Goal: Task Accomplishment & Management: Manage account settings

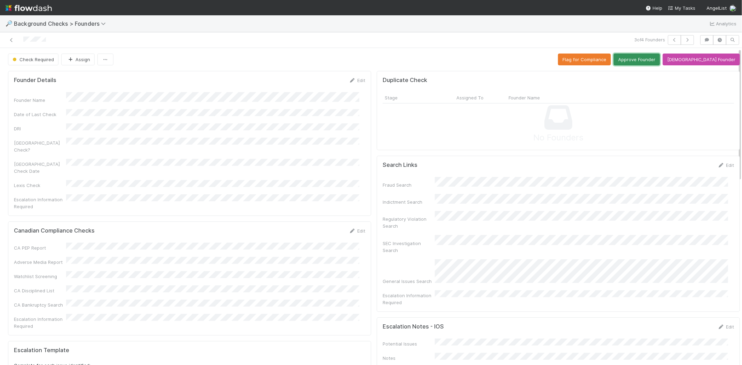
drag, startPoint x: 654, startPoint y: 61, endPoint x: 651, endPoint y: 67, distance: 6.4
click at [649, 63] on button "Approve Founder" at bounding box center [636, 60] width 46 height 12
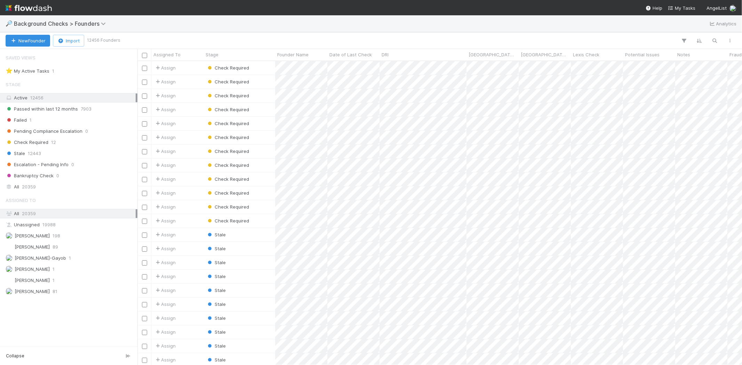
scroll to position [6, 6]
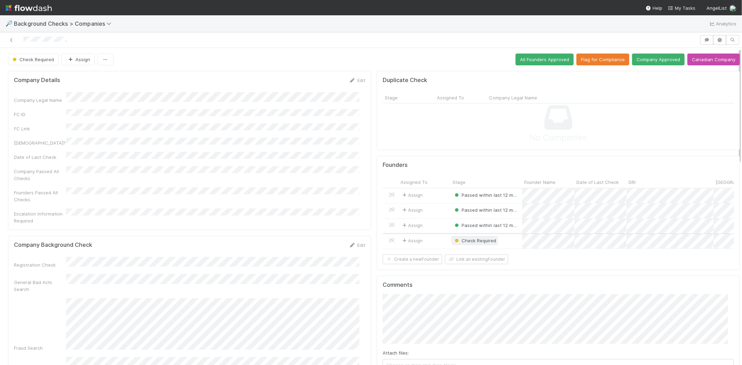
click at [478, 240] on span "Check Required" at bounding box center [474, 241] width 43 height 6
click at [431, 216] on div at bounding box center [371, 182] width 742 height 365
click at [433, 243] on div "Assign" at bounding box center [424, 241] width 52 height 15
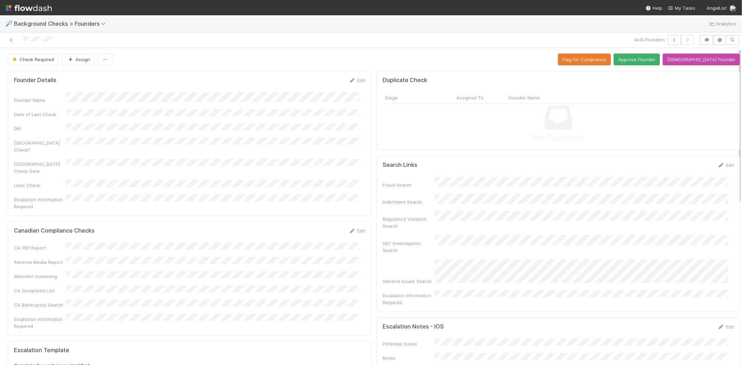
drag, startPoint x: 506, startPoint y: 206, endPoint x: 513, endPoint y: 218, distance: 13.4
click at [513, 218] on div "Regulatory Violation Search" at bounding box center [557, 220] width 351 height 18
click at [24, 40] on div at bounding box center [177, 40] width 348 height 10
click at [649, 60] on button "Approve Founder" at bounding box center [636, 60] width 46 height 12
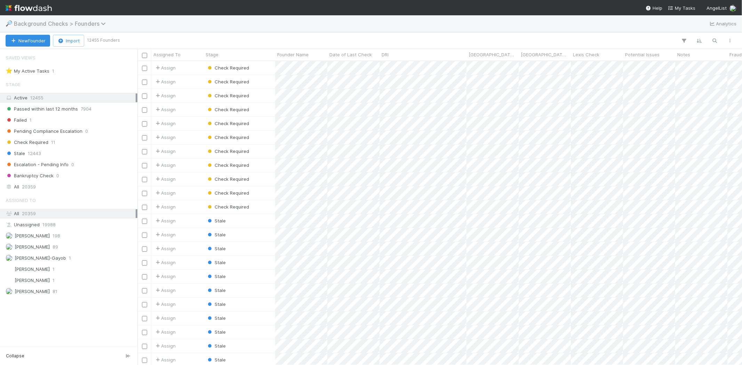
scroll to position [298, 598]
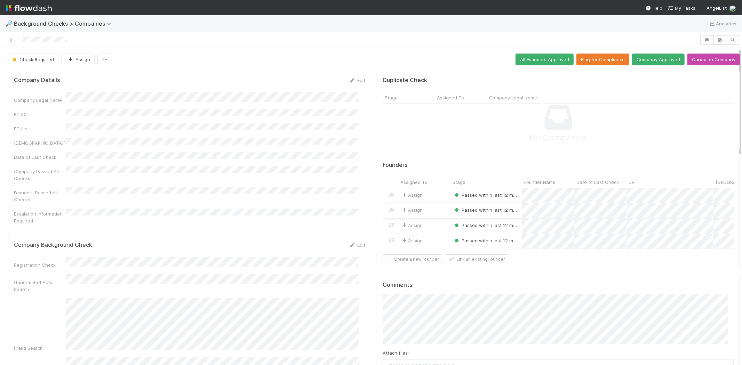
click at [433, 210] on div "Assign" at bounding box center [424, 210] width 52 height 15
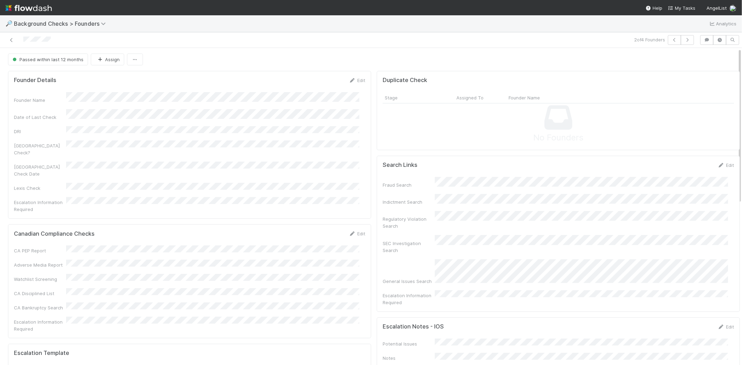
click at [23, 40] on div at bounding box center [177, 40] width 348 height 10
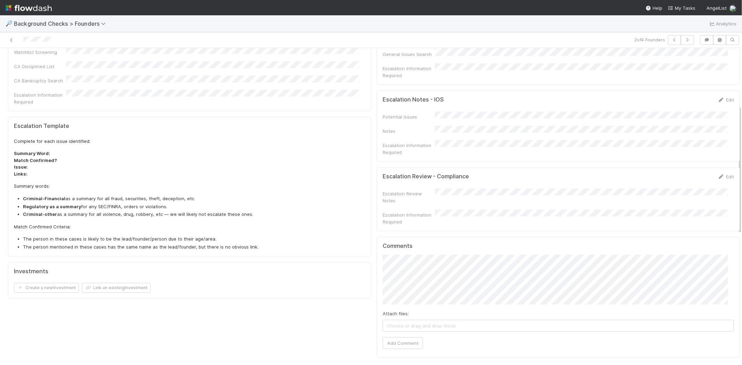
scroll to position [232, 0]
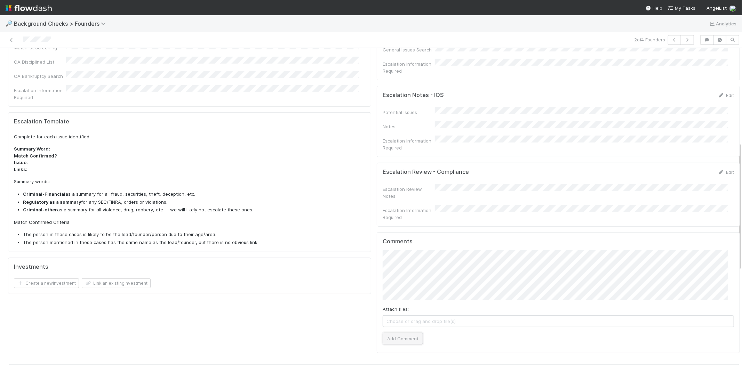
click at [413, 333] on button "Add Comment" at bounding box center [402, 339] width 40 height 12
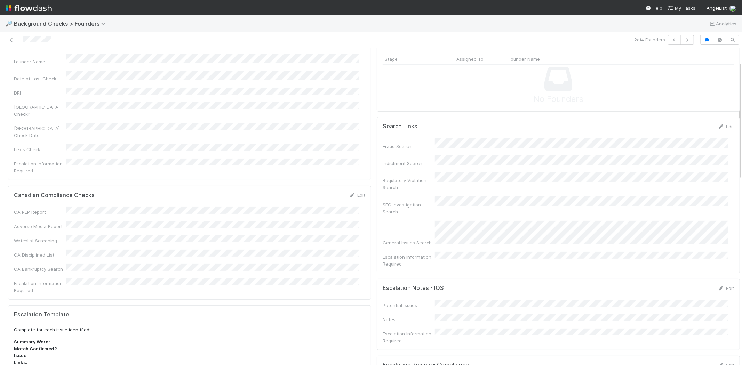
scroll to position [0, 0]
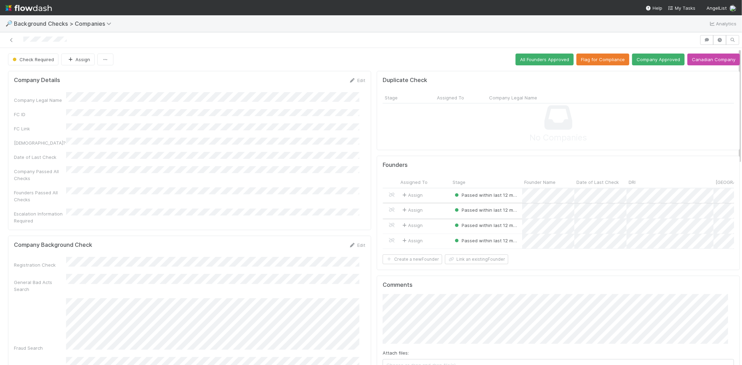
click at [432, 209] on div "Assign" at bounding box center [424, 210] width 52 height 15
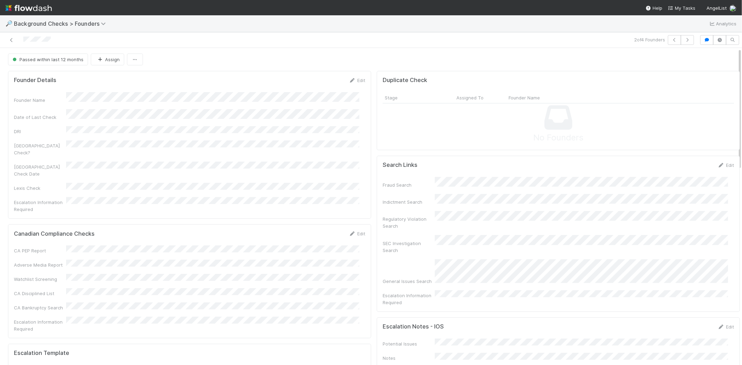
drag, startPoint x: 54, startPoint y: 38, endPoint x: 24, endPoint y: 36, distance: 30.0
click at [24, 36] on div at bounding box center [177, 40] width 348 height 10
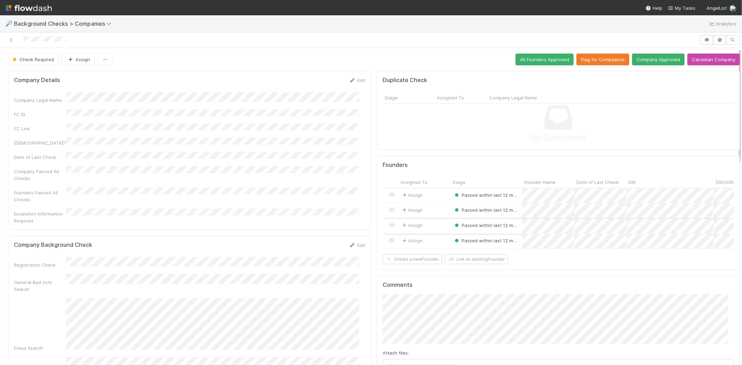
click at [434, 224] on div "Assign" at bounding box center [424, 226] width 52 height 15
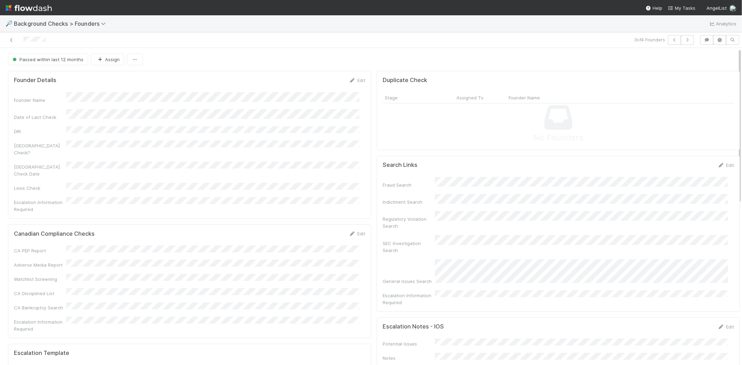
click at [23, 38] on div at bounding box center [177, 40] width 348 height 10
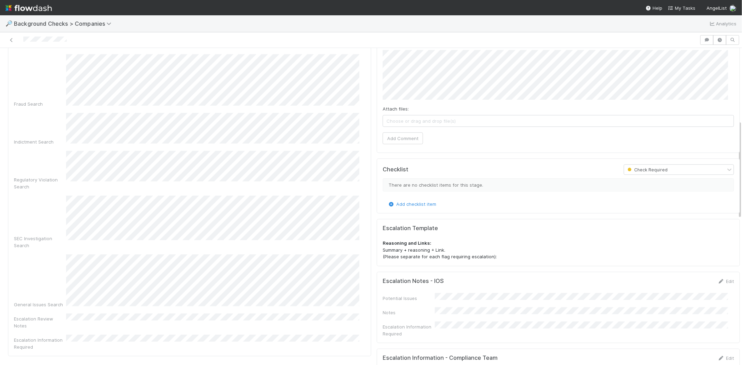
scroll to position [232, 0]
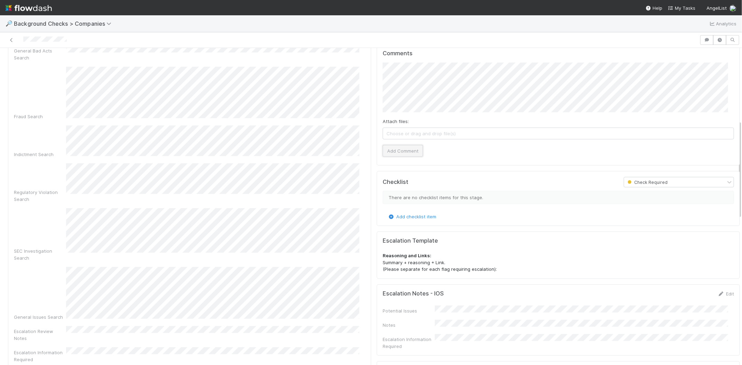
click at [399, 156] on button "Add Comment" at bounding box center [402, 151] width 40 height 12
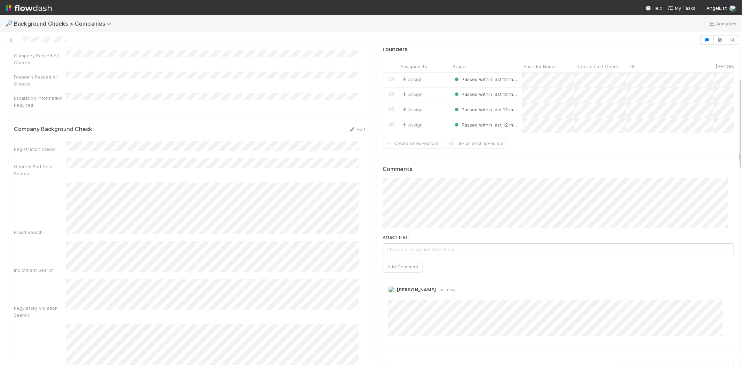
scroll to position [0, 0]
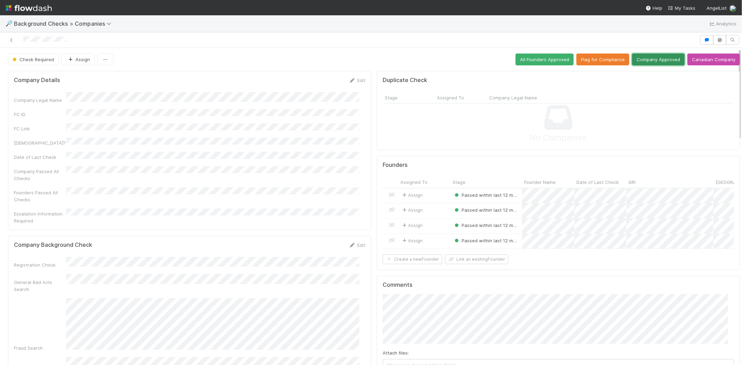
click at [650, 62] on button "Company Approved" at bounding box center [658, 60] width 53 height 12
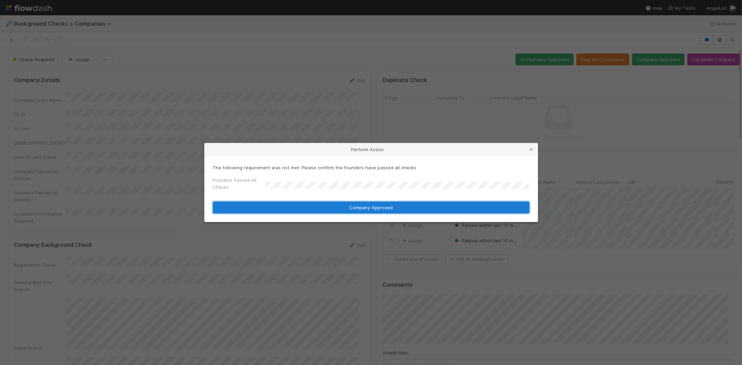
click at [316, 207] on button "Company Approved" at bounding box center [371, 208] width 316 height 12
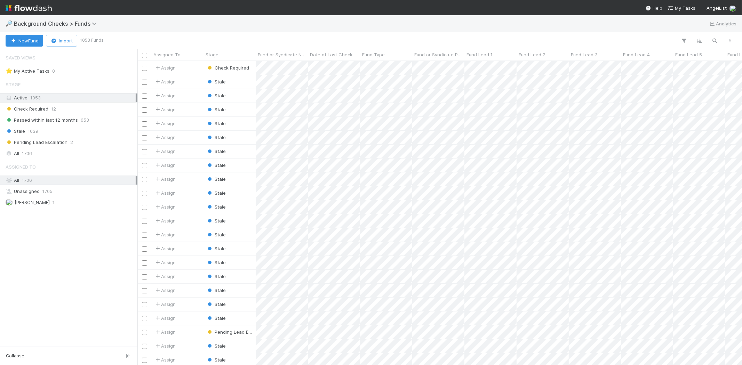
scroll to position [298, 598]
click at [714, 39] on icon "button" at bounding box center [714, 41] width 7 height 6
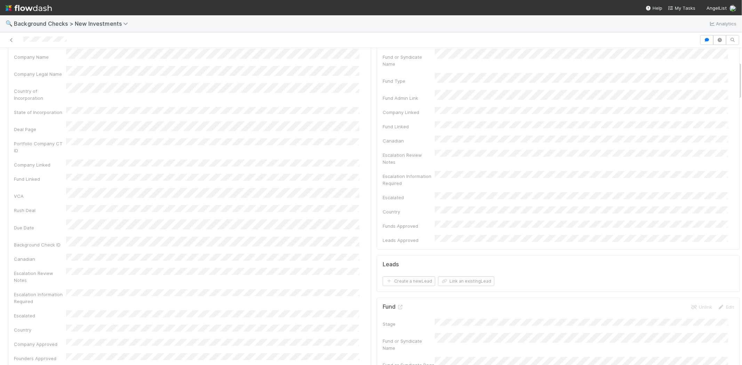
scroll to position [116, 0]
click at [461, 204] on button "Link an existing Lead" at bounding box center [466, 209] width 56 height 10
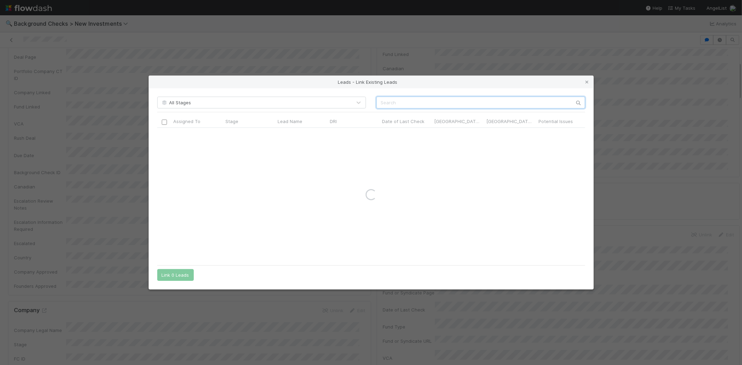
click at [470, 101] on input "text" at bounding box center [480, 103] width 209 height 12
paste input "[PERSON_NAME]"
type input "Nathan Halberstadt"
click at [164, 135] on input "checkbox" at bounding box center [163, 134] width 5 height 5
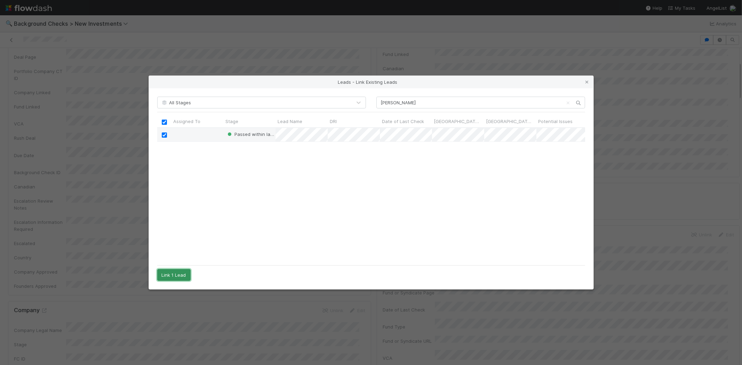
click at [181, 274] on button "Link 1 Lead" at bounding box center [173, 275] width 33 height 12
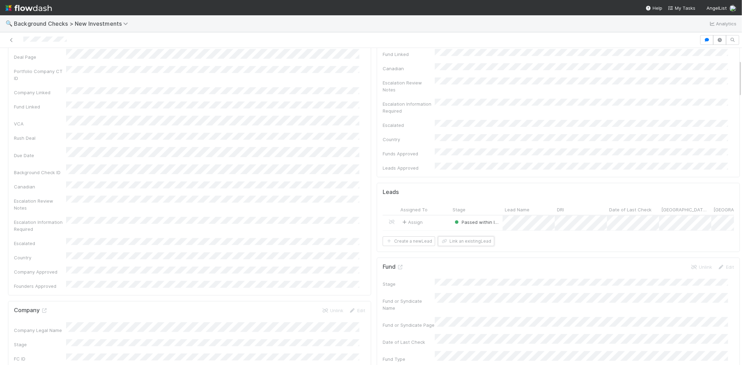
scroll to position [0, 0]
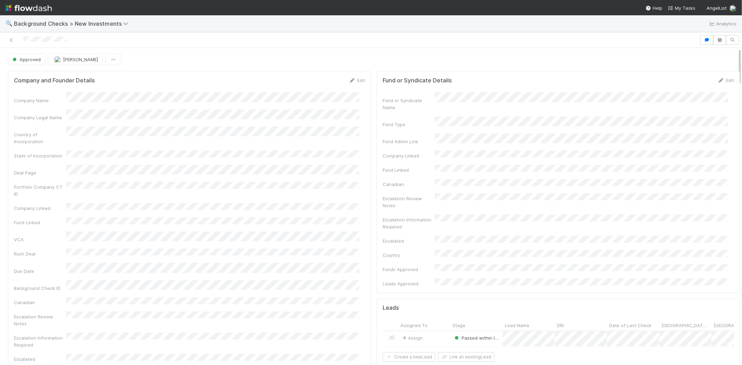
drag, startPoint x: 76, startPoint y: 37, endPoint x: 19, endPoint y: 40, distance: 56.8
click at [19, 40] on div at bounding box center [350, 40] width 694 height 10
click at [687, 8] on span "My Tasks" at bounding box center [681, 8] width 27 height 6
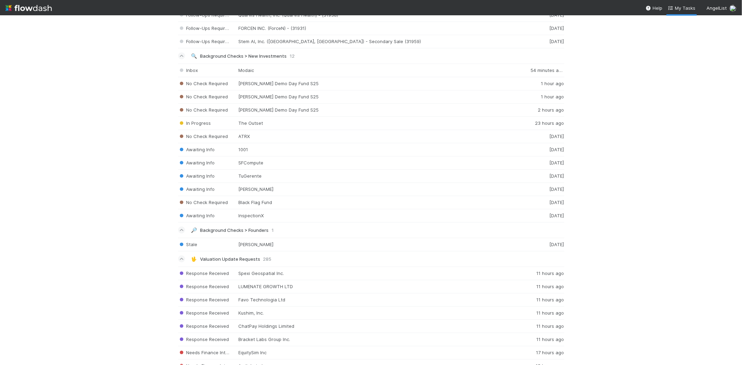
scroll to position [811, 0]
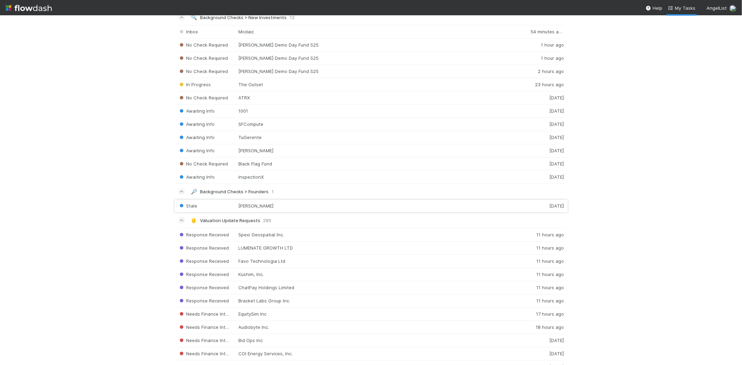
click at [298, 209] on div "Stale John Andrew Entwistle 5 days ago" at bounding box center [371, 206] width 386 height 14
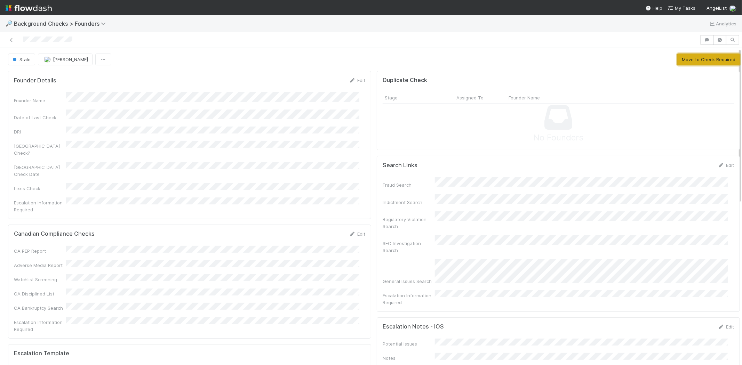
click at [704, 61] on button "Move to Check Required" at bounding box center [708, 60] width 63 height 12
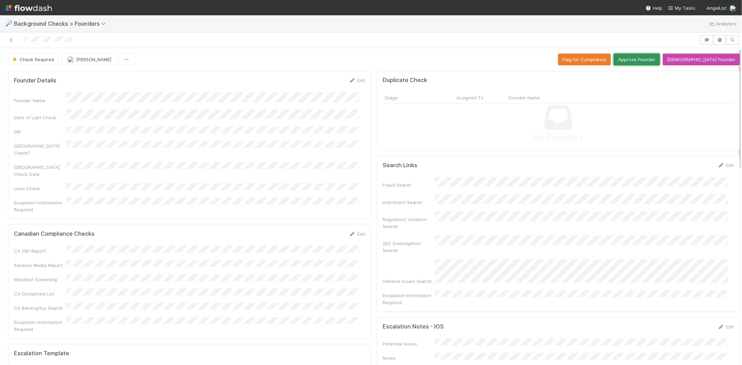
click at [650, 59] on button "Approve Founder" at bounding box center [636, 60] width 46 height 12
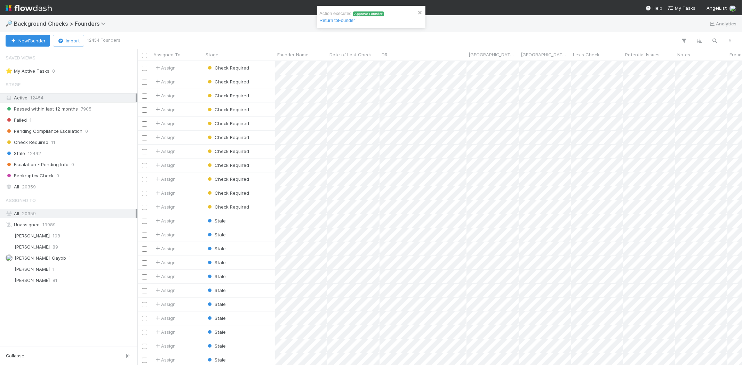
scroll to position [298, 598]
click at [685, 5] on span "My Tasks" at bounding box center [681, 8] width 27 height 6
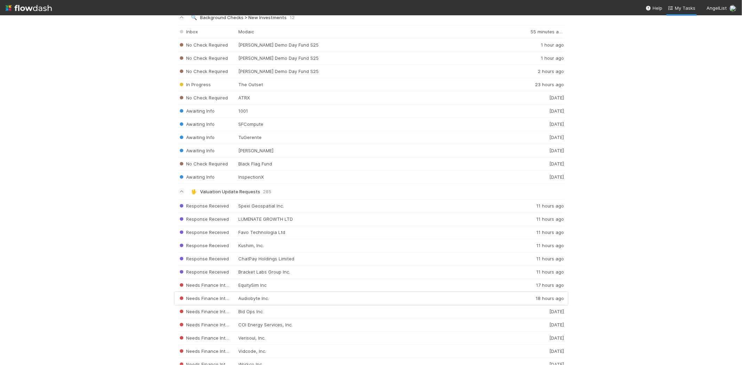
scroll to position [773, 0]
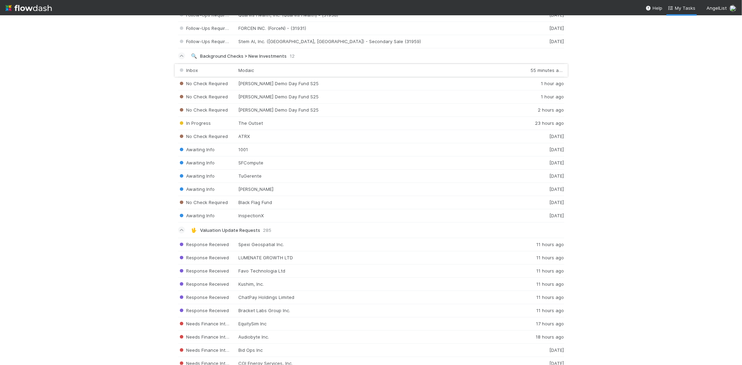
click at [323, 74] on div "Inbox Modaic 55 minutes ago" at bounding box center [371, 71] width 386 height 14
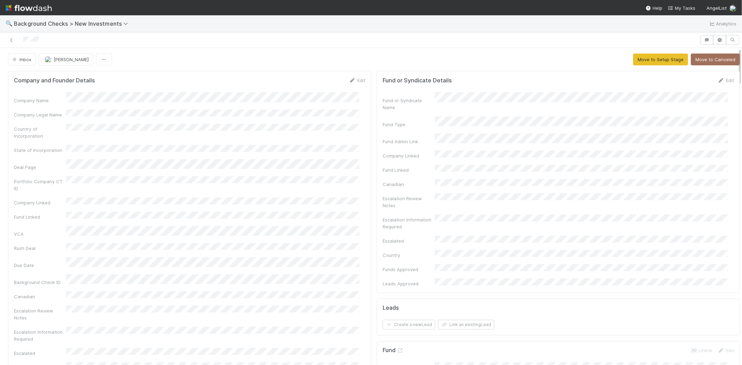
click at [356, 77] on div "Edit" at bounding box center [357, 80] width 16 height 7
click at [352, 81] on link "Edit" at bounding box center [357, 81] width 16 height 6
click at [318, 82] on button "Save" at bounding box center [328, 83] width 20 height 12
click at [230, 57] on div "Inbox Michael Capilitan Move to Setup Stage Move to Canceled" at bounding box center [374, 60] width 732 height 12
click at [692, 6] on span "My Tasks" at bounding box center [681, 8] width 27 height 6
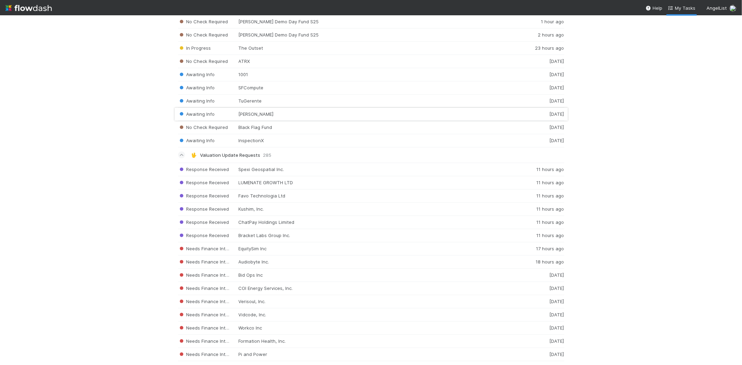
scroll to position [850, 0]
click at [357, 167] on div "Response Received Spexi Geospatial Inc. 11 hours ago" at bounding box center [371, 168] width 386 height 14
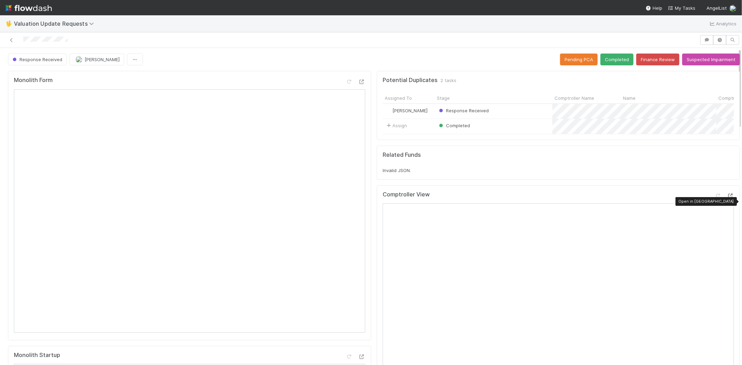
click at [727, 198] on icon at bounding box center [730, 196] width 7 height 5
drag, startPoint x: 72, startPoint y: 36, endPoint x: 21, endPoint y: 36, distance: 50.8
click at [21, 36] on div at bounding box center [350, 40] width 694 height 10
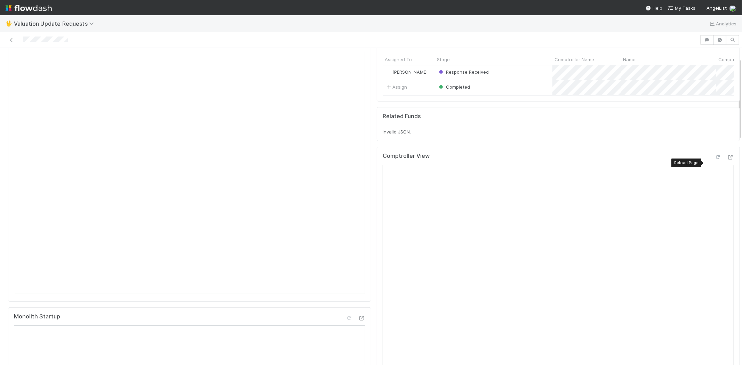
click at [714, 160] on icon at bounding box center [717, 157] width 7 height 5
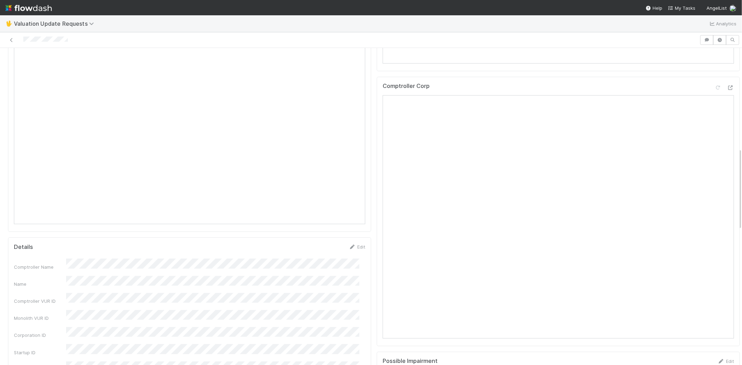
scroll to position [386, 0]
click at [714, 87] on icon at bounding box center [717, 84] width 7 height 5
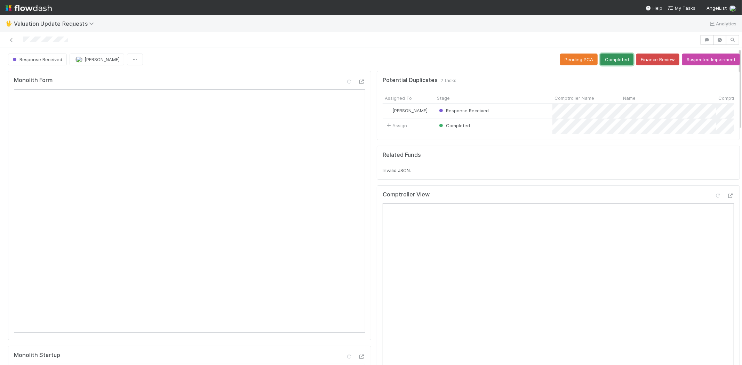
click at [608, 58] on button "Completed" at bounding box center [616, 60] width 33 height 12
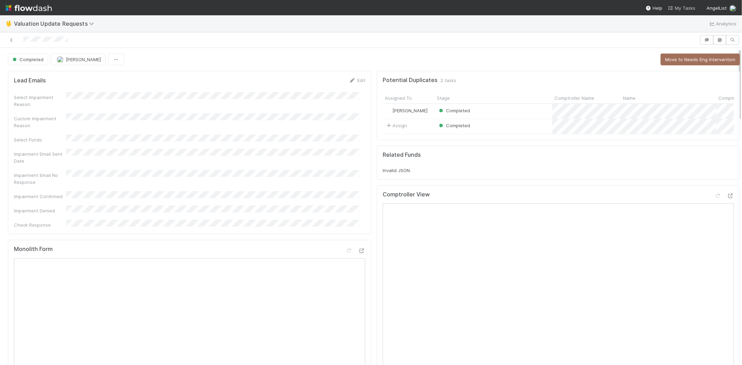
click at [682, 5] on link "My Tasks" at bounding box center [681, 8] width 27 height 7
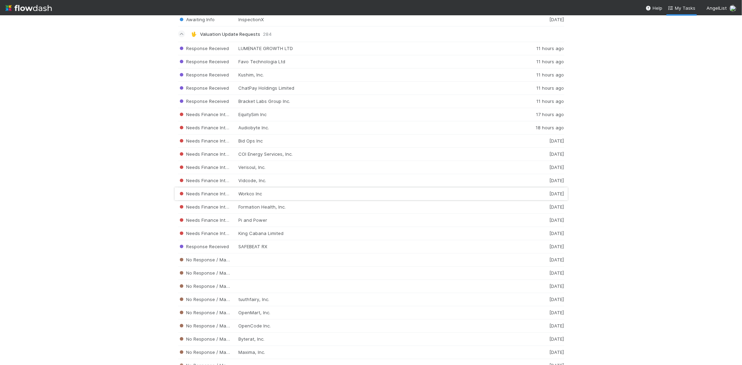
scroll to position [966, 0]
click at [271, 105] on div "Response Received Bracket Labs Group Inc. 11 hours ago" at bounding box center [371, 104] width 386 height 13
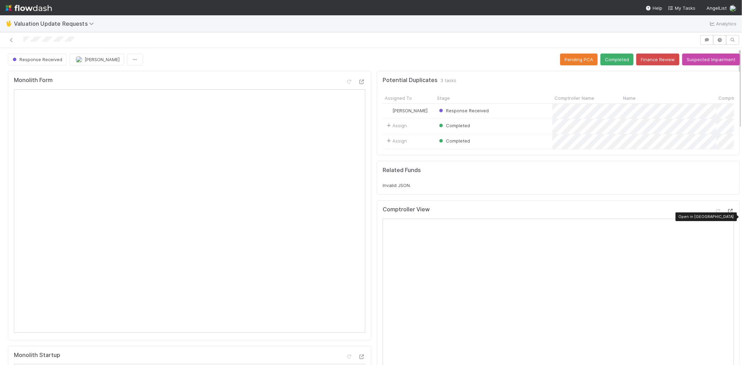
click at [727, 214] on icon at bounding box center [730, 211] width 7 height 5
click at [23, 42] on div at bounding box center [350, 40] width 694 height 10
click at [714, 214] on icon at bounding box center [717, 211] width 7 height 5
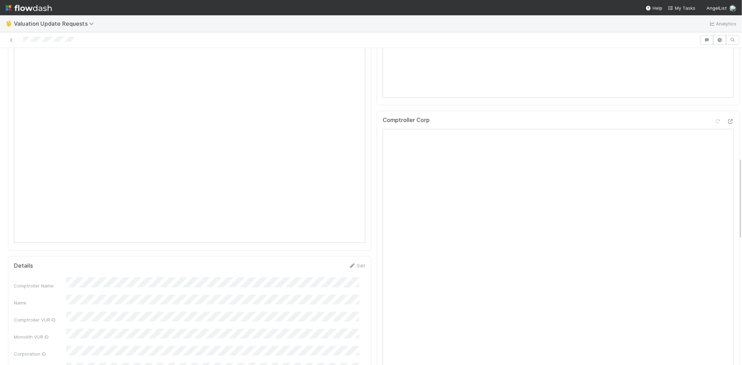
scroll to position [425, 0]
click at [714, 63] on icon at bounding box center [717, 61] width 7 height 5
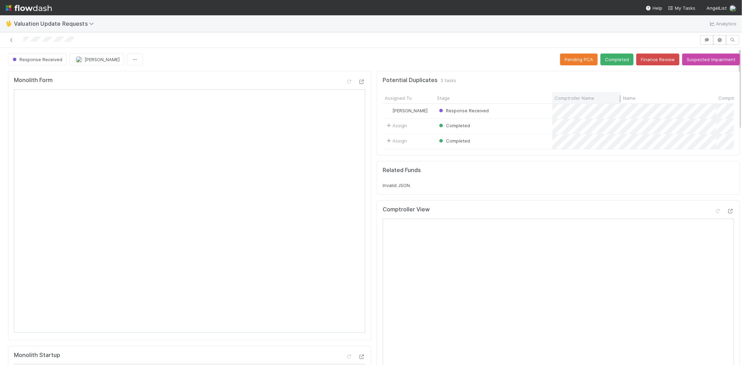
scroll to position [0, 0]
click at [603, 61] on button "Completed" at bounding box center [616, 60] width 33 height 12
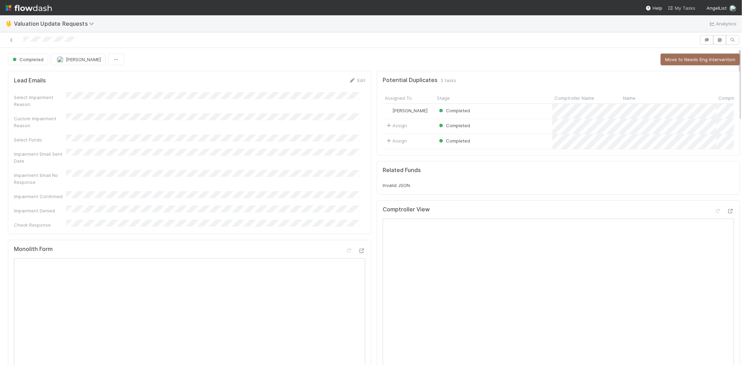
click at [679, 7] on span "My Tasks" at bounding box center [681, 8] width 27 height 6
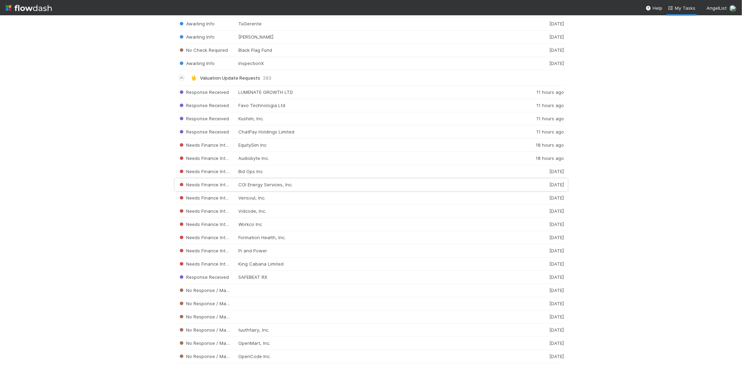
scroll to position [888, 0]
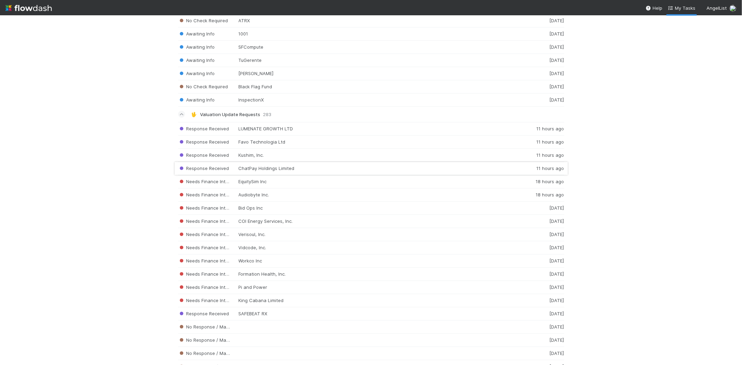
click at [270, 170] on div "Response Received ChatPay Holdings Limited 11 hours ago" at bounding box center [371, 168] width 386 height 13
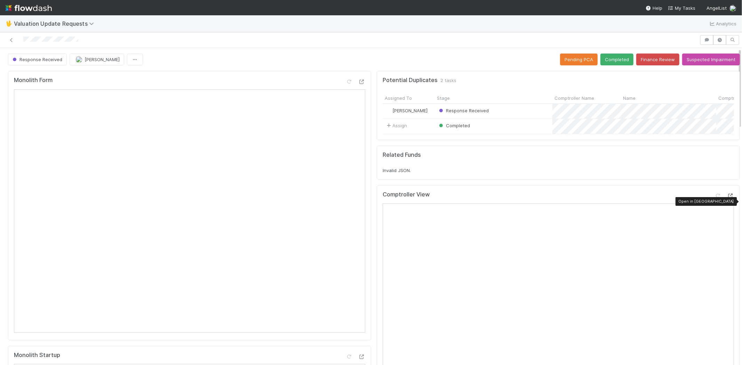
click at [727, 198] on icon at bounding box center [730, 196] width 7 height 5
drag, startPoint x: 89, startPoint y: 41, endPoint x: 25, endPoint y: 35, distance: 64.9
click at [25, 35] on div at bounding box center [350, 40] width 694 height 10
click at [714, 198] on icon at bounding box center [717, 196] width 7 height 5
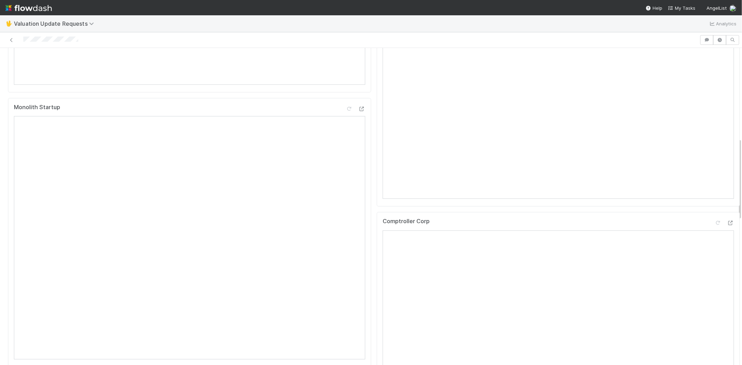
scroll to position [348, 0]
click at [714, 126] on icon at bounding box center [717, 123] width 7 height 5
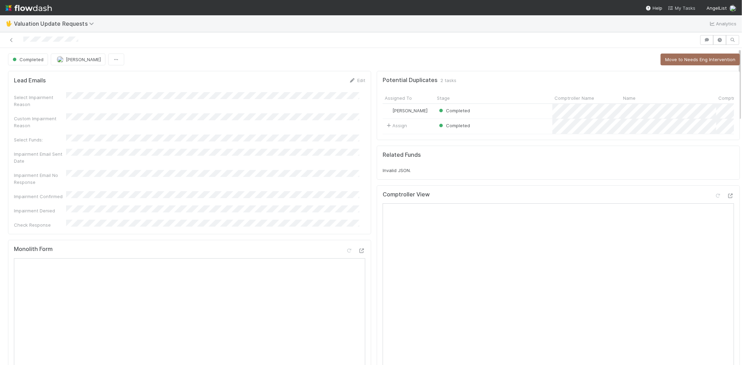
click at [687, 7] on span "My Tasks" at bounding box center [681, 8] width 27 height 6
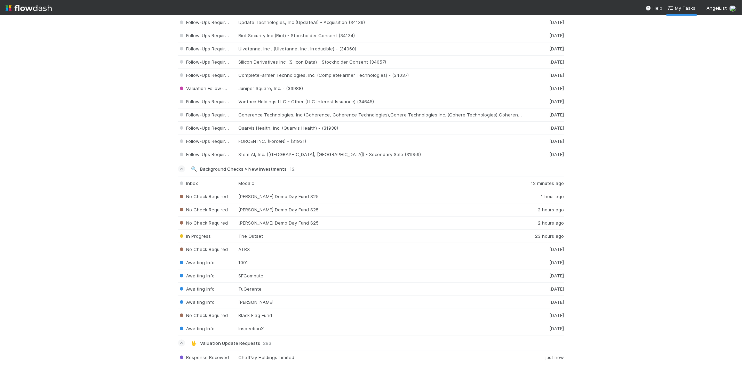
scroll to position [817, 0]
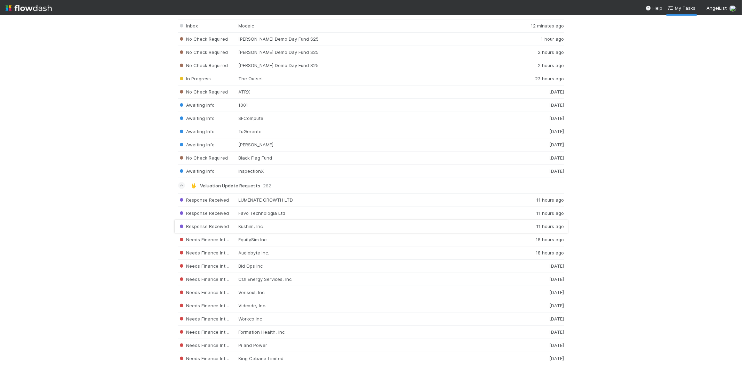
click at [304, 231] on div "Response Received Kushim, Inc. 11 hours ago" at bounding box center [371, 226] width 386 height 13
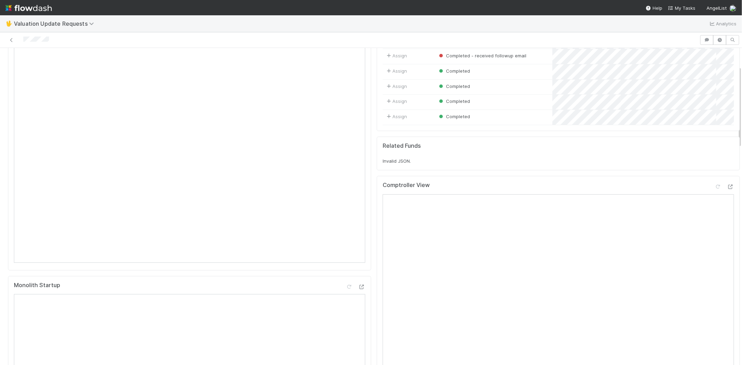
scroll to position [77, 0]
click at [727, 182] on icon at bounding box center [730, 179] width 7 height 5
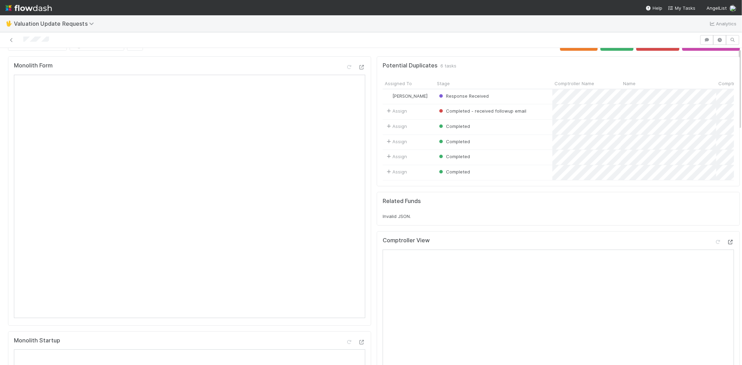
scroll to position [0, 0]
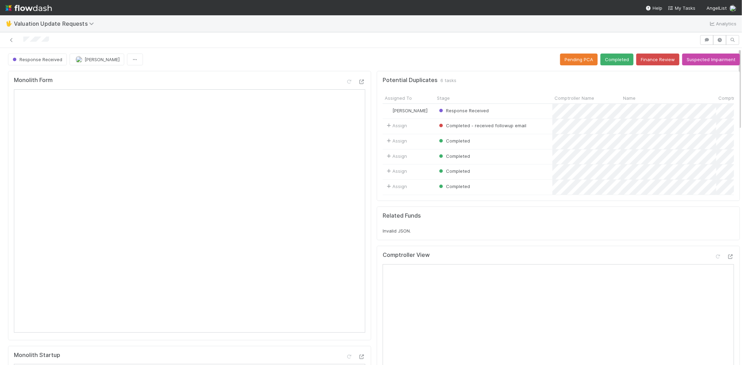
drag, startPoint x: 21, startPoint y: 36, endPoint x: 248, endPoint y: 66, distance: 228.7
click at [56, 38] on div at bounding box center [350, 40] width 694 height 10
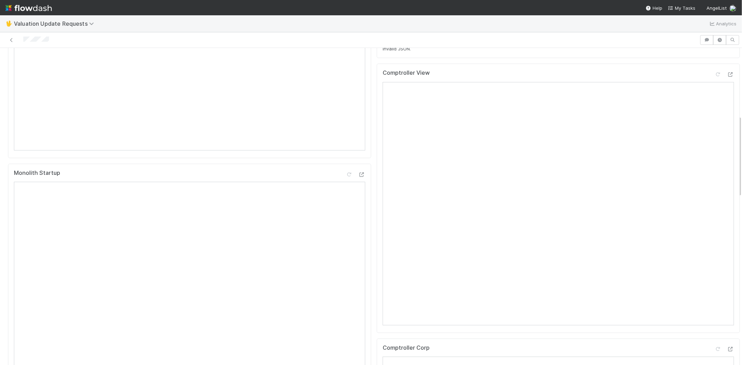
scroll to position [270, 0]
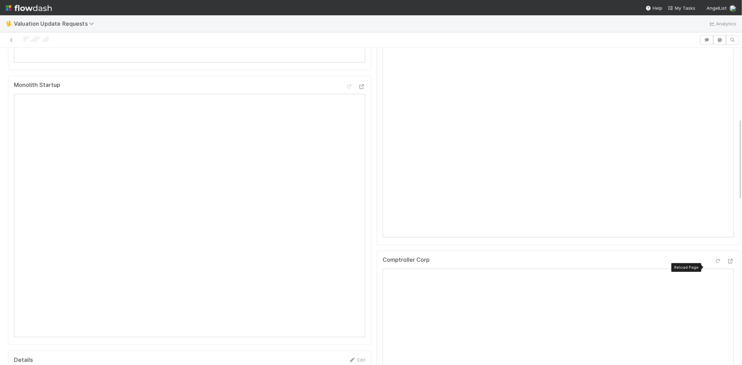
click at [714, 264] on div at bounding box center [717, 261] width 7 height 7
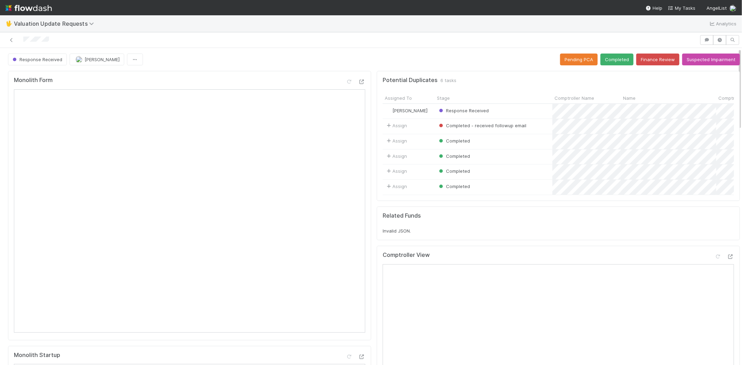
scroll to position [0, 0]
click at [607, 58] on button "Completed" at bounding box center [616, 60] width 33 height 12
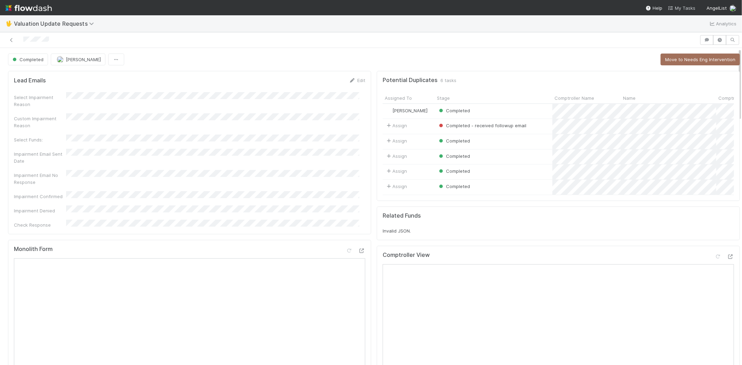
drag, startPoint x: 683, startPoint y: 6, endPoint x: 677, endPoint y: 6, distance: 5.2
click at [683, 6] on span "My Tasks" at bounding box center [681, 8] width 27 height 6
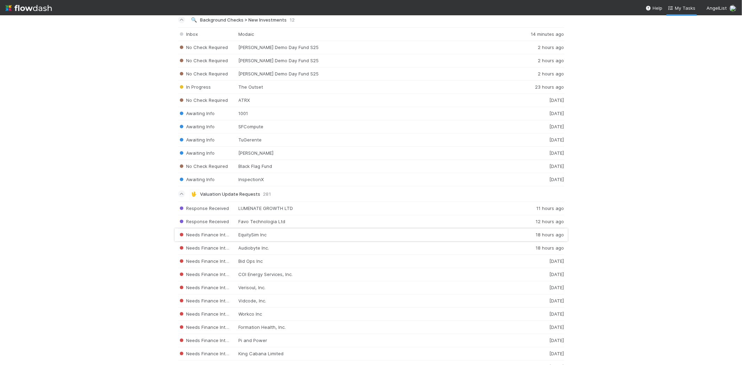
scroll to position [811, 0]
click at [265, 217] on div "Response Received Favo Technologia Ltd 12 hours ago" at bounding box center [371, 219] width 386 height 13
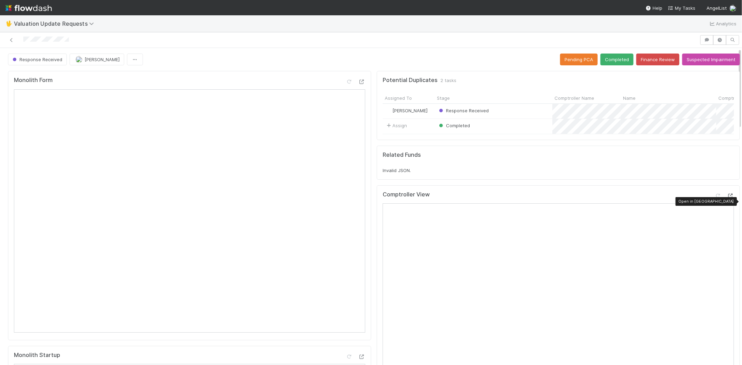
click at [727, 198] on icon at bounding box center [730, 196] width 7 height 5
drag, startPoint x: 79, startPoint y: 40, endPoint x: 218, endPoint y: 28, distance: 139.6
click at [22, 39] on div at bounding box center [350, 40] width 694 height 10
click at [714, 198] on icon at bounding box center [717, 196] width 7 height 5
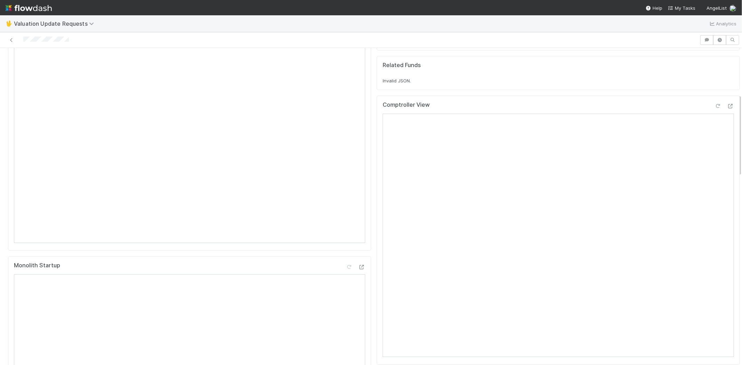
scroll to position [193, 0]
click at [714, 280] on icon at bounding box center [717, 278] width 7 height 5
click at [23, 39] on div at bounding box center [350, 40] width 694 height 10
click at [71, 41] on div at bounding box center [350, 40] width 694 height 10
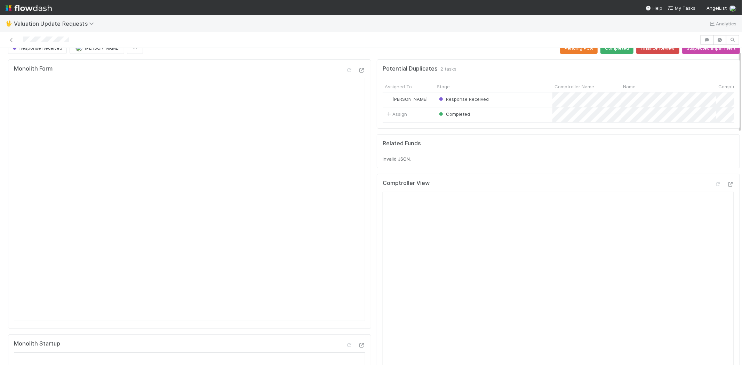
scroll to position [0, 0]
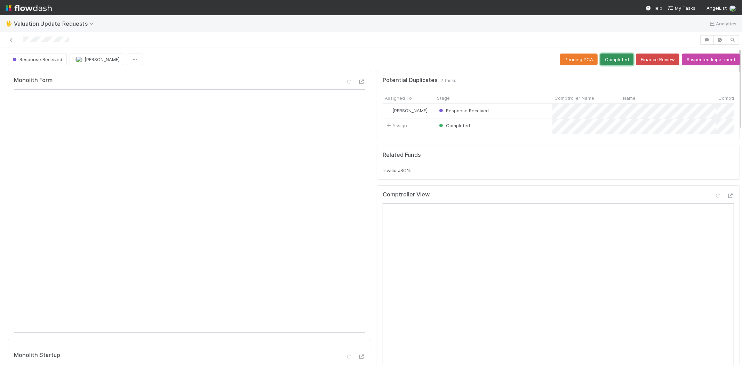
click at [609, 54] on button "Completed" at bounding box center [616, 60] width 33 height 12
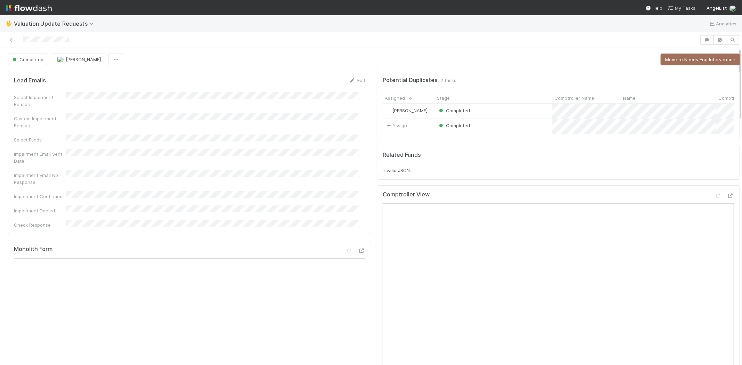
click at [680, 8] on span "My Tasks" at bounding box center [681, 8] width 27 height 6
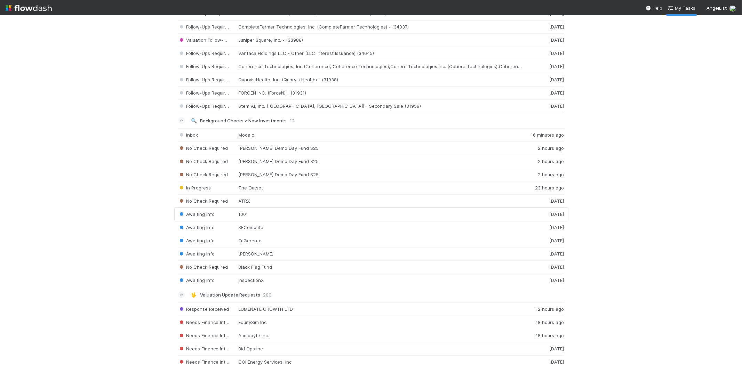
scroll to position [856, 0]
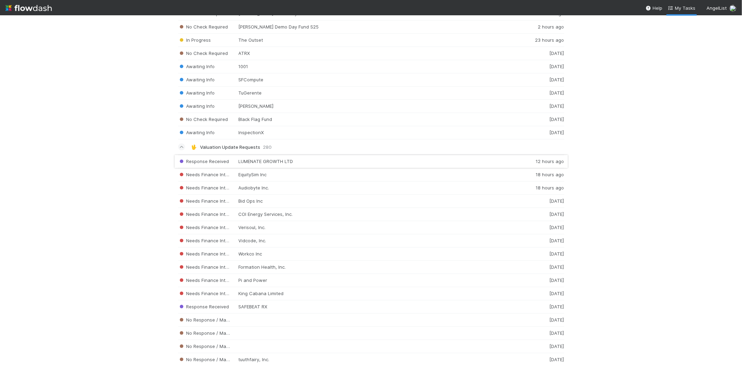
click at [270, 162] on div "Response Received LUMENATE GROWTH LTD 12 hours ago" at bounding box center [371, 162] width 386 height 14
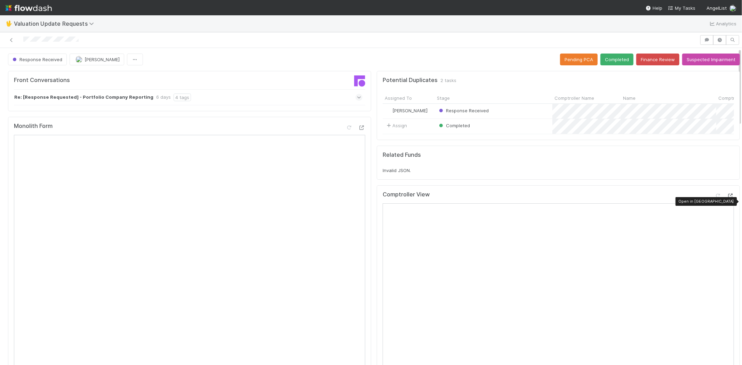
click at [727, 198] on icon at bounding box center [730, 196] width 7 height 5
drag, startPoint x: 91, startPoint y: 39, endPoint x: 22, endPoint y: 40, distance: 68.5
click at [22, 40] on div at bounding box center [350, 40] width 694 height 10
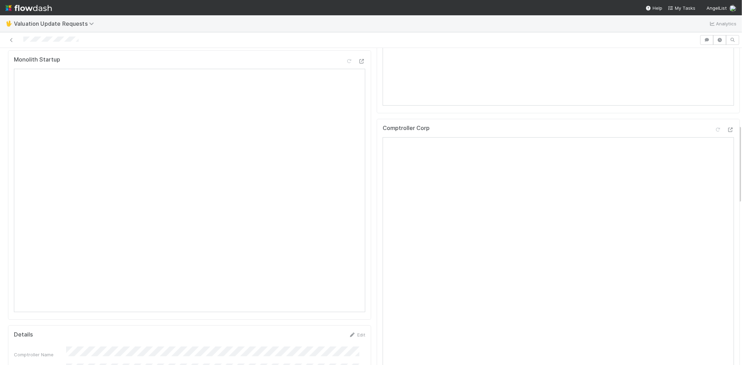
scroll to position [348, 0]
click at [714, 128] on div at bounding box center [723, 125] width 19 height 10
click at [714, 126] on icon at bounding box center [717, 123] width 7 height 5
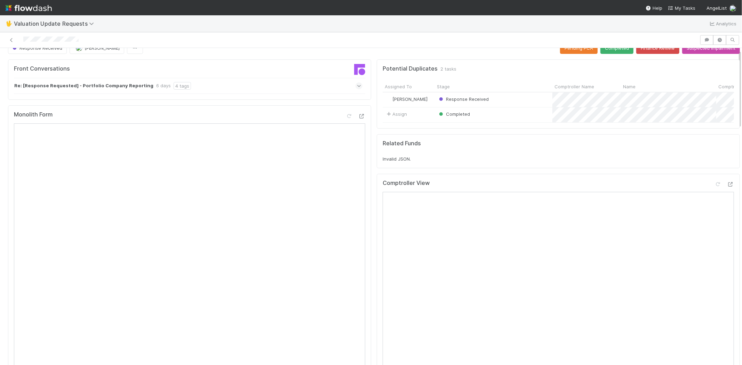
scroll to position [0, 0]
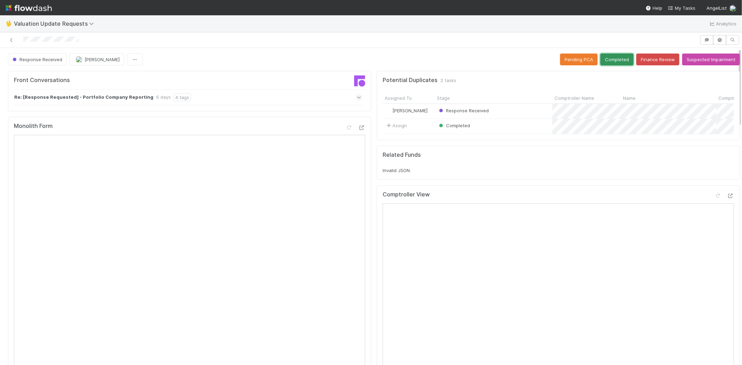
click at [608, 54] on button "Completed" at bounding box center [616, 60] width 33 height 12
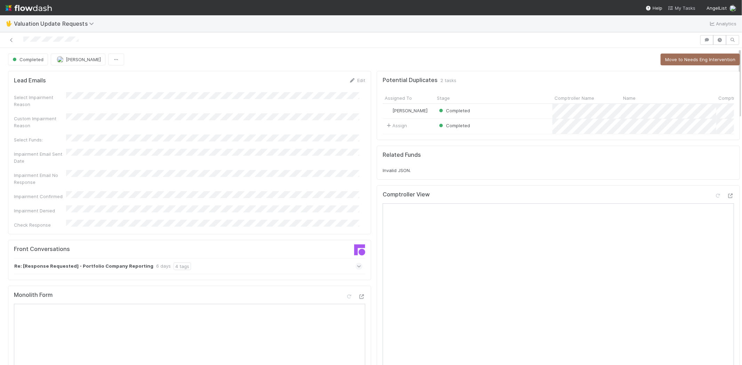
click at [682, 8] on span "My Tasks" at bounding box center [681, 8] width 27 height 6
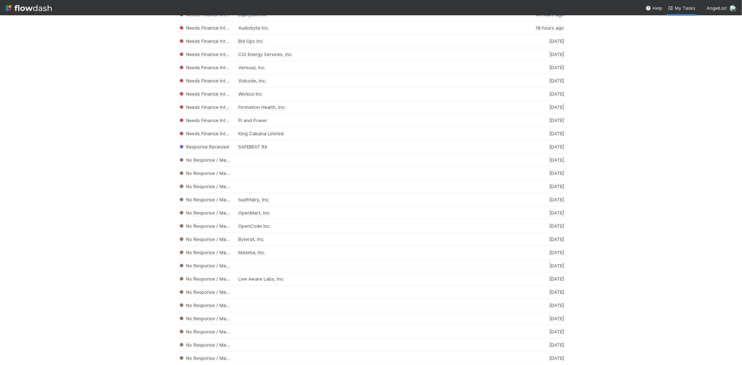
scroll to position [1010, 0]
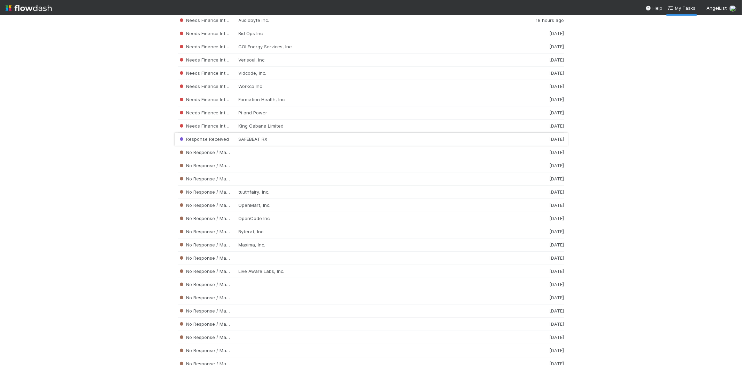
click at [245, 137] on div "Response Received SAFEBEAT RX 1 week ago" at bounding box center [371, 139] width 386 height 13
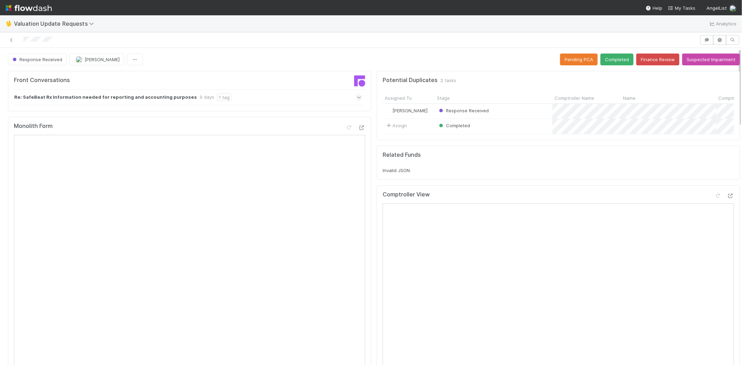
click at [357, 96] on icon at bounding box center [359, 97] width 5 height 7
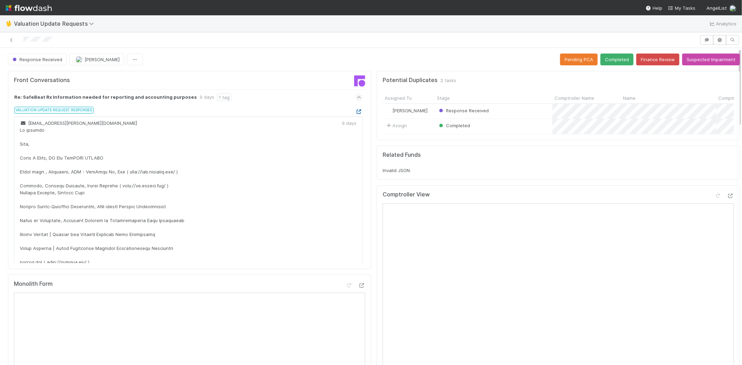
click at [355, 110] on icon at bounding box center [358, 112] width 7 height 5
drag, startPoint x: 61, startPoint y: 35, endPoint x: 19, endPoint y: 39, distance: 41.6
click at [19, 39] on div at bounding box center [350, 40] width 694 height 10
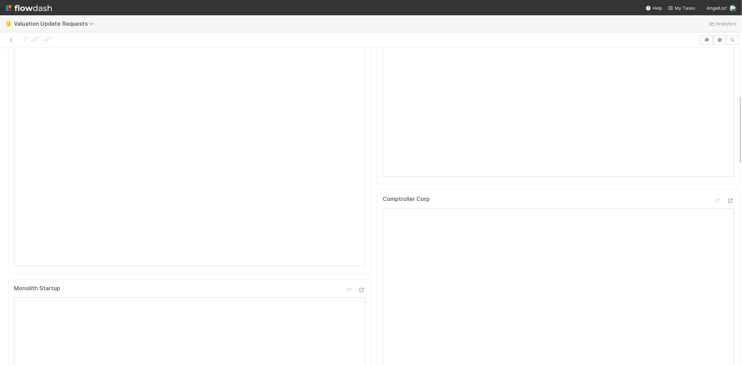
scroll to position [116, 0]
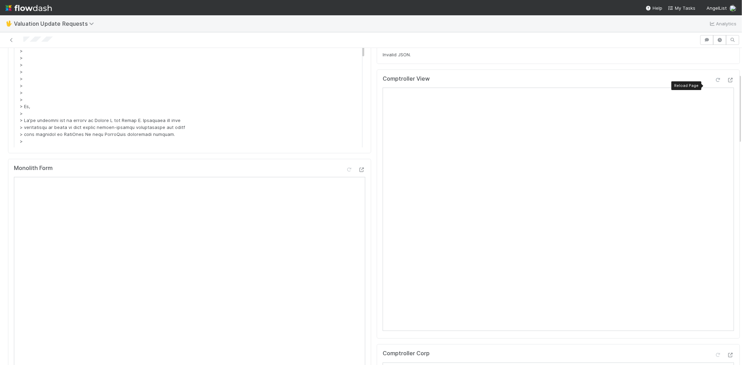
click at [714, 82] on icon at bounding box center [717, 80] width 7 height 5
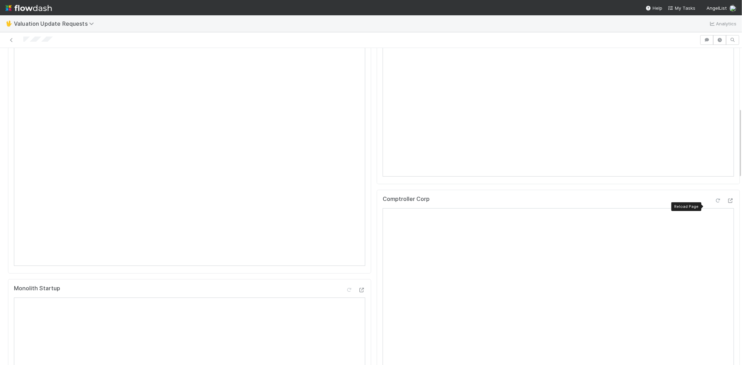
click at [714, 203] on icon at bounding box center [717, 201] width 7 height 5
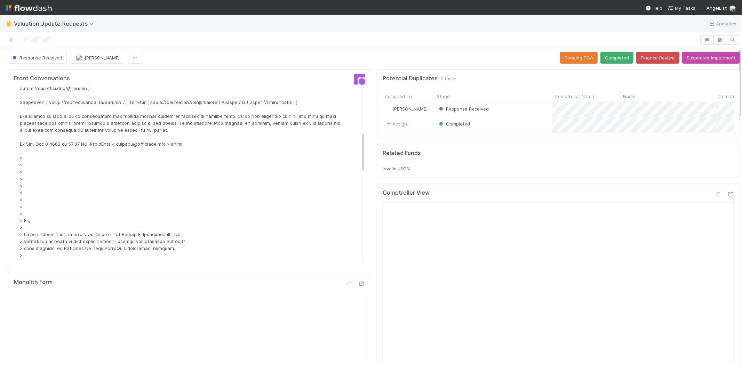
scroll to position [0, 0]
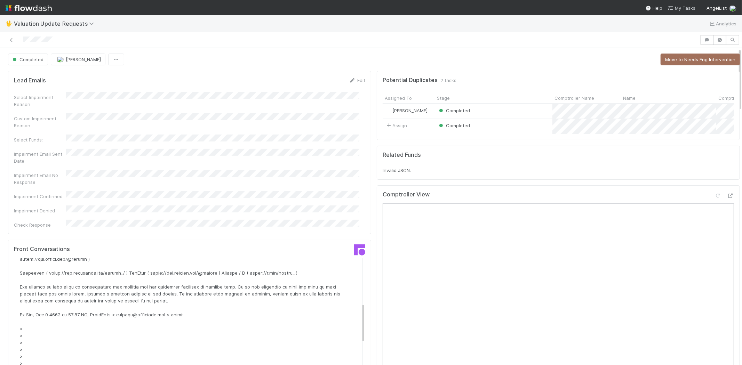
click at [684, 6] on span "My Tasks" at bounding box center [681, 8] width 27 height 6
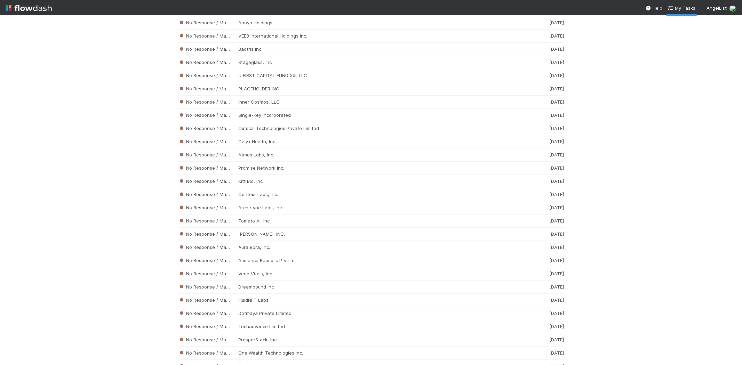
scroll to position [2921, 0]
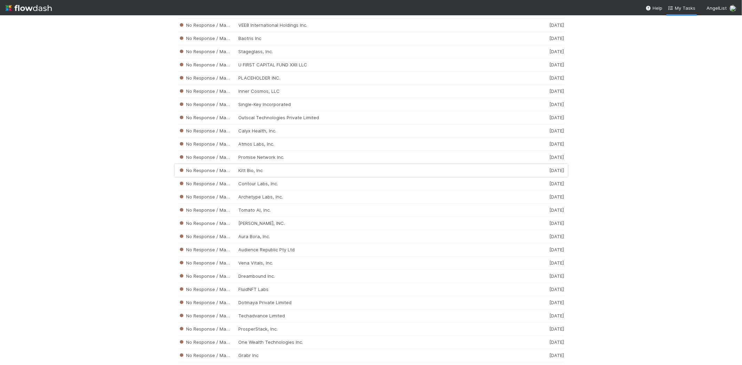
click at [268, 177] on div "No Response / Manual Review Kitt Bio, Inc 1 week ago" at bounding box center [371, 170] width 386 height 13
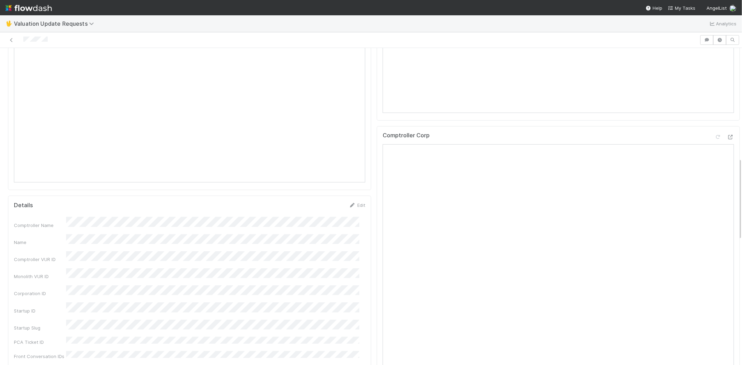
scroll to position [386, 0]
drag, startPoint x: 56, startPoint y: 40, endPoint x: 17, endPoint y: 36, distance: 39.2
click at [17, 36] on div at bounding box center [350, 40] width 694 height 10
click at [65, 42] on div at bounding box center [350, 40] width 694 height 10
drag, startPoint x: 53, startPoint y: 37, endPoint x: 22, endPoint y: 40, distance: 30.4
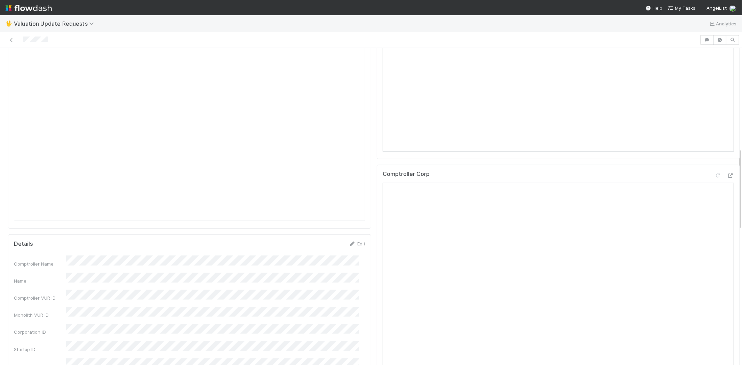
click at [22, 40] on div at bounding box center [350, 40] width 694 height 10
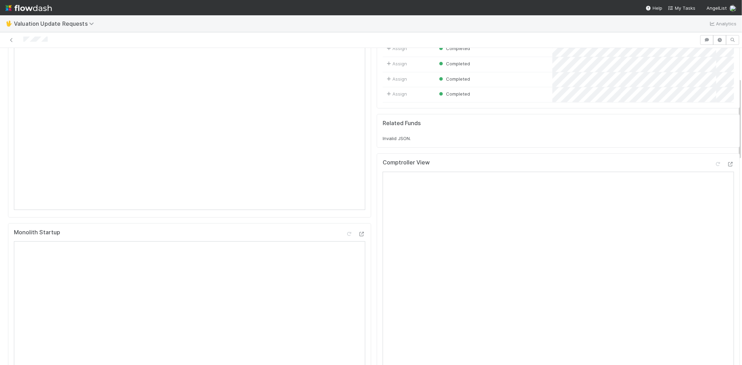
scroll to position [116, 0]
click at [714, 174] on icon at bounding box center [717, 171] width 7 height 5
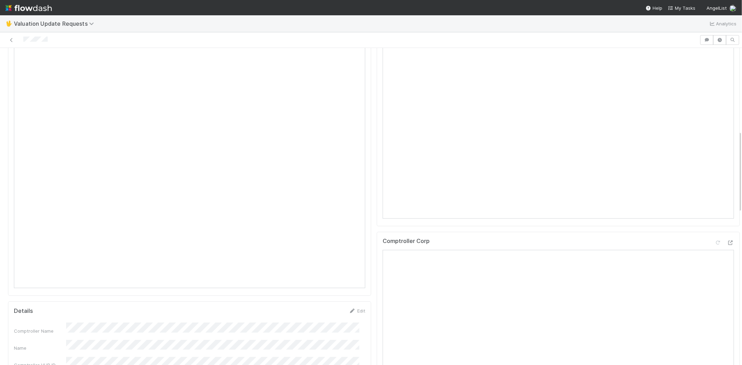
scroll to position [348, 0]
click at [714, 217] on icon at bounding box center [717, 214] width 7 height 5
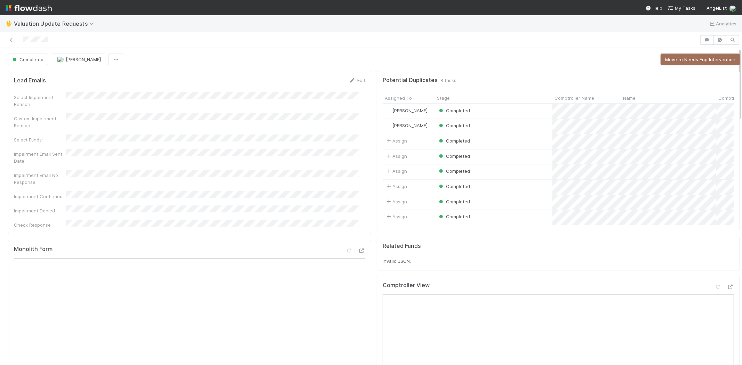
scroll to position [0, 0]
click at [678, 7] on span "My Tasks" at bounding box center [681, 8] width 27 height 6
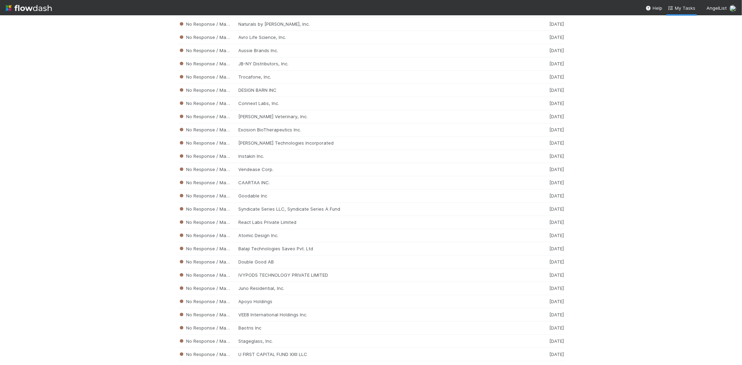
scroll to position [2932, 0]
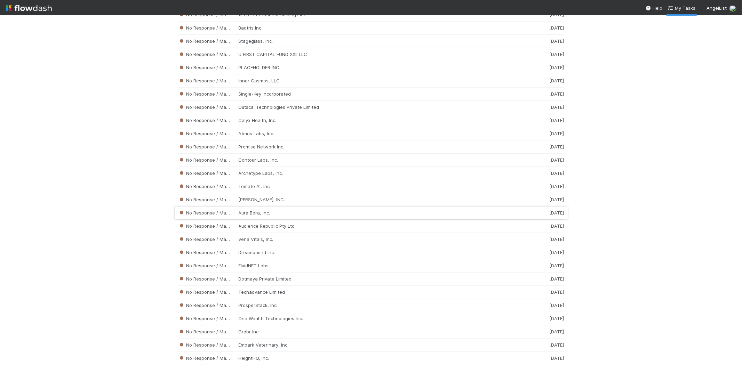
click at [273, 220] on div "No Response / Manual Review Aura Bora, Inc. 1 week ago" at bounding box center [371, 213] width 386 height 13
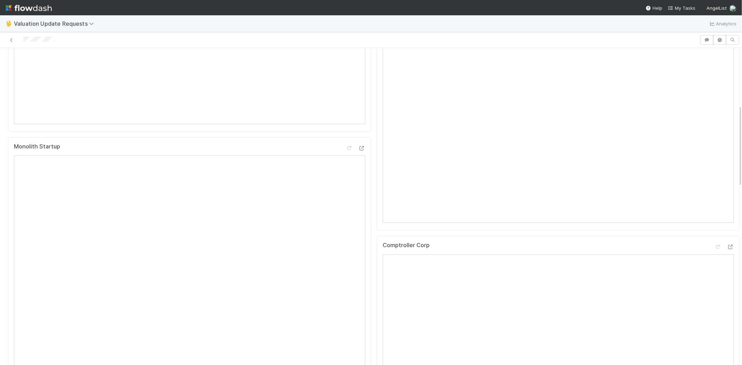
scroll to position [232, 0]
click at [24, 40] on div at bounding box center [350, 40] width 694 height 10
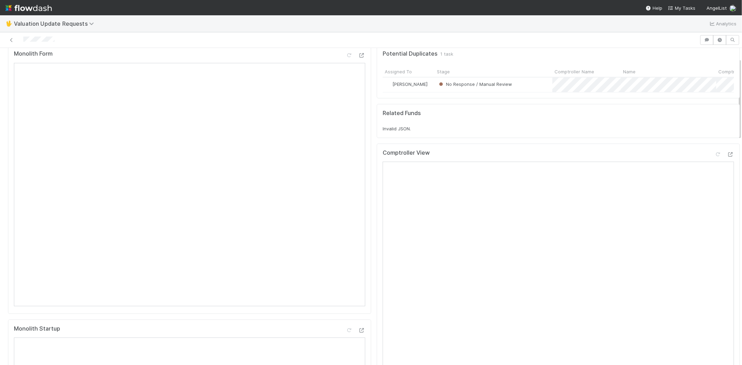
scroll to position [39, 0]
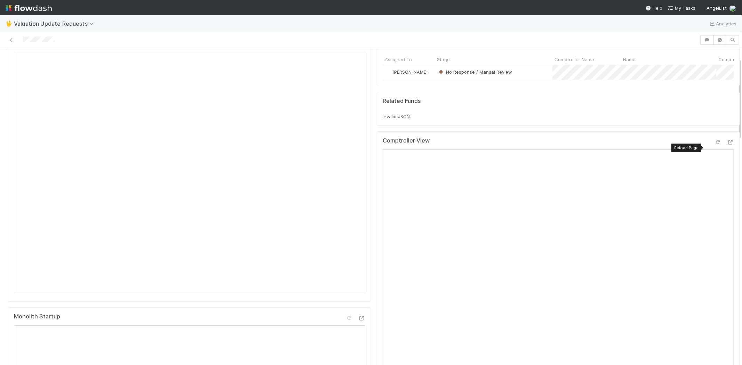
click at [714, 145] on icon at bounding box center [717, 142] width 7 height 5
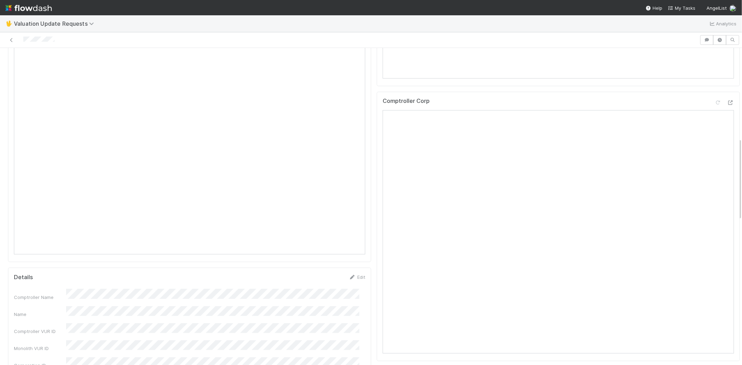
scroll to position [348, 0]
click at [714, 110] on icon at bounding box center [717, 108] width 7 height 5
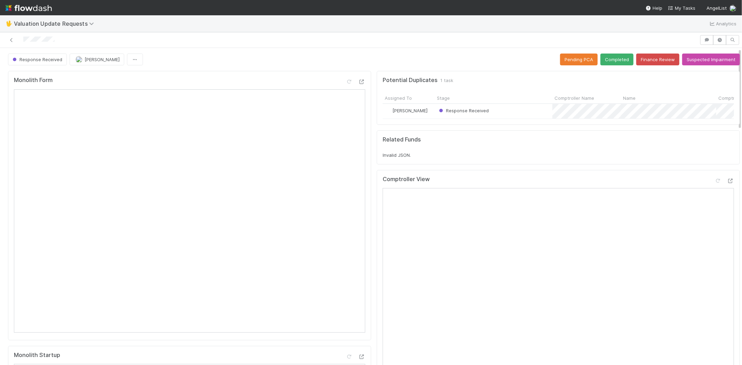
scroll to position [0, 0]
click at [607, 61] on button "Completed" at bounding box center [616, 60] width 33 height 12
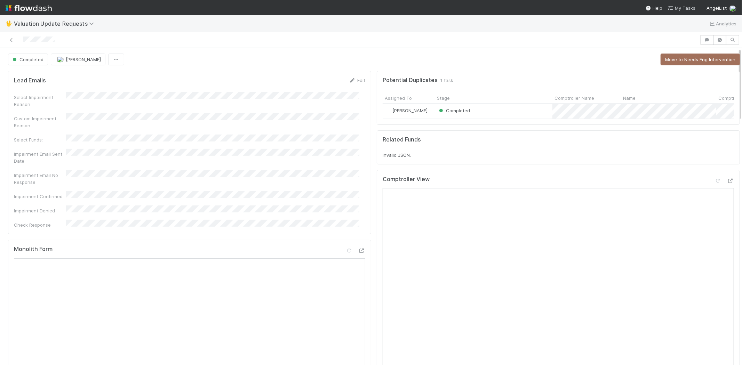
click at [684, 7] on span "My Tasks" at bounding box center [681, 8] width 27 height 6
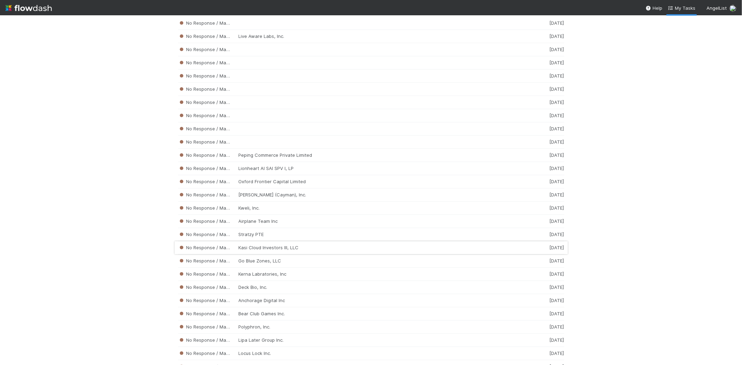
scroll to position [1236, 0]
click at [296, 221] on div "No Response / Manual Review Airplane Team Inc 1 week ago" at bounding box center [371, 217] width 386 height 13
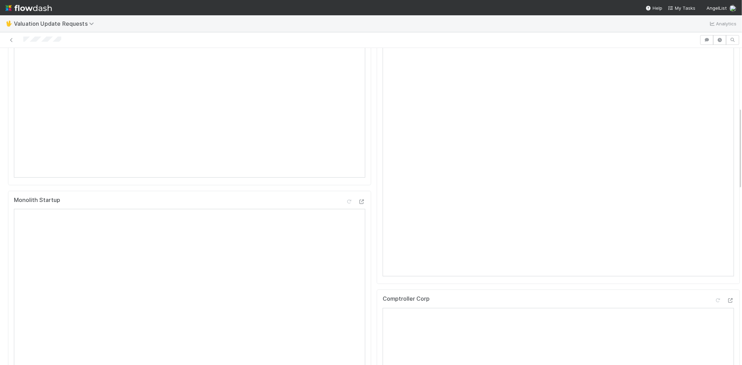
scroll to position [232, 0]
click at [23, 39] on div at bounding box center [350, 40] width 694 height 10
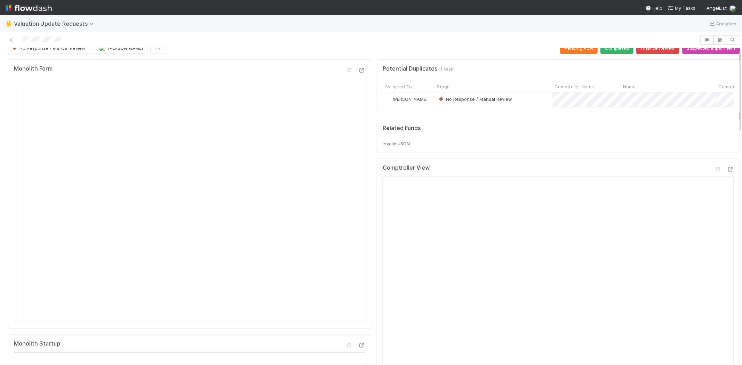
scroll to position [0, 0]
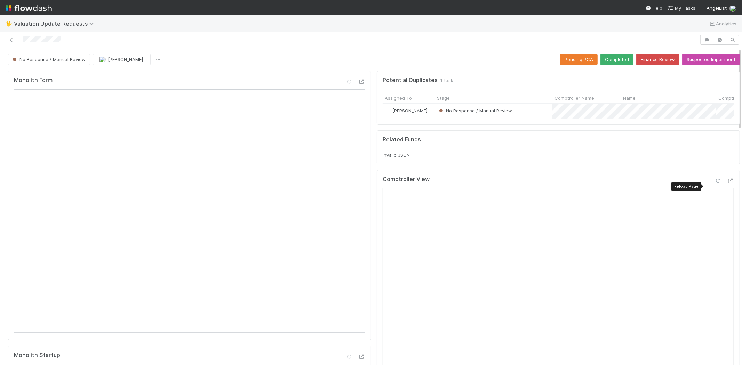
click at [714, 183] on icon at bounding box center [717, 181] width 7 height 5
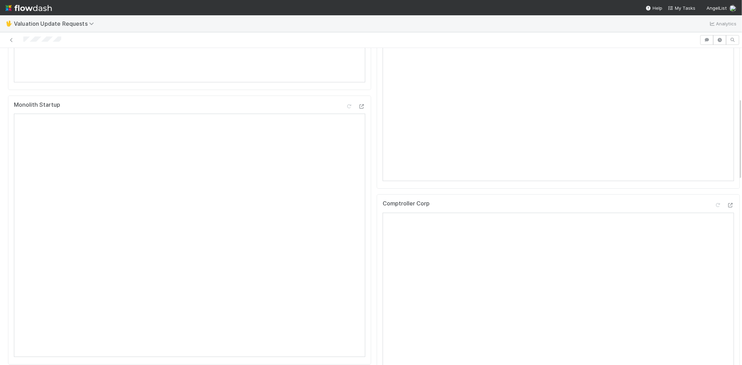
scroll to position [348, 0]
click at [714, 110] on icon at bounding box center [717, 108] width 7 height 5
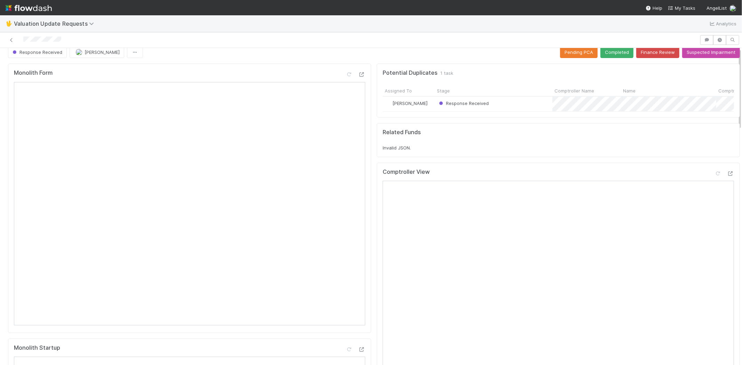
scroll to position [0, 0]
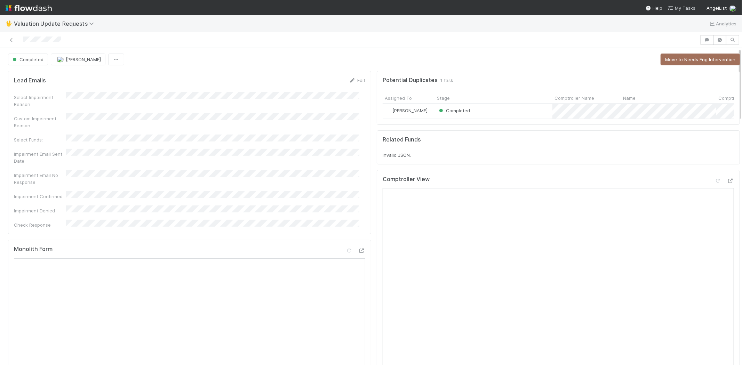
click at [682, 7] on span "My Tasks" at bounding box center [681, 8] width 27 height 6
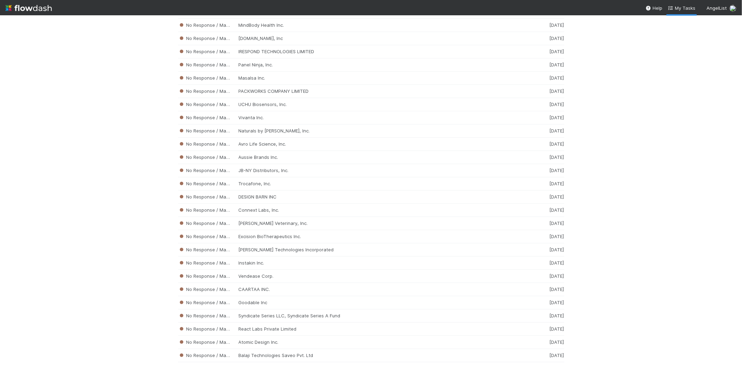
scroll to position [2554, 0]
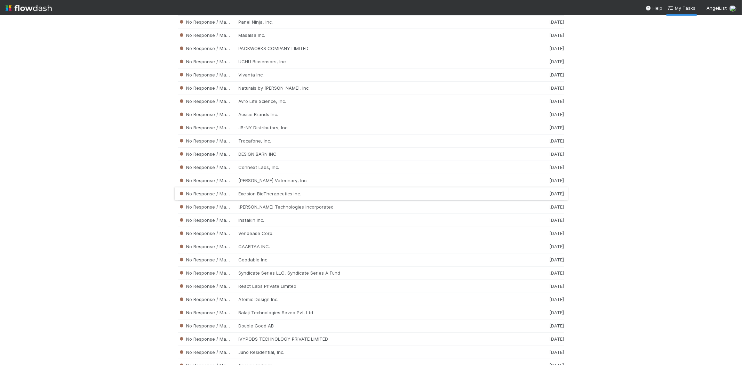
click at [277, 201] on div "No Response / Manual Review Excision BioTherapeutics Inc. 1 week ago" at bounding box center [371, 193] width 386 height 13
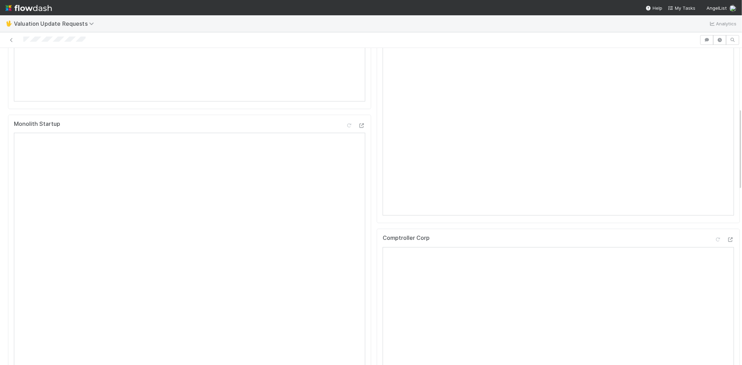
scroll to position [232, 0]
drag, startPoint x: 86, startPoint y: 39, endPoint x: 23, endPoint y: 41, distance: 63.0
click at [23, 41] on div at bounding box center [350, 40] width 694 height 10
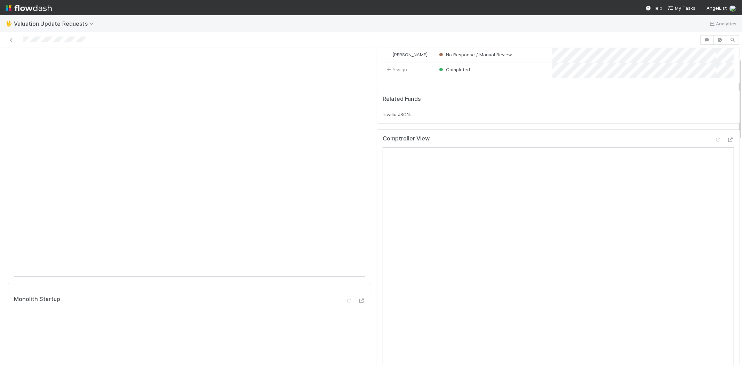
scroll to position [39, 0]
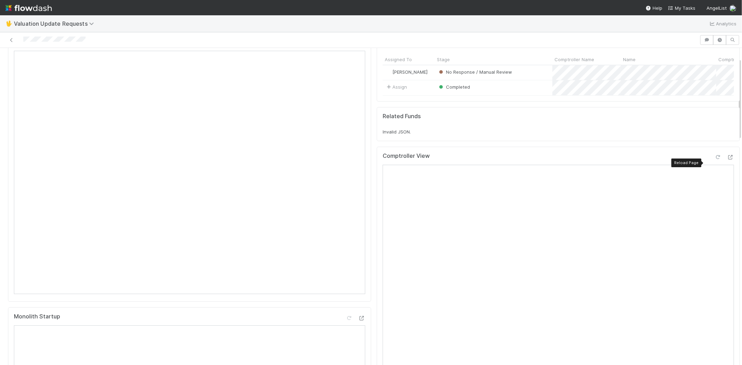
click at [714, 160] on icon at bounding box center [717, 157] width 7 height 5
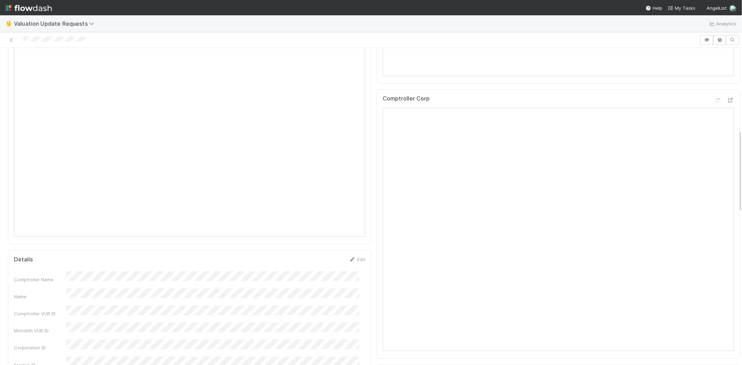
scroll to position [386, 0]
click at [714, 87] on icon at bounding box center [717, 84] width 7 height 5
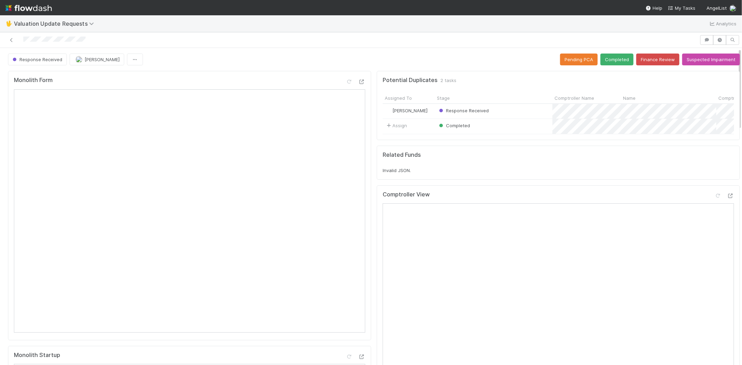
scroll to position [0, 0]
click at [607, 60] on button "Completed" at bounding box center [616, 60] width 33 height 12
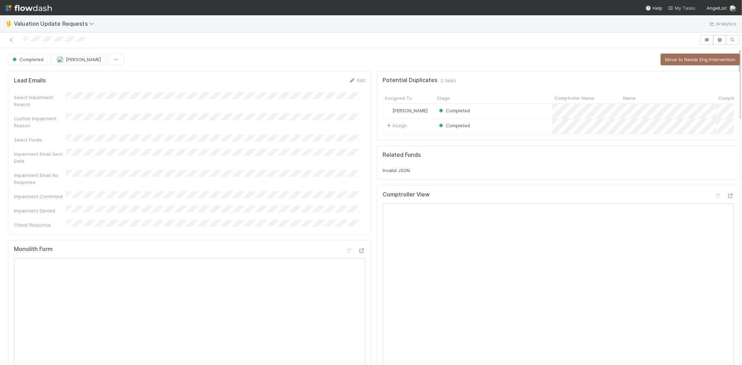
click at [682, 8] on span "My Tasks" at bounding box center [681, 8] width 27 height 6
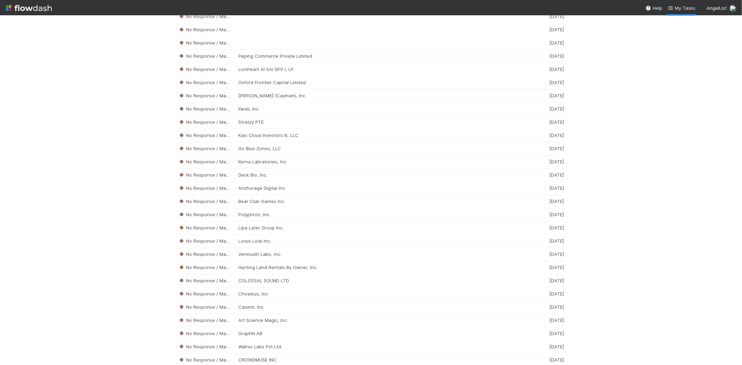
scroll to position [1347, 0]
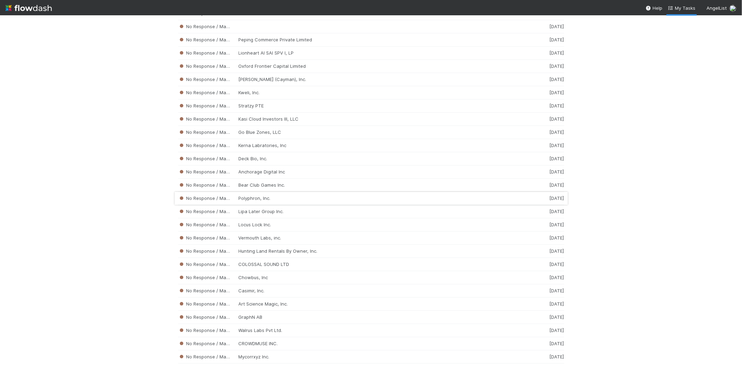
click at [291, 205] on div "No Response / Manual Review Polyphron, Inc. 1 week ago" at bounding box center [371, 198] width 386 height 13
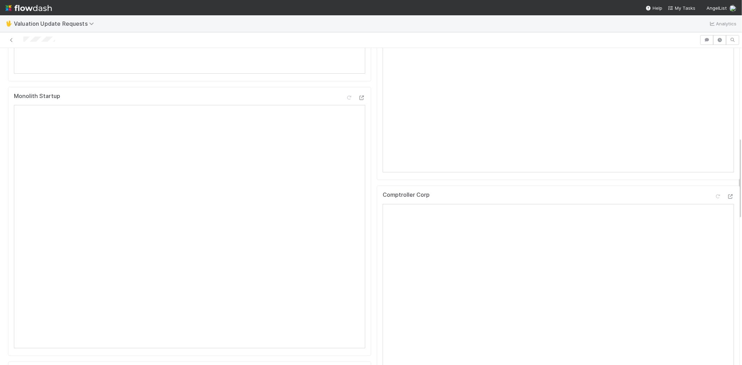
scroll to position [348, 0]
click at [680, 8] on span "My Tasks" at bounding box center [681, 8] width 27 height 6
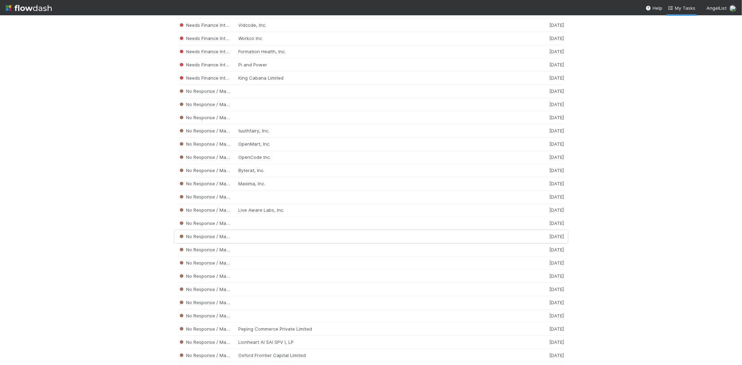
scroll to position [1159, 0]
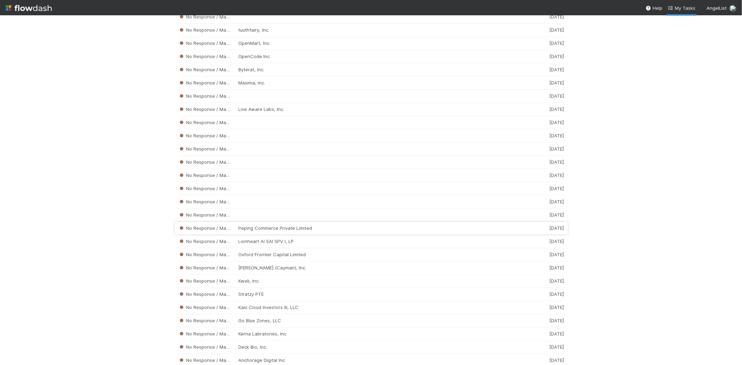
click at [283, 233] on div "No Response / Manual Review Peping Commerce Private Limited 1 week ago" at bounding box center [371, 228] width 386 height 13
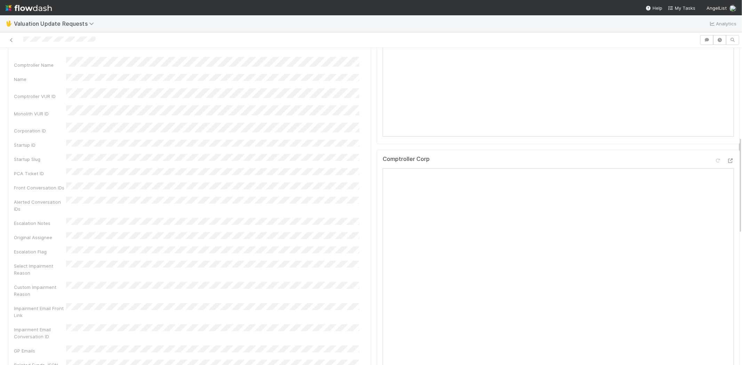
scroll to position [348, 0]
drag, startPoint x: 98, startPoint y: 38, endPoint x: 22, endPoint y: 33, distance: 76.6
click at [22, 33] on div at bounding box center [371, 40] width 742 height 16
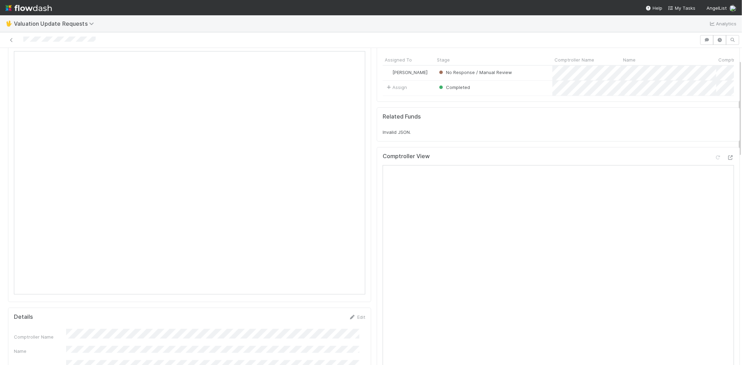
scroll to position [0, 0]
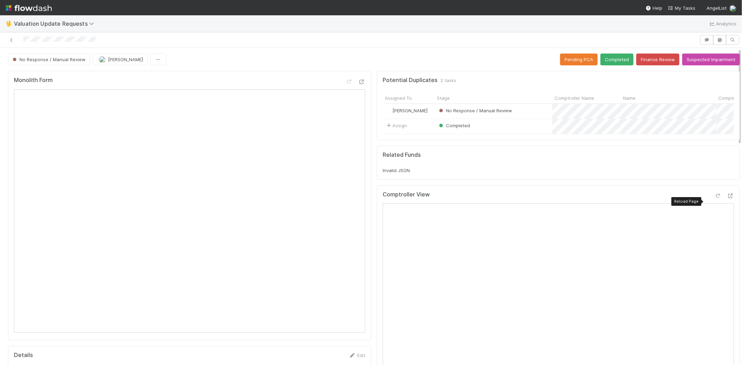
click at [714, 198] on icon at bounding box center [717, 196] width 7 height 5
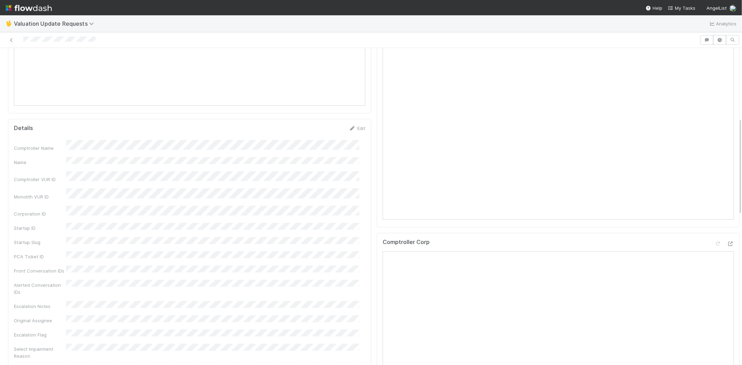
scroll to position [309, 0]
click at [714, 164] on icon at bounding box center [717, 162] width 7 height 5
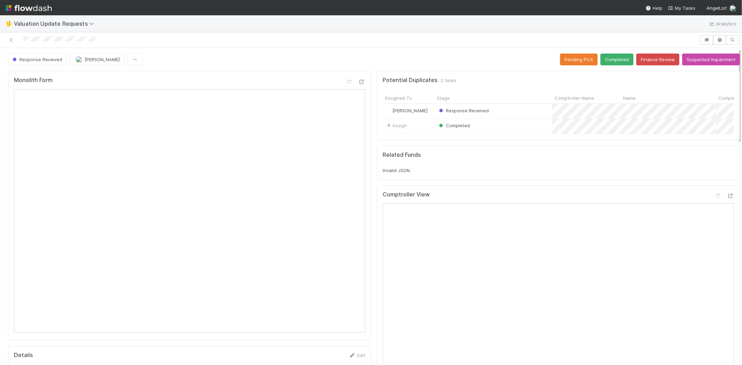
scroll to position [0, 0]
click at [606, 57] on button "Completed" at bounding box center [616, 60] width 33 height 12
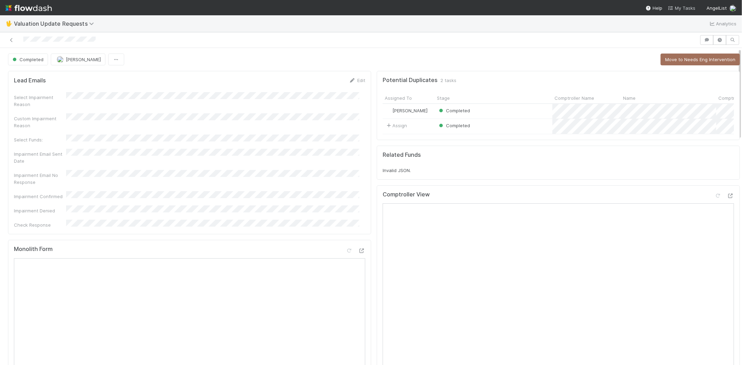
click at [689, 6] on span "My Tasks" at bounding box center [681, 8] width 27 height 6
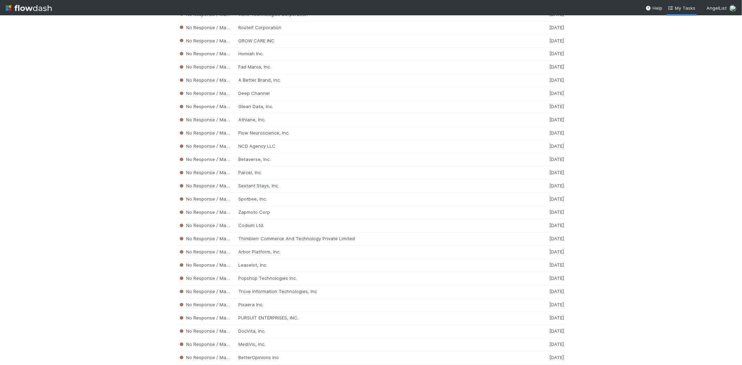
scroll to position [3312, 0]
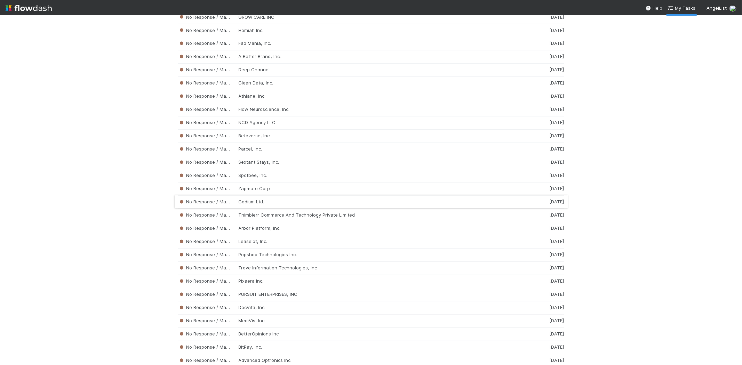
click at [268, 209] on div "No Response / Manual Review Codium Ltd. 1 week ago" at bounding box center [371, 202] width 386 height 13
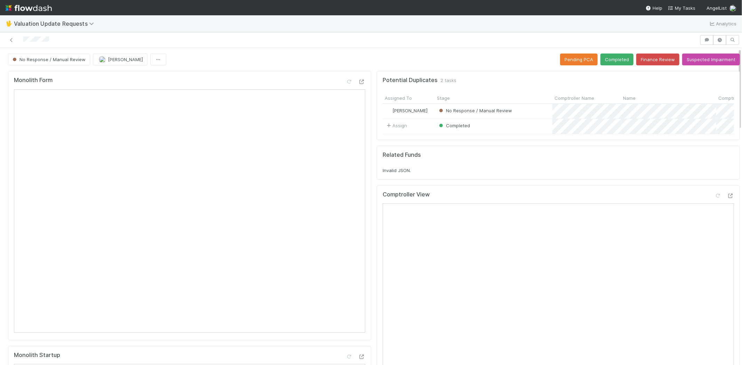
drag, startPoint x: 53, startPoint y: 39, endPoint x: 21, endPoint y: 39, distance: 31.6
click at [21, 39] on div at bounding box center [350, 40] width 694 height 10
click at [39, 39] on div at bounding box center [350, 40] width 694 height 10
drag, startPoint x: 67, startPoint y: 39, endPoint x: 448, endPoint y: 0, distance: 382.7
click at [20, 39] on div at bounding box center [350, 40] width 694 height 10
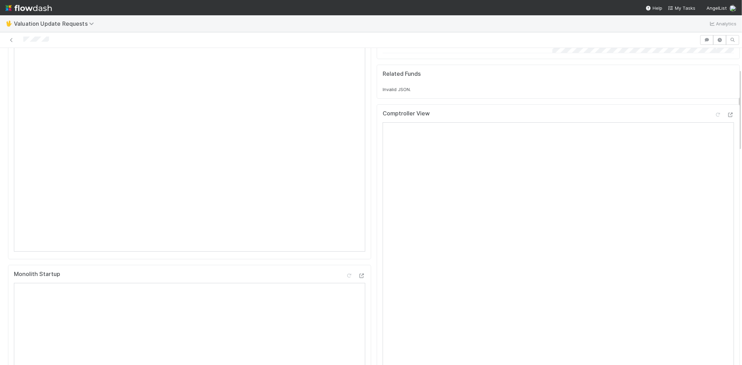
scroll to position [77, 0]
click at [75, 37] on div at bounding box center [350, 40] width 694 height 10
drag, startPoint x: 55, startPoint y: 38, endPoint x: 22, endPoint y: 39, distance: 33.1
click at [22, 39] on div at bounding box center [350, 40] width 694 height 10
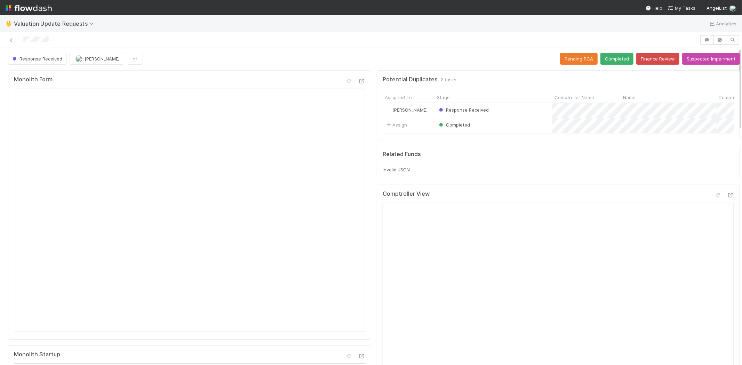
scroll to position [0, 0]
click at [714, 198] on icon at bounding box center [717, 196] width 7 height 5
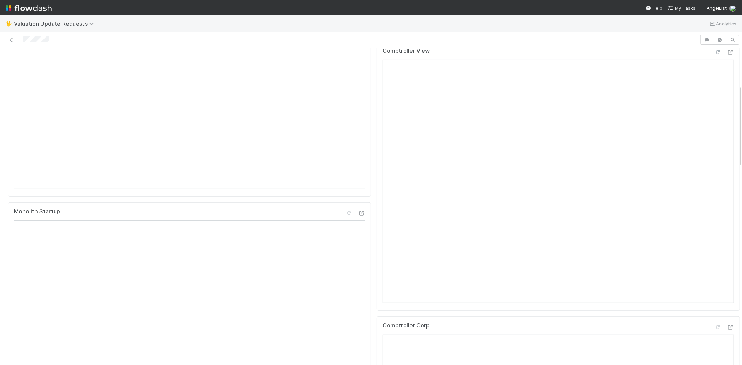
scroll to position [232, 0]
click at [59, 39] on div at bounding box center [350, 40] width 694 height 10
click at [23, 41] on div at bounding box center [350, 40] width 694 height 10
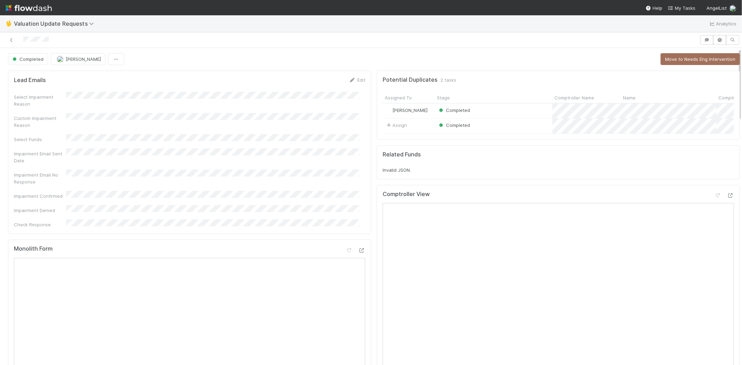
scroll to position [0, 0]
click at [683, 5] on span "My Tasks" at bounding box center [681, 8] width 27 height 6
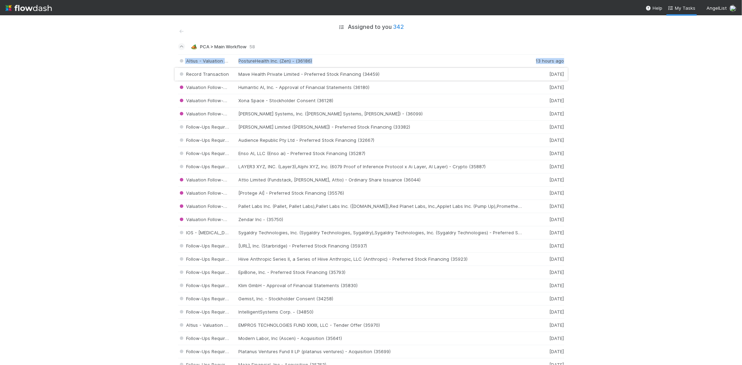
drag, startPoint x: 308, startPoint y: 63, endPoint x: 315, endPoint y: 77, distance: 15.9
click at [604, 69] on div "Assigned to you 342 🏕️ PCA > Main Workflow 58 Altius - Valuation Update Posture…" at bounding box center [371, 190] width 742 height 350
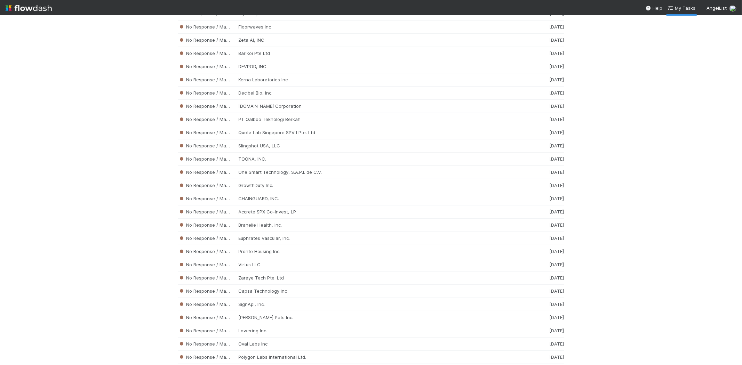
scroll to position [1805, 0]
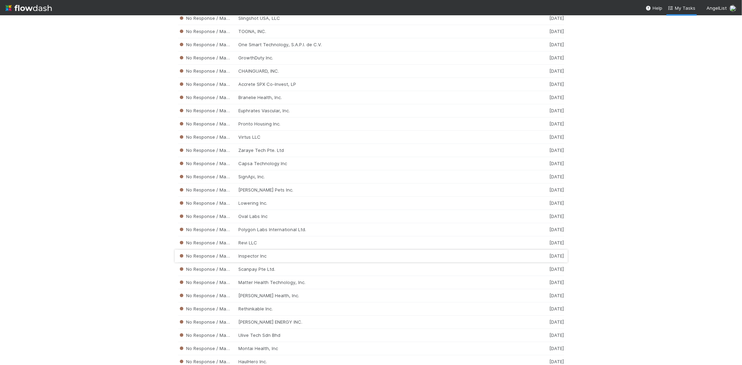
click at [284, 260] on div "No Response / Manual Review Inspector Inc 1 week ago" at bounding box center [371, 256] width 386 height 13
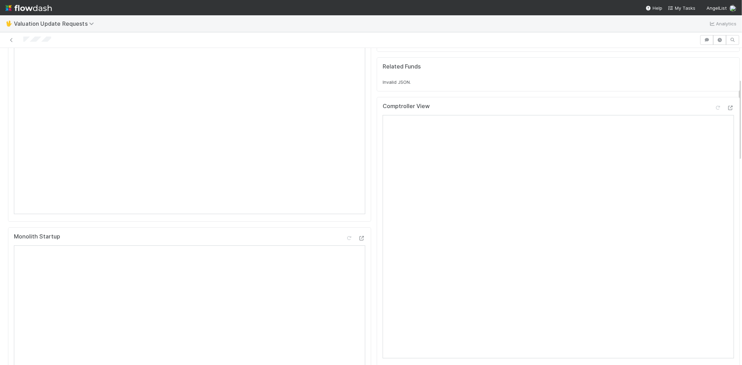
scroll to position [232, 0]
drag, startPoint x: 62, startPoint y: 37, endPoint x: 21, endPoint y: 40, distance: 40.8
click at [21, 40] on div at bounding box center [350, 40] width 694 height 10
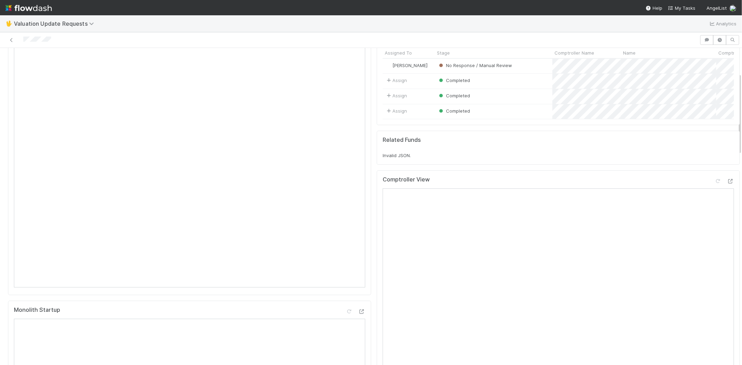
scroll to position [116, 0]
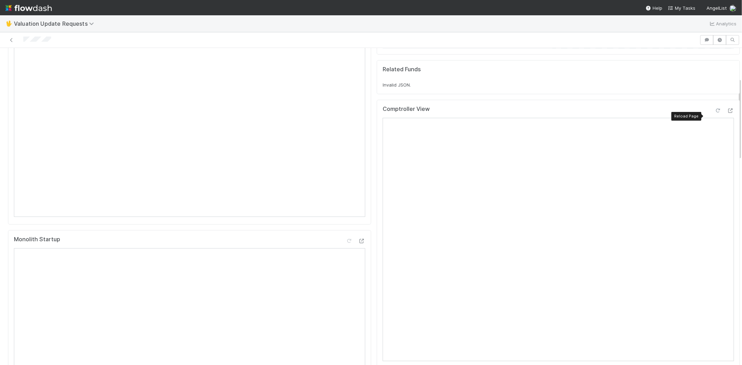
click at [714, 113] on icon at bounding box center [717, 110] width 7 height 5
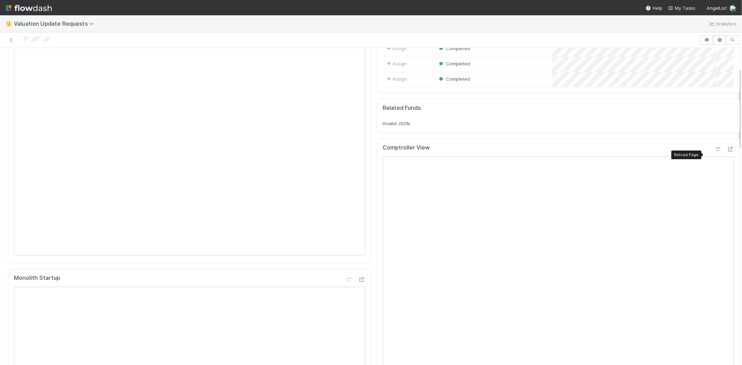
click at [714, 152] on icon at bounding box center [717, 149] width 7 height 5
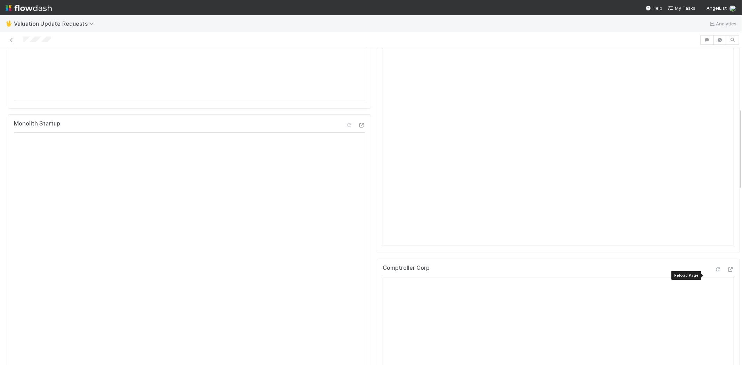
click at [714, 272] on icon at bounding box center [717, 269] width 7 height 5
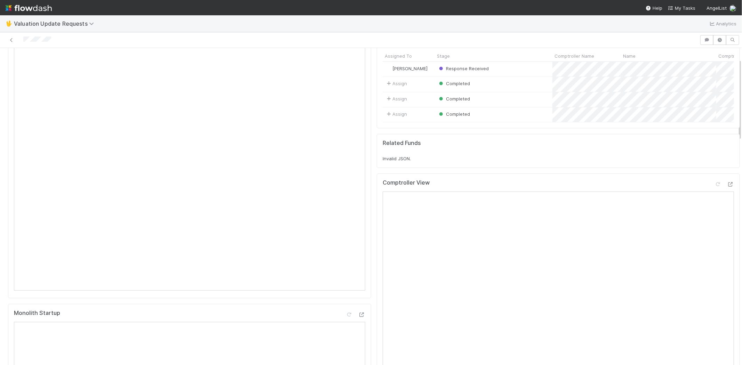
scroll to position [0, 0]
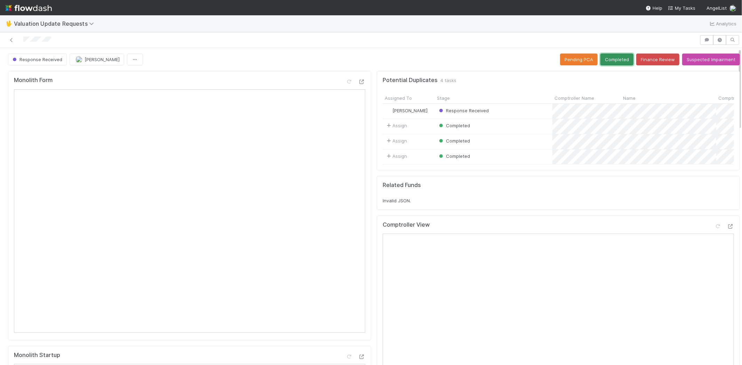
click at [608, 54] on button "Completed" at bounding box center [616, 60] width 33 height 12
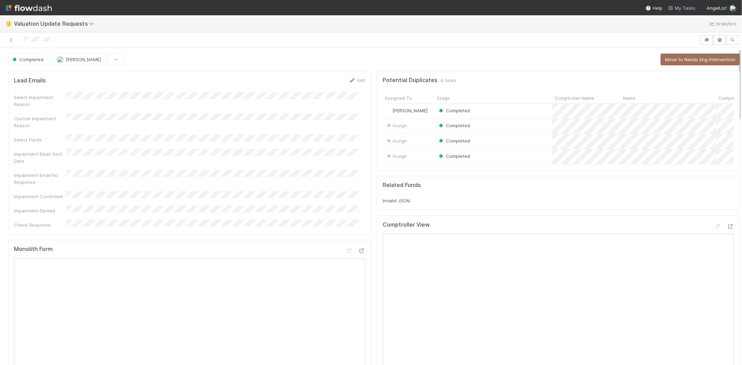
click at [682, 7] on span "My Tasks" at bounding box center [681, 8] width 27 height 6
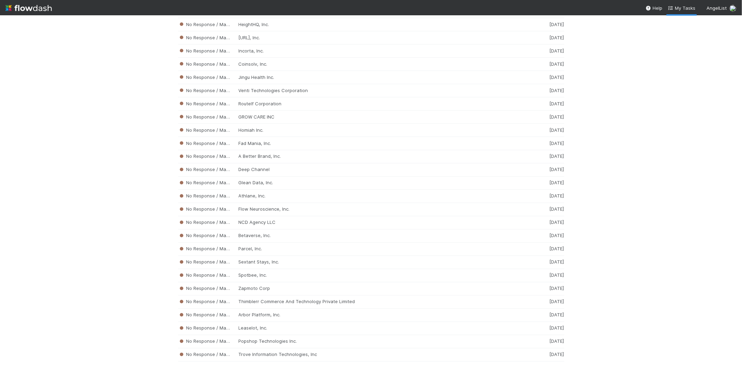
scroll to position [3205, 0]
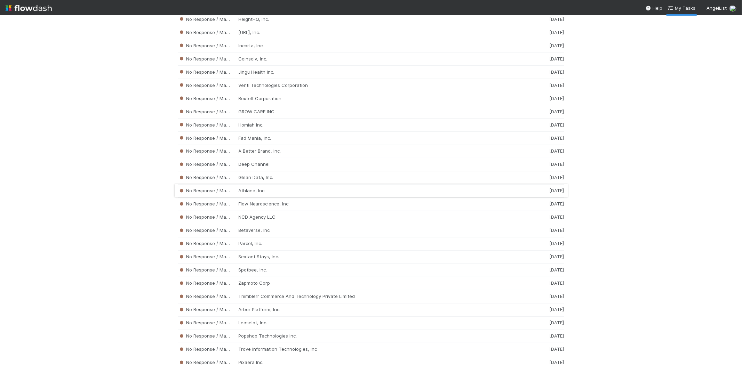
click at [274, 198] on div "No Response / Manual Review Athlane, Inc. 1 week ago" at bounding box center [371, 191] width 386 height 13
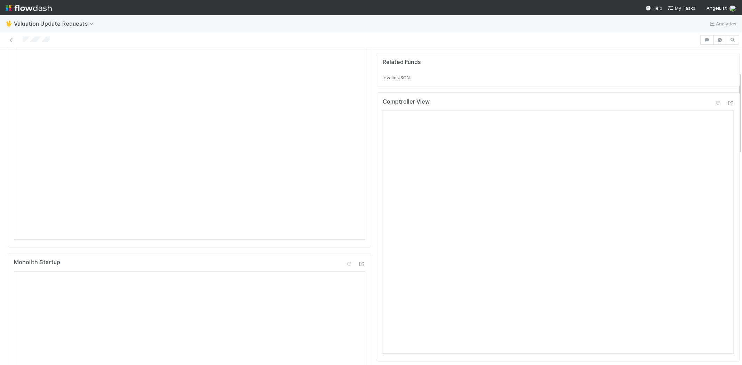
scroll to position [193, 0]
drag, startPoint x: 54, startPoint y: 39, endPoint x: 20, endPoint y: 37, distance: 33.8
click at [20, 37] on div at bounding box center [350, 40] width 694 height 10
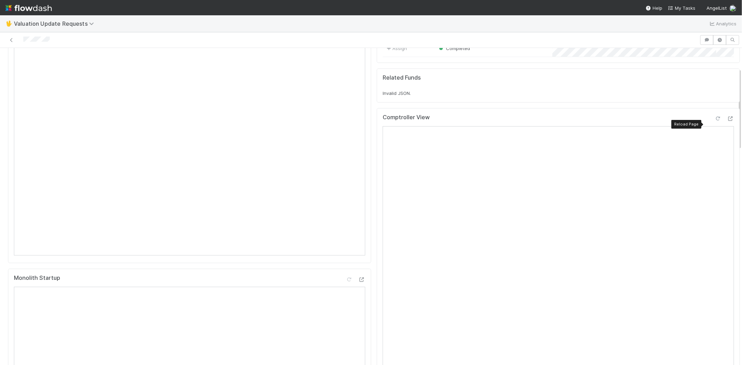
click at [714, 121] on icon at bounding box center [717, 118] width 7 height 5
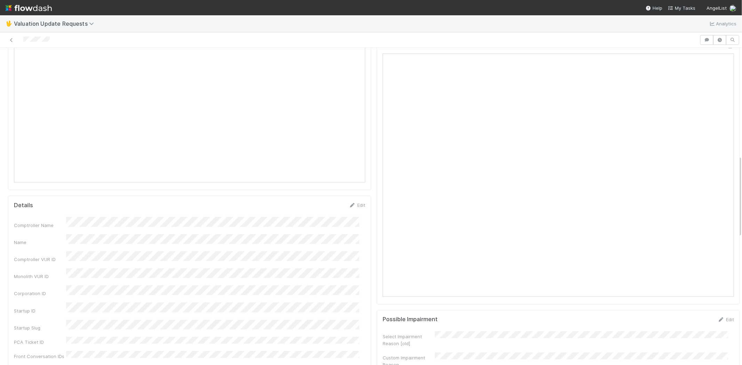
scroll to position [348, 0]
click at [714, 126] on div at bounding box center [717, 123] width 7 height 7
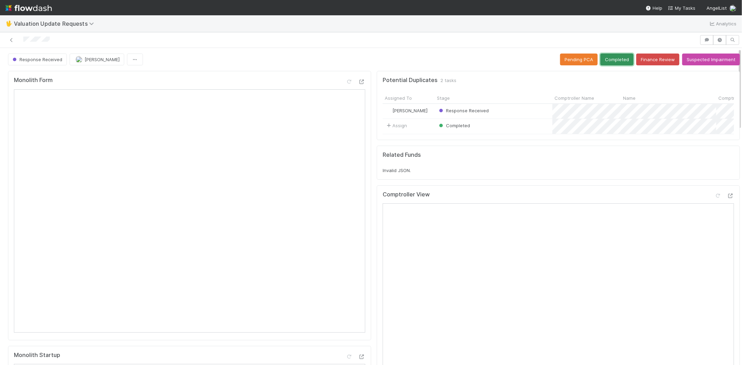
click at [605, 54] on button "Completed" at bounding box center [616, 60] width 33 height 12
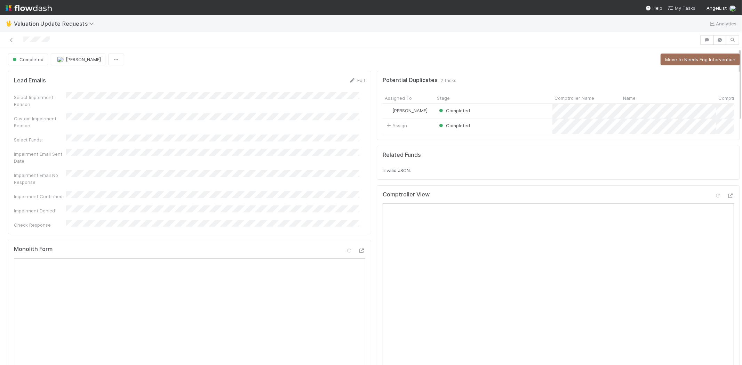
click at [683, 5] on link "My Tasks" at bounding box center [681, 8] width 27 height 7
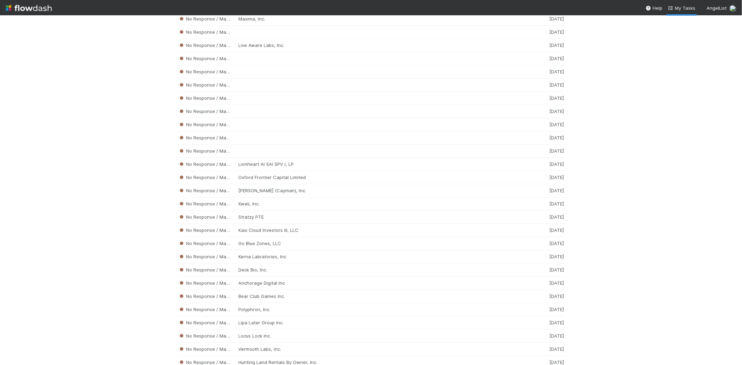
scroll to position [1507, 0]
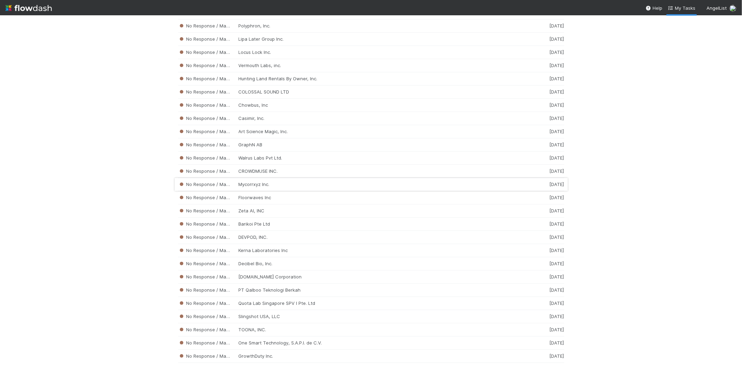
click at [296, 191] on div "No Response / Manual Review Mycorrxyz Inc. 1 week ago" at bounding box center [371, 184] width 386 height 13
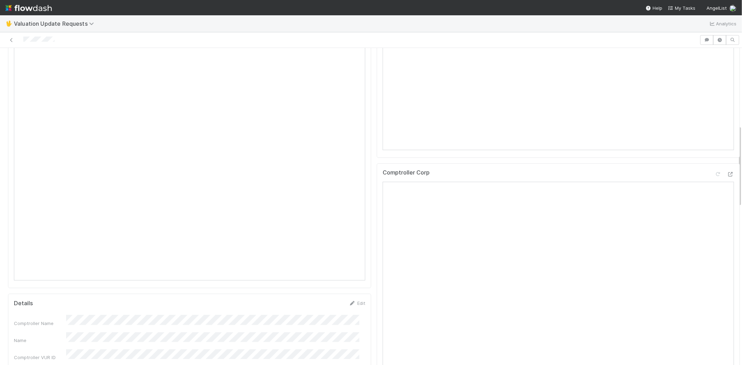
scroll to position [348, 0]
click at [23, 38] on div at bounding box center [350, 40] width 694 height 10
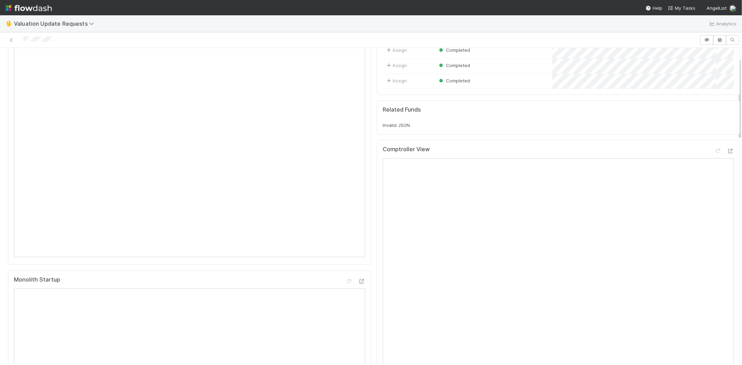
scroll to position [39, 0]
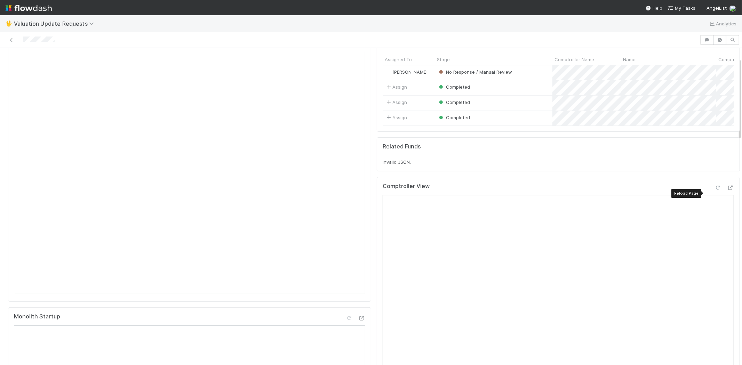
click at [714, 190] on icon at bounding box center [717, 188] width 7 height 5
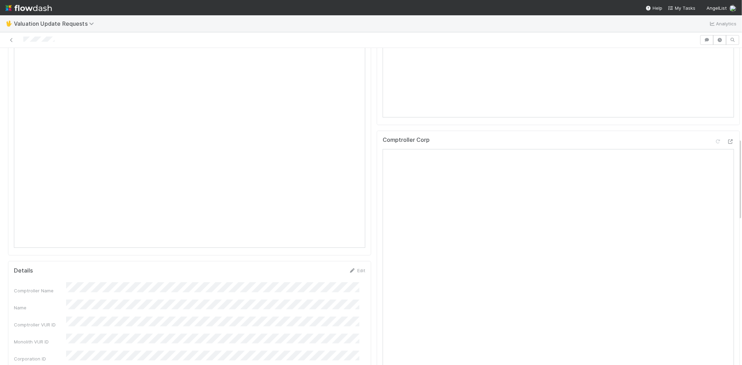
scroll to position [348, 0]
click at [714, 157] on div at bounding box center [717, 153] width 7 height 7
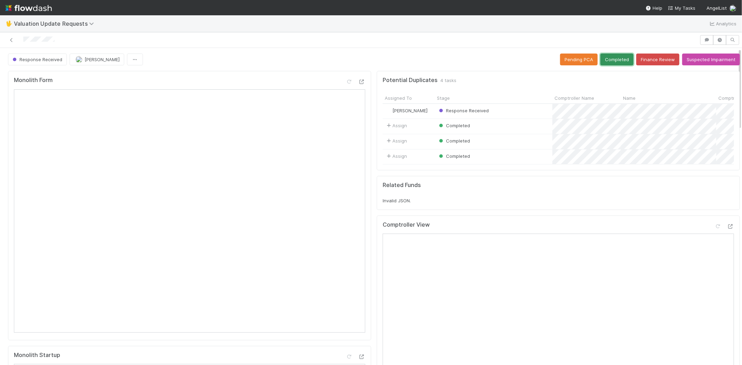
click at [600, 54] on button "Completed" at bounding box center [616, 60] width 33 height 12
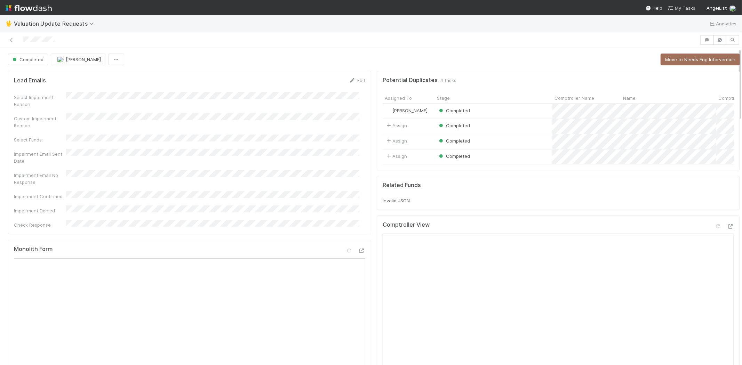
click at [680, 8] on span "My Tasks" at bounding box center [681, 8] width 27 height 6
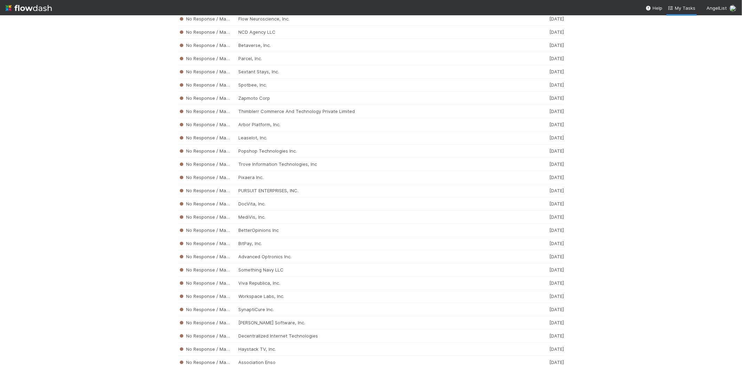
scroll to position [3572, 0]
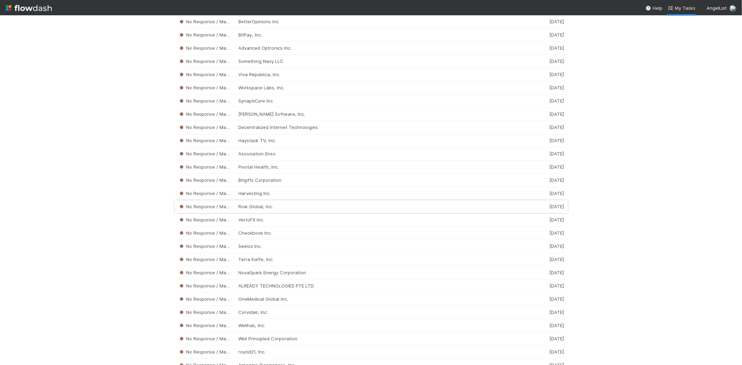
click at [261, 214] on div "No Response / Manual Review Row Global, Inc. 1 week ago" at bounding box center [371, 206] width 386 height 13
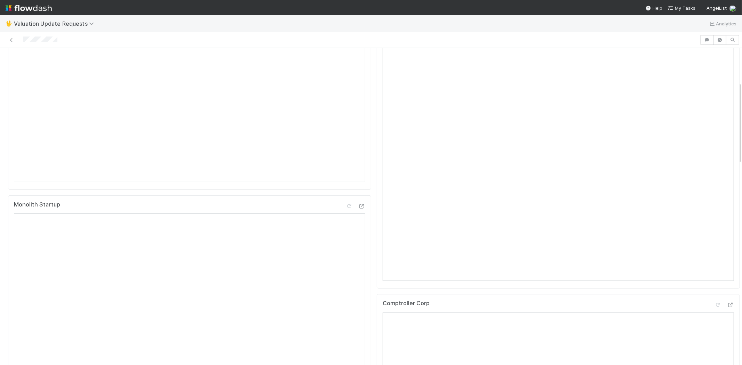
scroll to position [154, 0]
drag, startPoint x: 61, startPoint y: 38, endPoint x: 23, endPoint y: 37, distance: 37.9
click at [23, 37] on div at bounding box center [350, 40] width 694 height 10
click at [63, 38] on div at bounding box center [350, 40] width 694 height 10
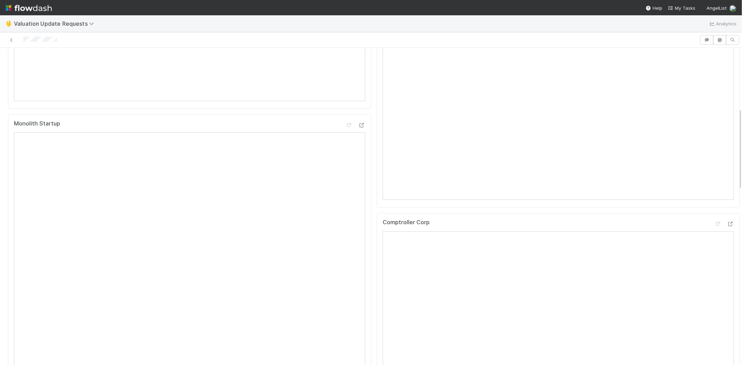
drag, startPoint x: 62, startPoint y: 40, endPoint x: 23, endPoint y: 40, distance: 38.9
click at [23, 40] on div at bounding box center [350, 40] width 694 height 10
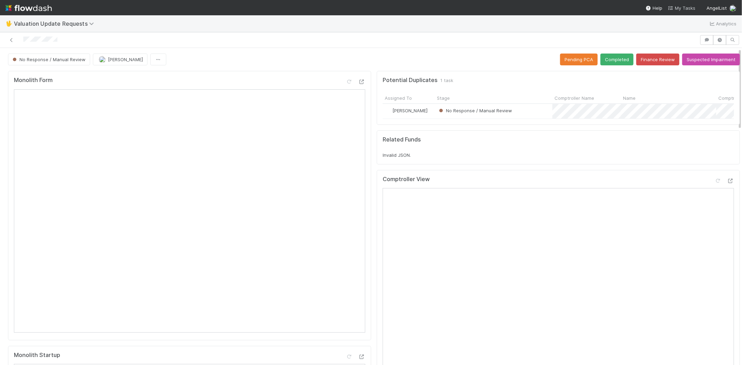
drag, startPoint x: 682, startPoint y: 7, endPoint x: 688, endPoint y: 15, distance: 9.9
click at [682, 7] on span "My Tasks" at bounding box center [681, 8] width 27 height 6
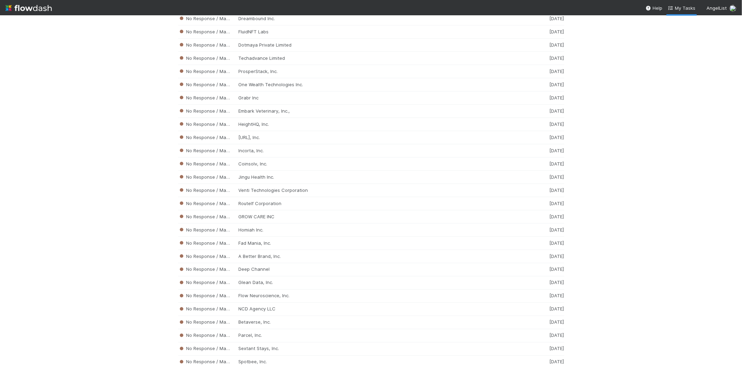
scroll to position [3050, 0]
click at [315, 181] on div "No Response / Manual Review Pronto.ai, Inc. 1 week ago" at bounding box center [371, 174] width 386 height 13
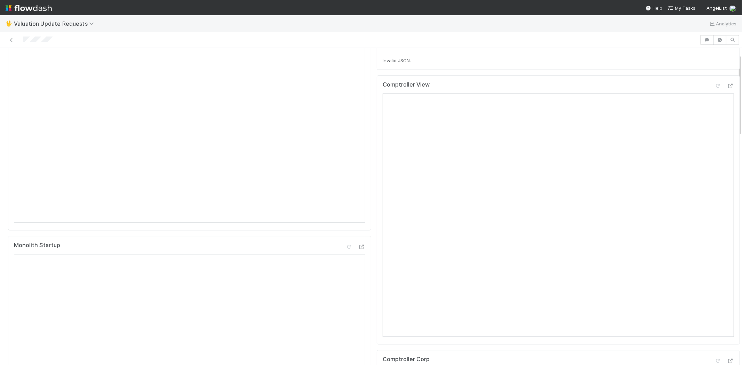
scroll to position [270, 0]
drag, startPoint x: 58, startPoint y: 40, endPoint x: 22, endPoint y: 37, distance: 36.2
click at [22, 37] on div at bounding box center [350, 40] width 694 height 10
drag, startPoint x: 58, startPoint y: 39, endPoint x: 22, endPoint y: 39, distance: 36.2
click at [22, 39] on div at bounding box center [350, 40] width 694 height 10
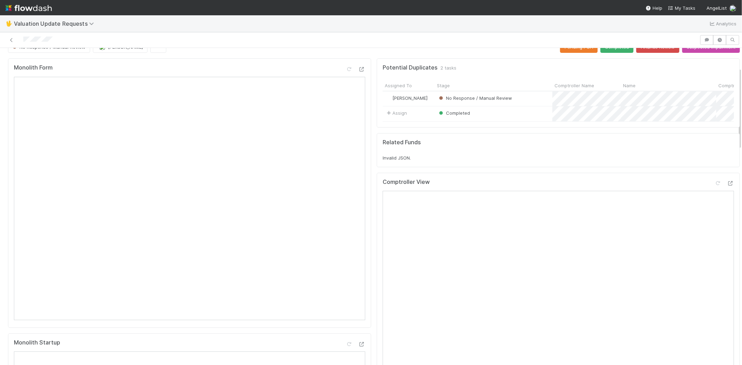
scroll to position [0, 0]
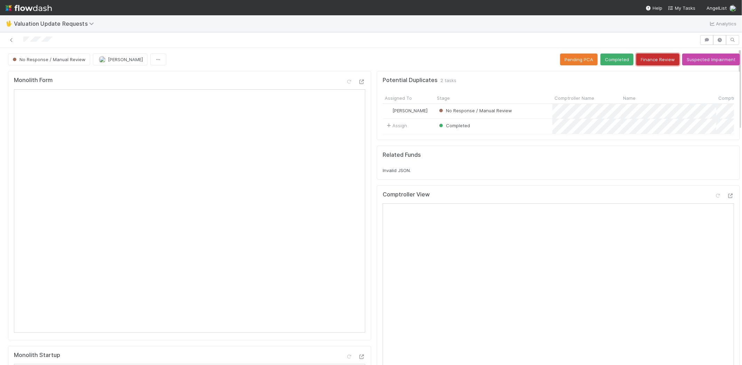
click at [644, 58] on button "Finance Review" at bounding box center [657, 60] width 43 height 12
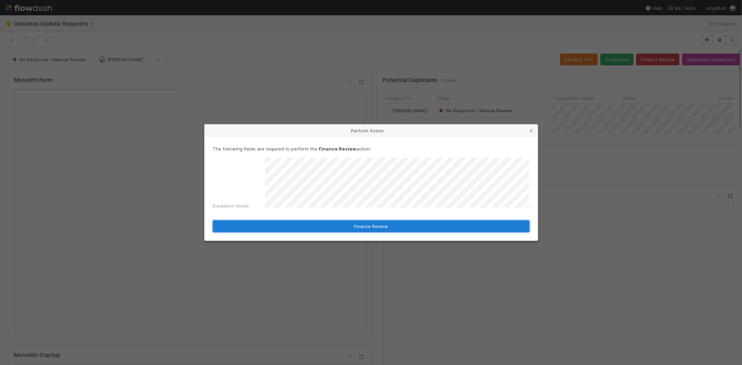
click at [387, 225] on button "Finance Review" at bounding box center [371, 226] width 316 height 12
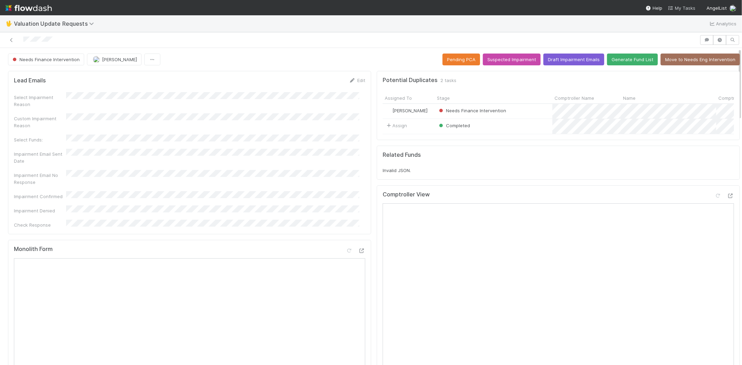
click at [686, 9] on span "My Tasks" at bounding box center [681, 8] width 27 height 6
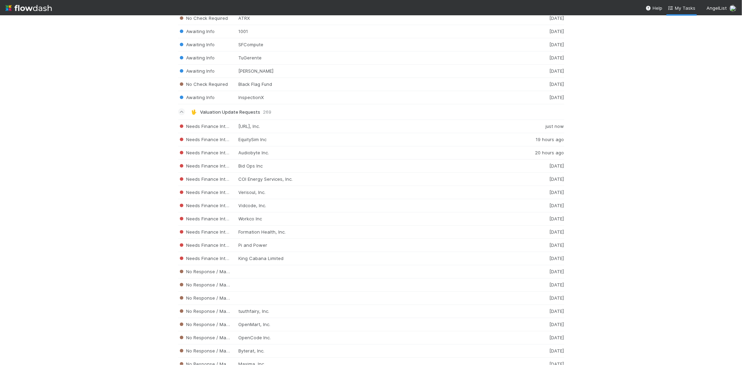
scroll to position [927, 0]
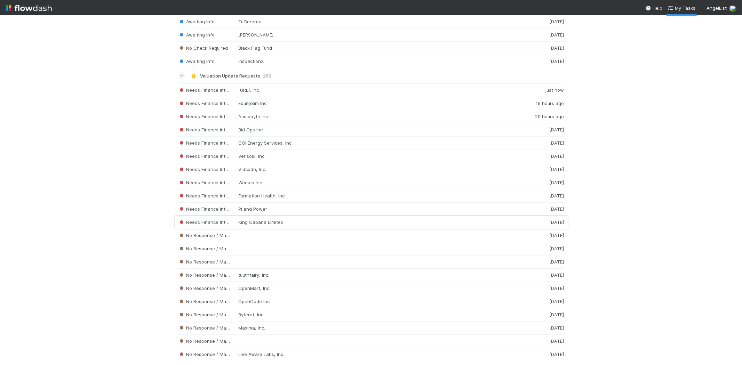
click at [271, 225] on div "Needs Finance Intervention King Cabana Limited 3 days ago" at bounding box center [371, 222] width 386 height 13
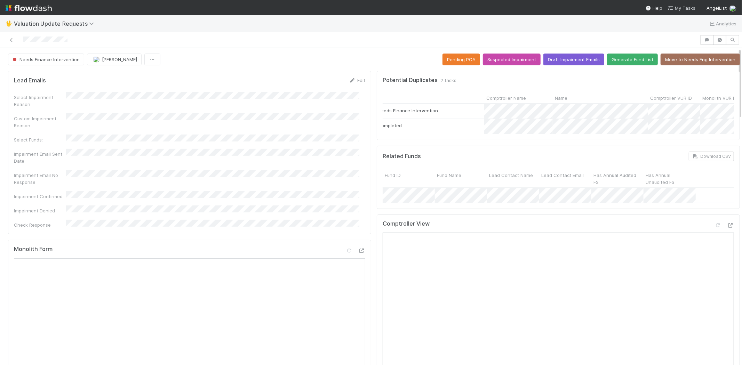
click at [679, 8] on span "My Tasks" at bounding box center [681, 8] width 27 height 6
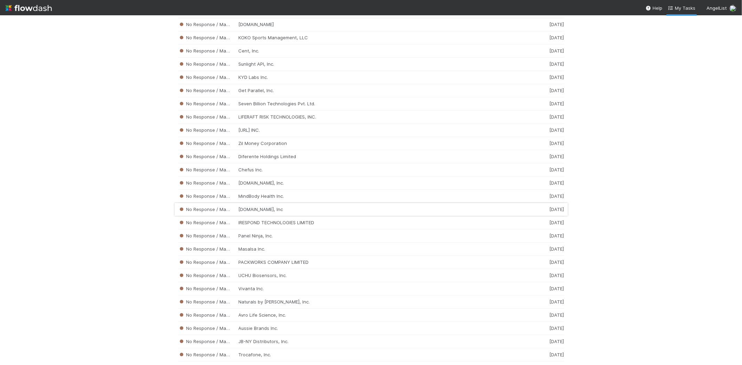
click at [266, 216] on div "No Response / Manual Review Esper.io, Inc 1 week ago" at bounding box center [371, 209] width 386 height 13
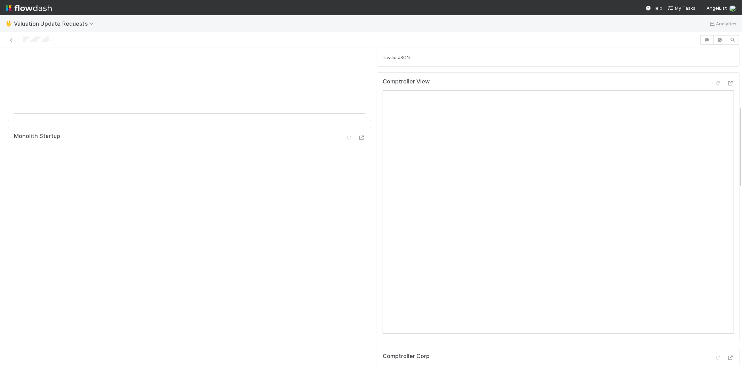
scroll to position [232, 0]
drag, startPoint x: 52, startPoint y: 40, endPoint x: 22, endPoint y: 42, distance: 30.0
click at [22, 42] on div at bounding box center [350, 40] width 694 height 10
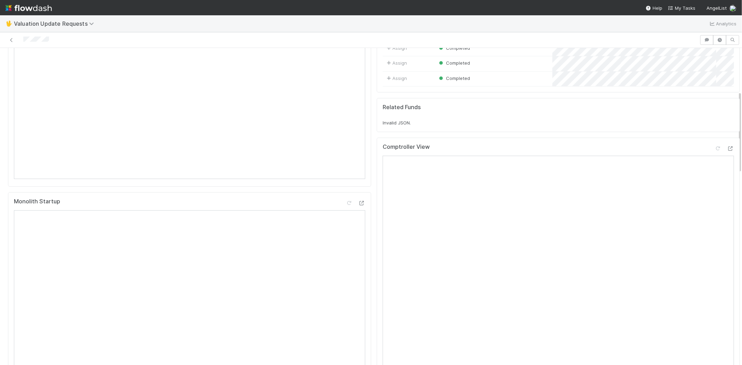
scroll to position [193, 0]
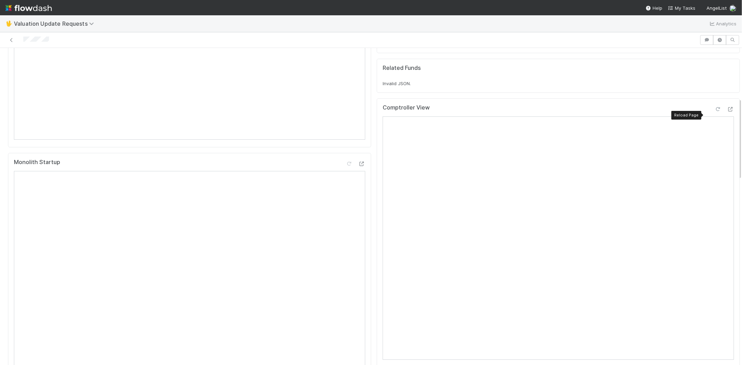
click at [714, 112] on icon at bounding box center [717, 109] width 7 height 5
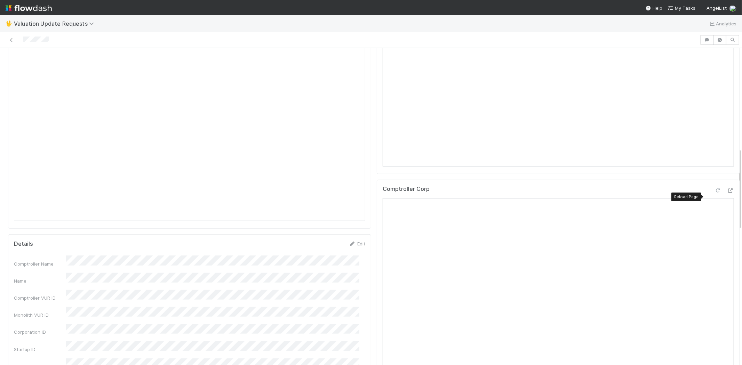
click at [714, 193] on icon at bounding box center [717, 190] width 7 height 5
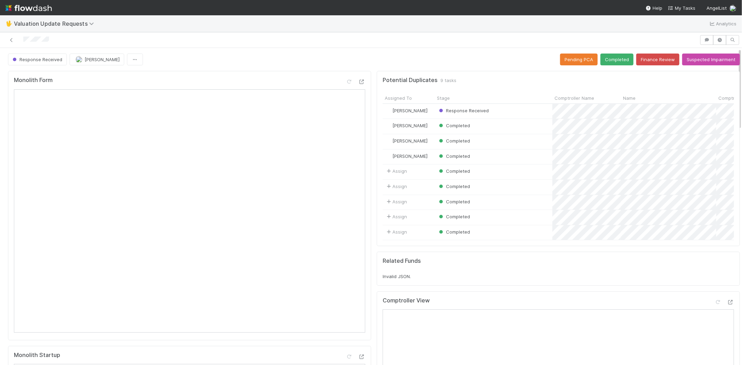
scroll to position [0, 0]
click at [607, 54] on button "Completed" at bounding box center [616, 60] width 33 height 12
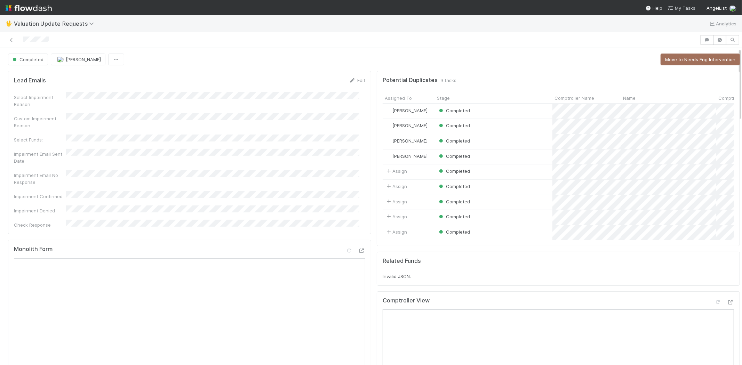
click at [684, 5] on span "My Tasks" at bounding box center [681, 8] width 27 height 6
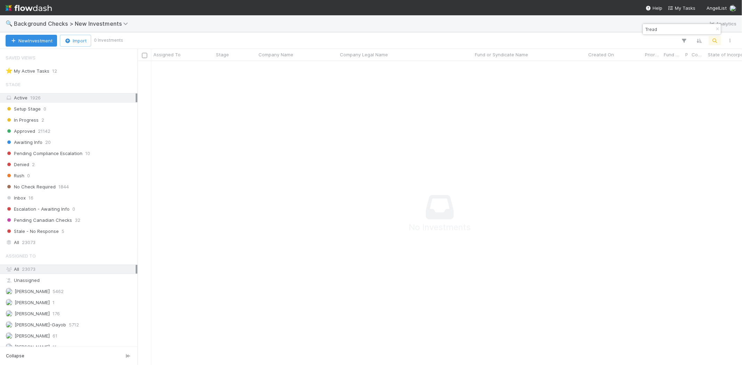
scroll to position [292, 593]
drag, startPoint x: 672, startPoint y: 29, endPoint x: 641, endPoint y: 29, distance: 31.7
click at [641, 29] on body "🔍 Background Checks > New Investments Analytics New Investment Import 0 Investm…" at bounding box center [371, 182] width 742 height 365
drag, startPoint x: 665, startPoint y: 25, endPoint x: 642, endPoint y: 29, distance: 23.2
click at [642, 29] on div "Tread" at bounding box center [681, 29] width 79 height 11
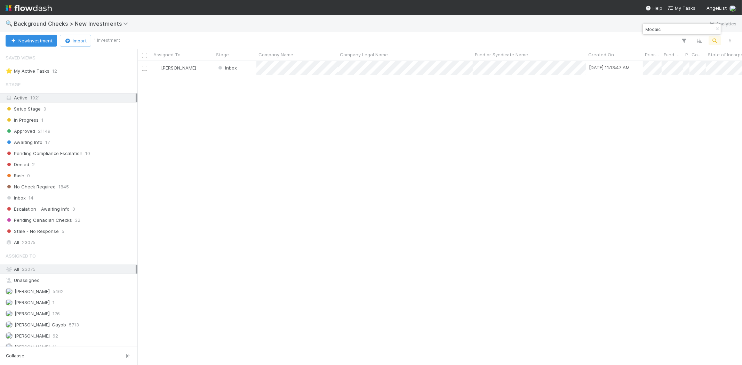
scroll to position [298, 598]
type input "Modaic"
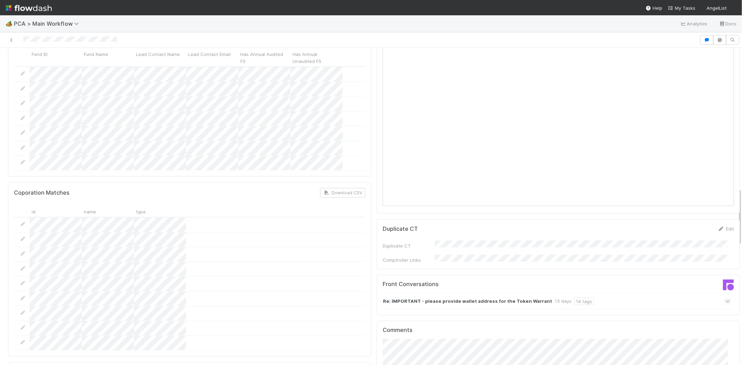
scroll to position [773, 0]
drag, startPoint x: 709, startPoint y: 263, endPoint x: 698, endPoint y: 262, distance: 10.8
click at [725, 300] on icon at bounding box center [727, 303] width 5 height 7
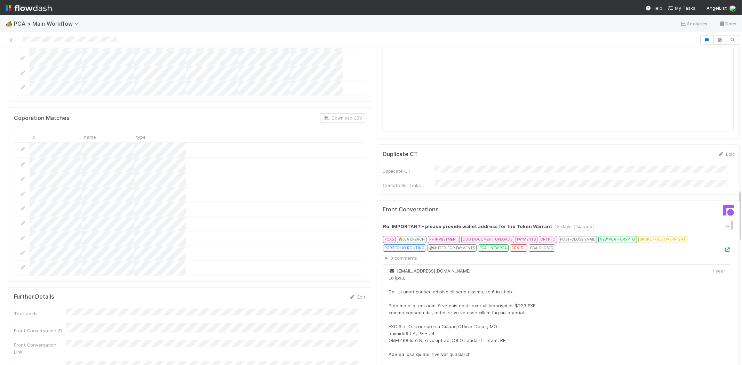
scroll to position [850, 0]
click at [724, 247] on icon at bounding box center [727, 249] width 7 height 5
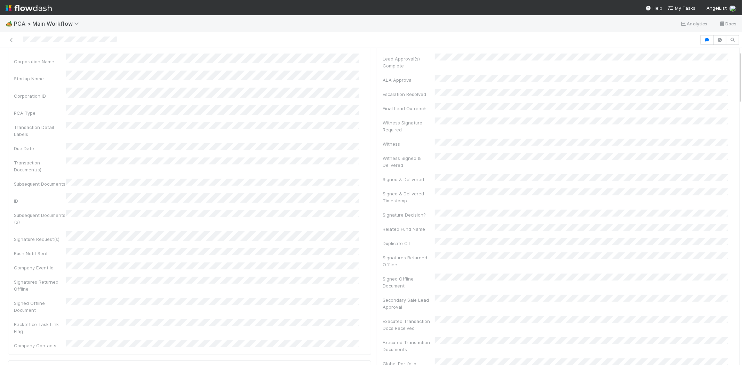
scroll to position [0, 0]
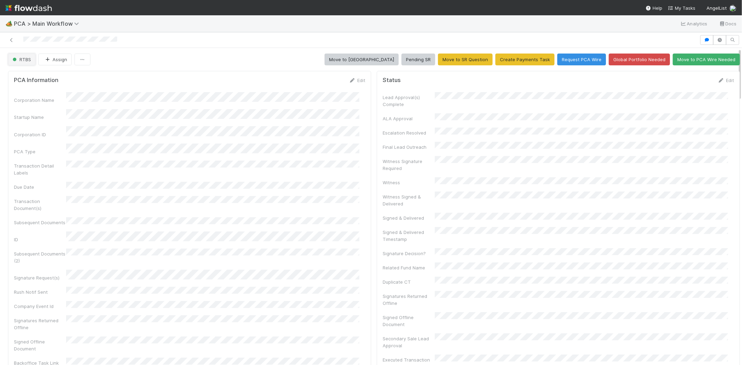
click at [19, 60] on span "RTBS" at bounding box center [21, 60] width 20 height 6
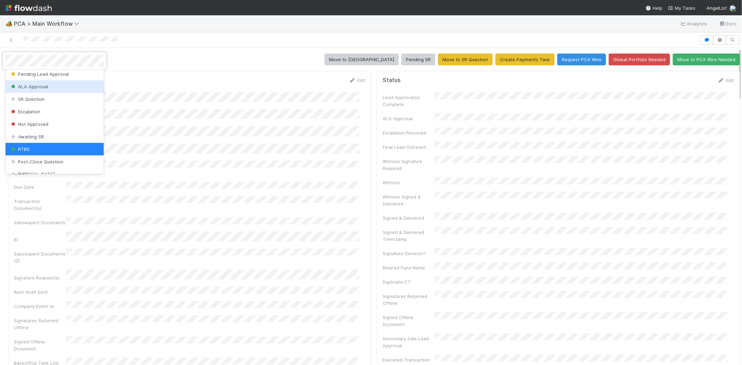
scroll to position [147, 0]
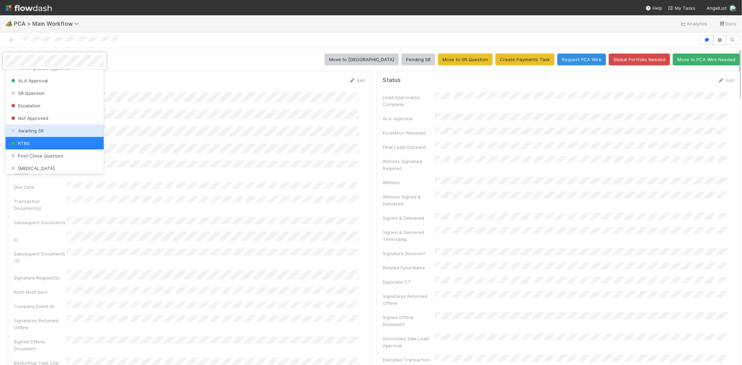
click at [64, 128] on div "Awaiting SR" at bounding box center [55, 130] width 98 height 13
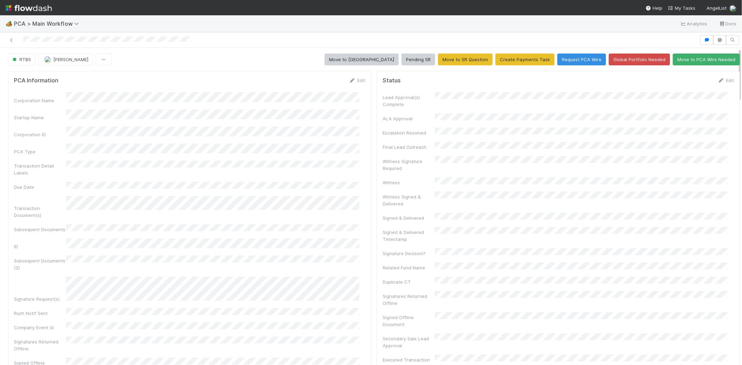
click at [355, 76] on div "PCA Information Edit Corporation Name Startup Name Corporation ID PCA Type Tran…" at bounding box center [189, 243] width 363 height 344
click at [354, 78] on link "Edit" at bounding box center [357, 81] width 16 height 6
click at [321, 82] on button "Save" at bounding box center [328, 83] width 20 height 12
click at [355, 81] on link "Edit" at bounding box center [357, 81] width 16 height 6
click at [322, 79] on button "Save" at bounding box center [328, 83] width 20 height 12
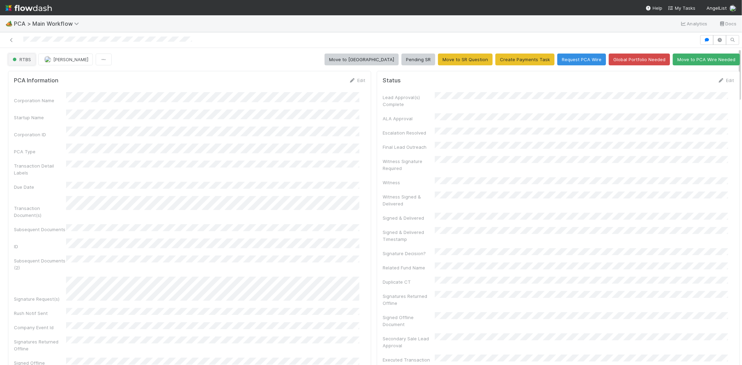
click at [29, 61] on span "RTBS" at bounding box center [21, 60] width 20 height 6
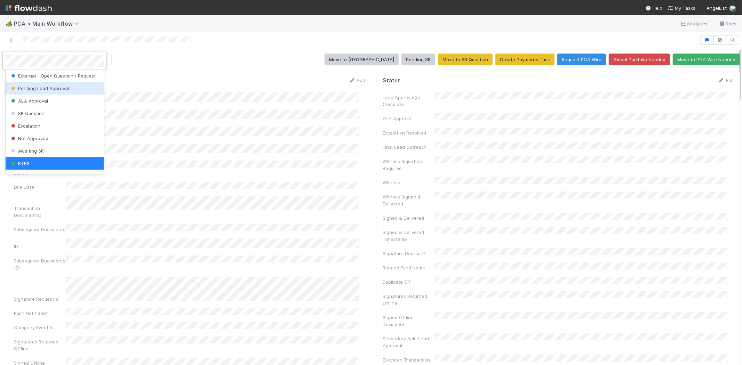
click at [36, 89] on span "Pending Lead Approval" at bounding box center [39, 89] width 59 height 6
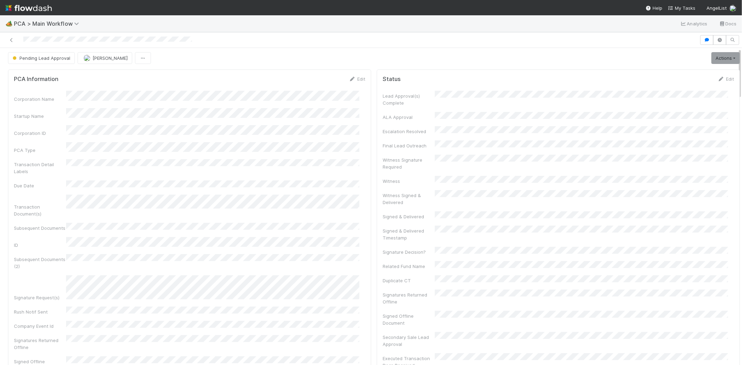
scroll to position [0, 0]
drag, startPoint x: 22, startPoint y: 40, endPoint x: 44, endPoint y: 43, distance: 22.0
click at [44, 43] on div at bounding box center [350, 40] width 694 height 10
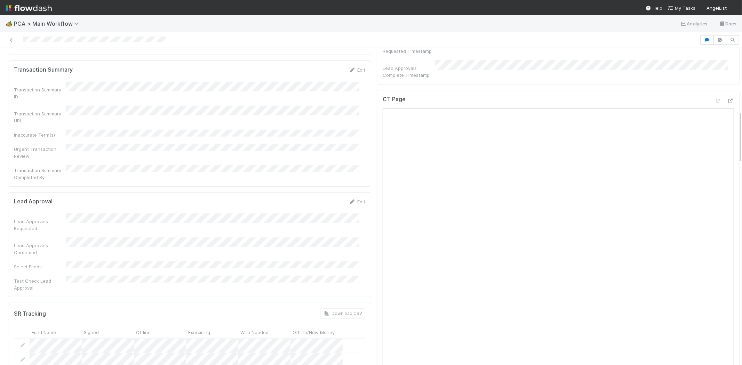
scroll to position [270, 0]
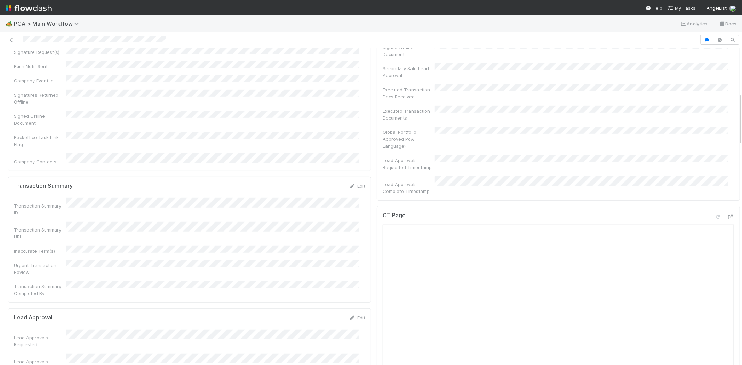
click at [66, 42] on div at bounding box center [350, 40] width 694 height 10
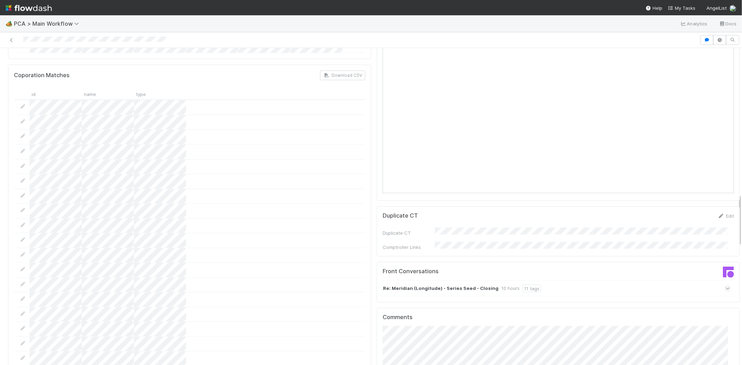
scroll to position [888, 0]
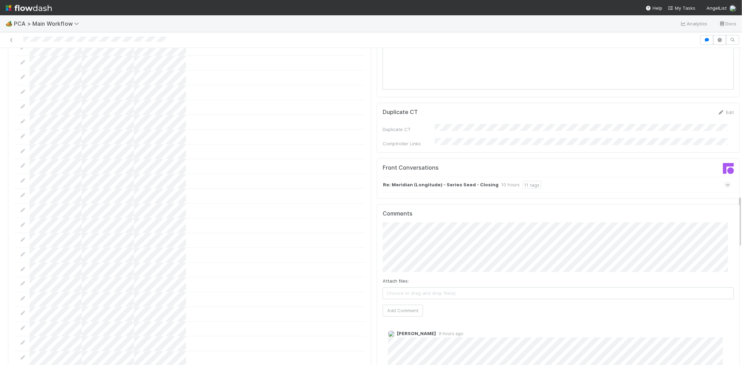
click at [725, 182] on icon at bounding box center [727, 185] width 5 height 7
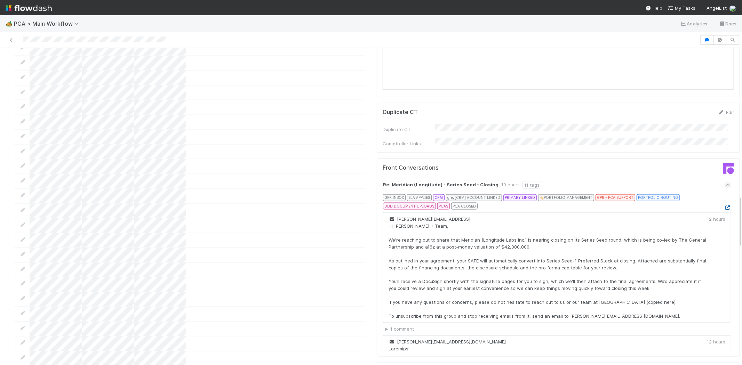
click at [724, 206] on icon at bounding box center [727, 208] width 7 height 5
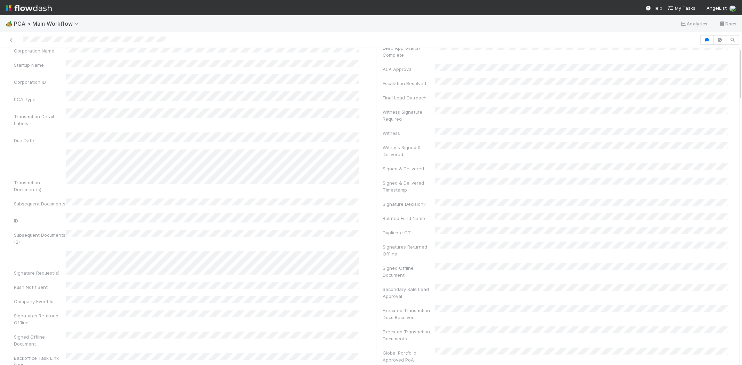
scroll to position [0, 0]
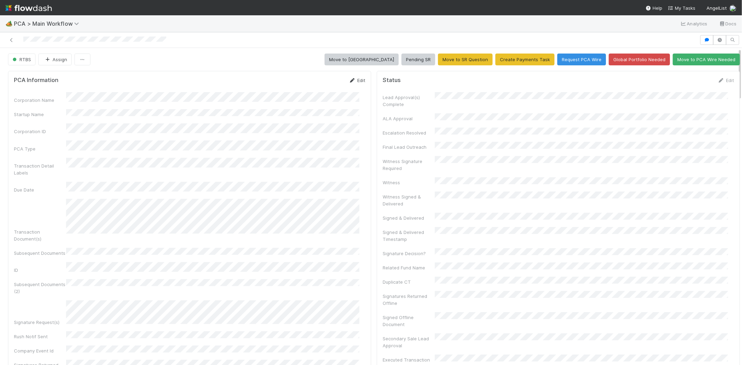
click at [353, 79] on link "Edit" at bounding box center [357, 81] width 16 height 6
click at [319, 80] on button "Save" at bounding box center [328, 83] width 20 height 12
click at [353, 81] on link "Edit" at bounding box center [357, 81] width 16 height 6
click at [321, 83] on button "Save" at bounding box center [328, 83] width 20 height 12
click at [718, 80] on link "Edit" at bounding box center [725, 81] width 16 height 6
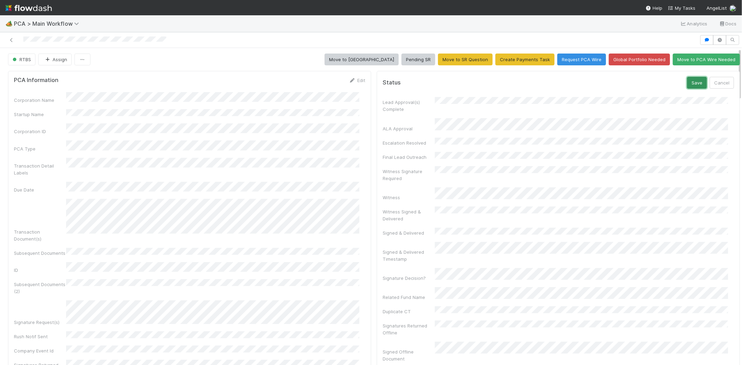
click at [687, 83] on button "Save" at bounding box center [697, 83] width 20 height 12
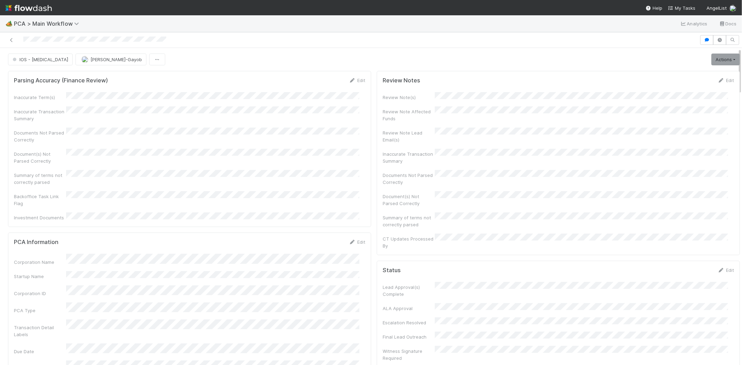
drag, startPoint x: 21, startPoint y: 40, endPoint x: 65, endPoint y: 36, distance: 44.0
click at [65, 36] on div at bounding box center [350, 40] width 694 height 10
click at [681, 7] on span "My Tasks" at bounding box center [681, 8] width 27 height 6
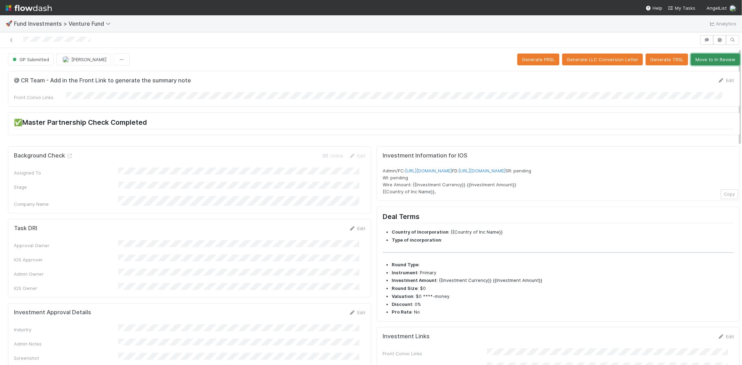
click at [707, 56] on button "Move to In Review" at bounding box center [715, 60] width 49 height 12
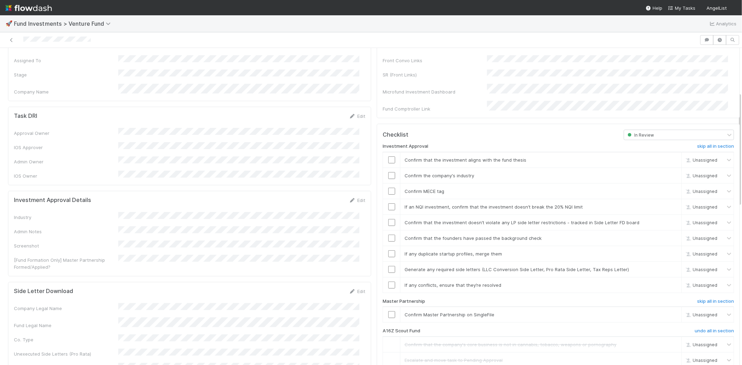
scroll to position [193, 0]
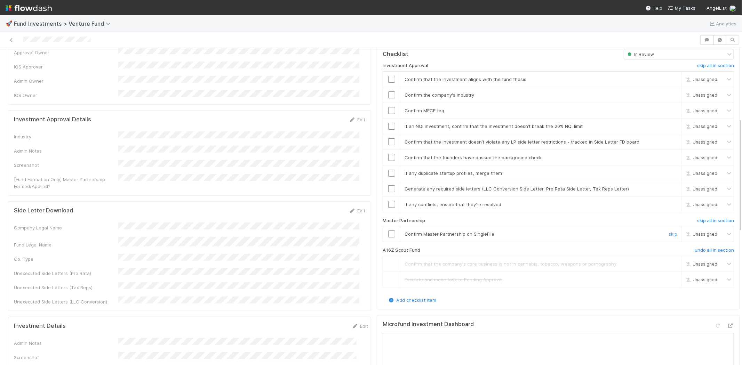
click at [388, 231] on input "checkbox" at bounding box center [391, 234] width 7 height 7
click at [357, 117] on link "Edit" at bounding box center [357, 120] width 16 height 6
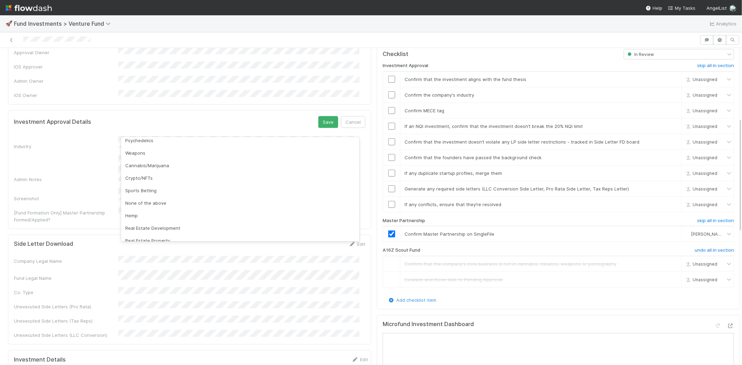
scroll to position [199, 0]
click at [276, 110] on div "Investment Approval Details Save Cancel Industry Admin Notes Screenshot [Fund F…" at bounding box center [189, 169] width 363 height 119
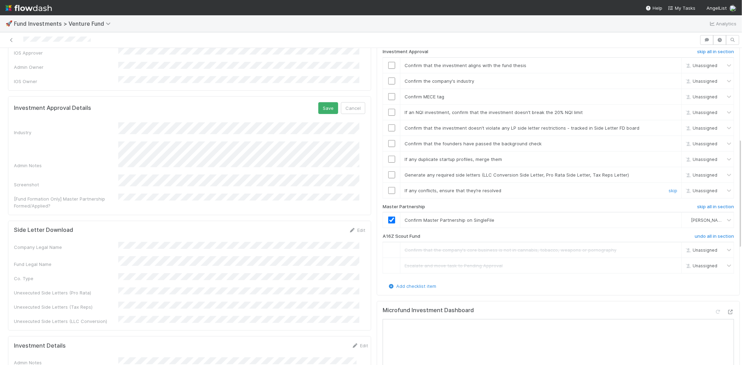
scroll to position [168, 0]
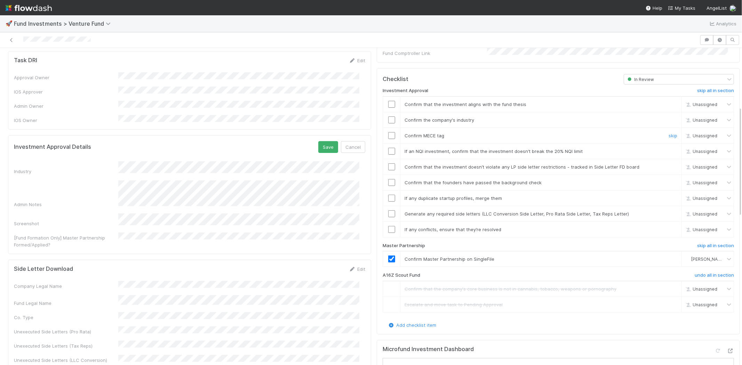
click at [388, 132] on input "checkbox" at bounding box center [391, 135] width 7 height 7
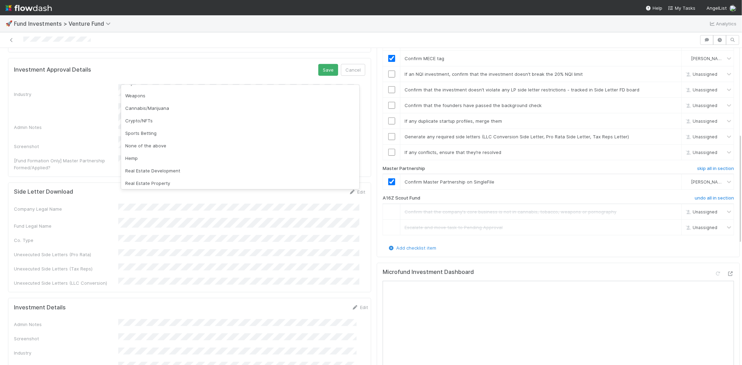
scroll to position [199, 0]
click at [176, 147] on div "None of the above" at bounding box center [240, 144] width 238 height 13
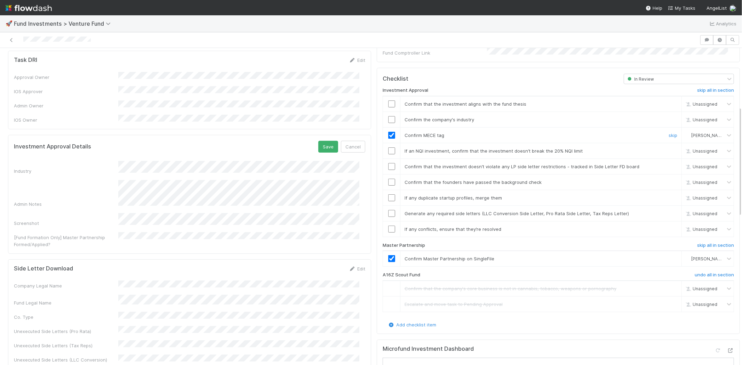
scroll to position [168, 0]
click at [322, 141] on button "Save" at bounding box center [328, 147] width 20 height 12
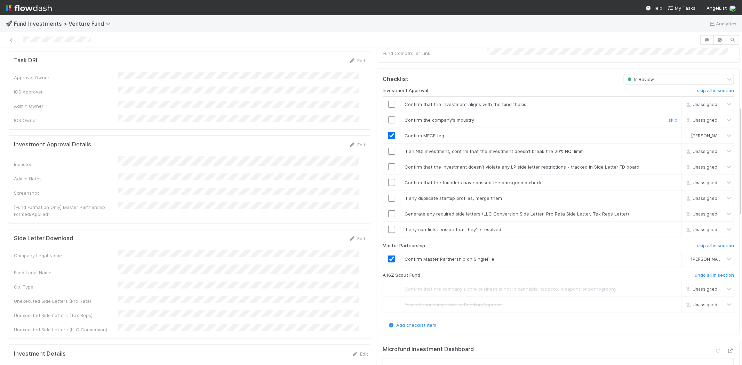
click at [388, 116] on input "checkbox" at bounding box center [391, 119] width 7 height 7
click at [388, 148] on input "checkbox" at bounding box center [391, 151] width 7 height 7
click at [388, 163] on input "checkbox" at bounding box center [391, 166] width 7 height 7
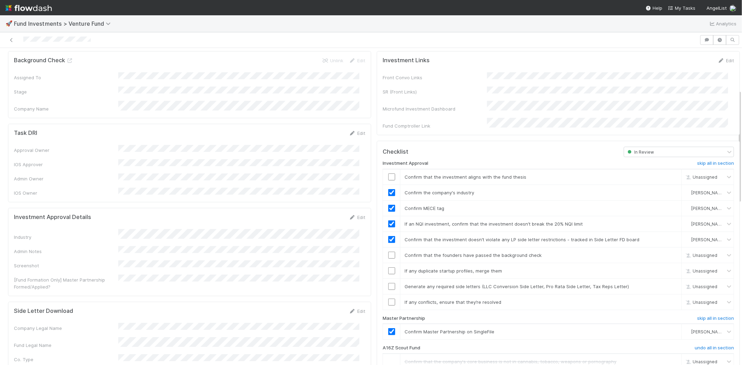
scroll to position [116, 0]
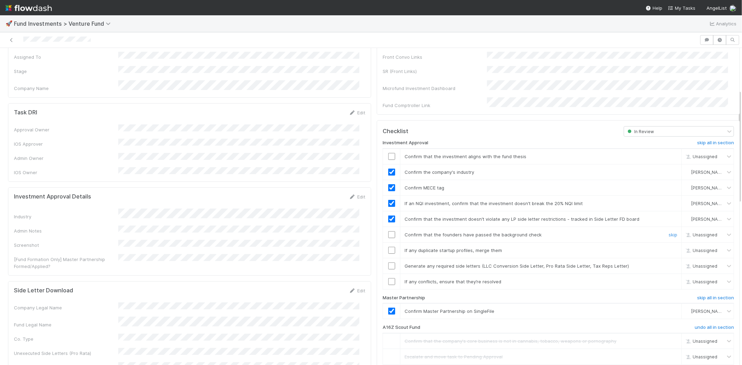
click at [388, 231] on input "checkbox" at bounding box center [391, 234] width 7 height 7
click at [388, 247] on input "checkbox" at bounding box center [391, 250] width 7 height 7
click at [388, 278] on input "checkbox" at bounding box center [391, 281] width 7 height 7
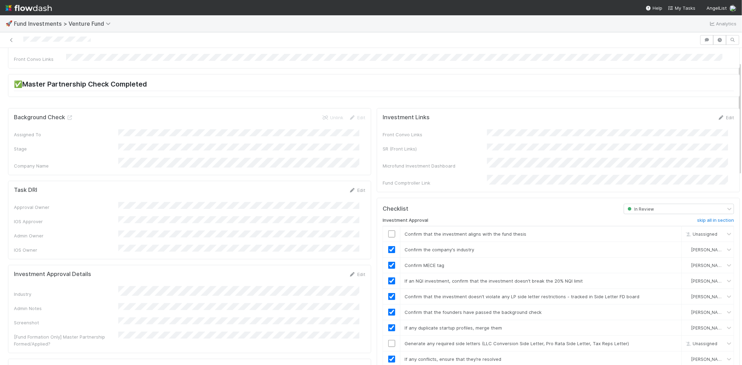
scroll to position [0, 0]
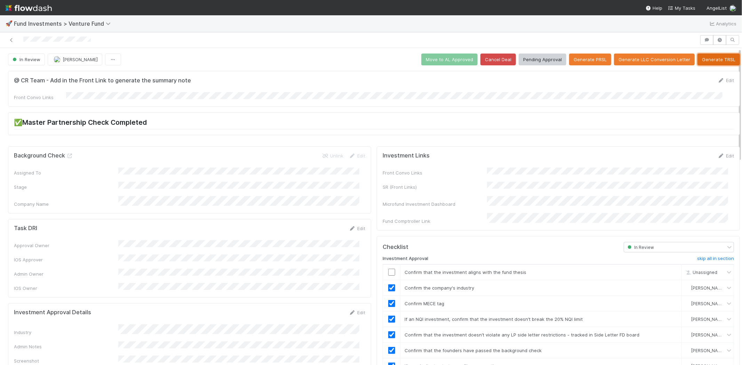
click at [697, 59] on button "Generate TRSL" at bounding box center [718, 60] width 42 height 12
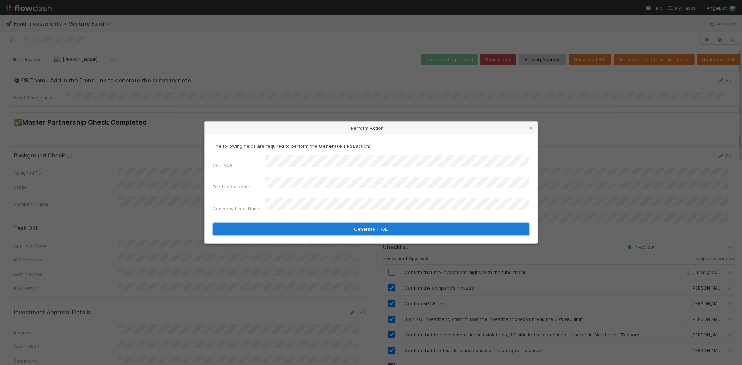
click at [362, 223] on button "Generate TRSL" at bounding box center [371, 229] width 316 height 12
click at [369, 223] on button "Generate TRSL" at bounding box center [371, 229] width 316 height 12
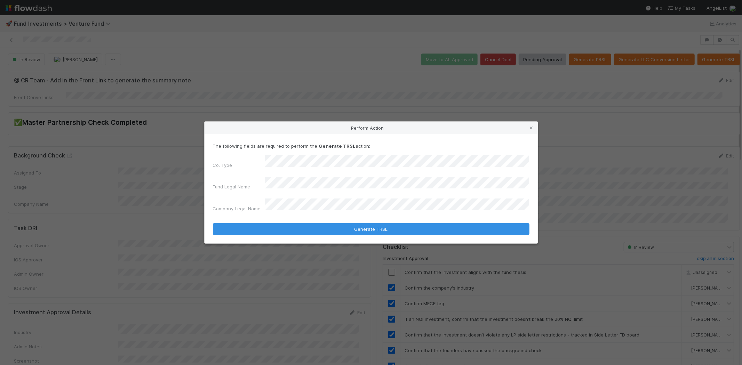
click at [327, 176] on div "Co. Type Fund Legal Name Company Legal Name" at bounding box center [371, 185] width 316 height 60
click at [325, 188] on div "Co. Type Fund Legal Name Company Legal Name" at bounding box center [371, 185] width 316 height 60
click at [336, 188] on div "Co. Type Fund Legal Name Company Legal Name" at bounding box center [371, 185] width 316 height 60
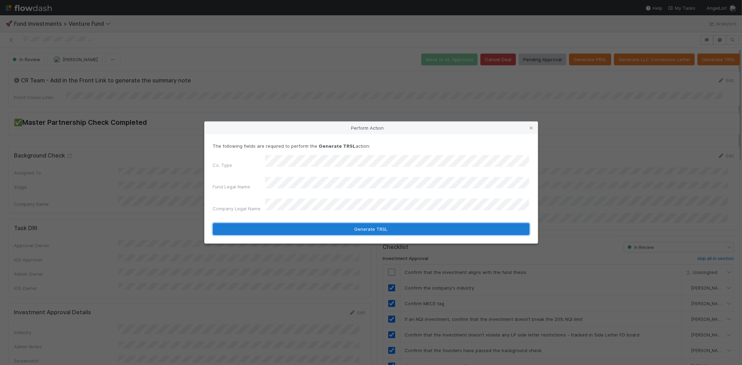
click at [361, 225] on button "Generate TRSL" at bounding box center [371, 229] width 316 height 12
drag, startPoint x: 361, startPoint y: 225, endPoint x: 367, endPoint y: 210, distance: 16.6
click at [362, 225] on button "Generate TRSL" at bounding box center [371, 229] width 316 height 12
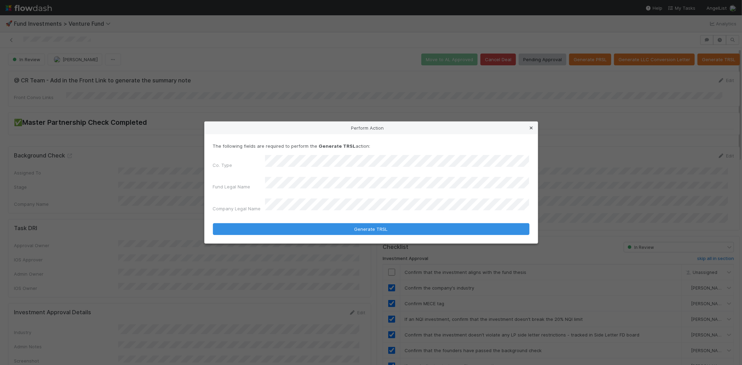
click at [531, 130] on icon at bounding box center [531, 128] width 7 height 5
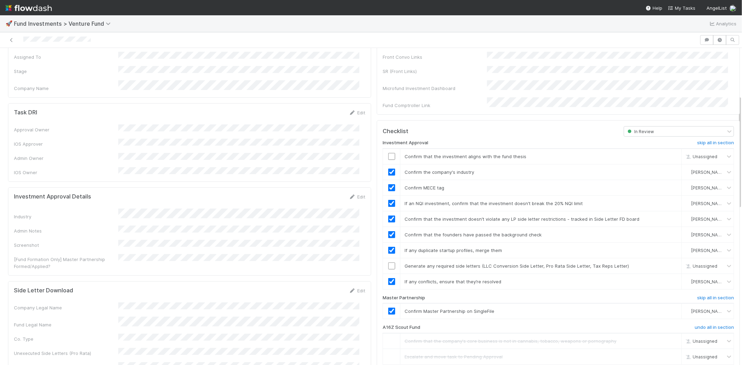
scroll to position [154, 0]
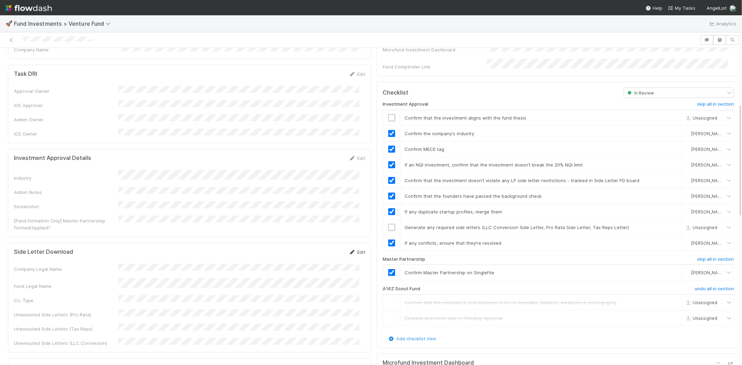
click at [353, 249] on link "Edit" at bounding box center [357, 252] width 16 height 6
click at [318, 249] on button "Save" at bounding box center [328, 255] width 20 height 12
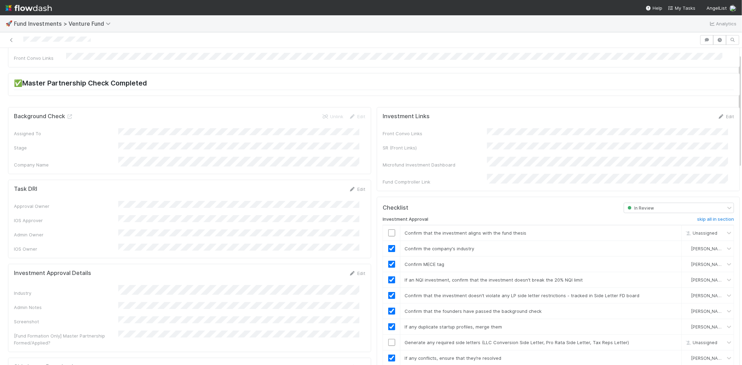
scroll to position [0, 0]
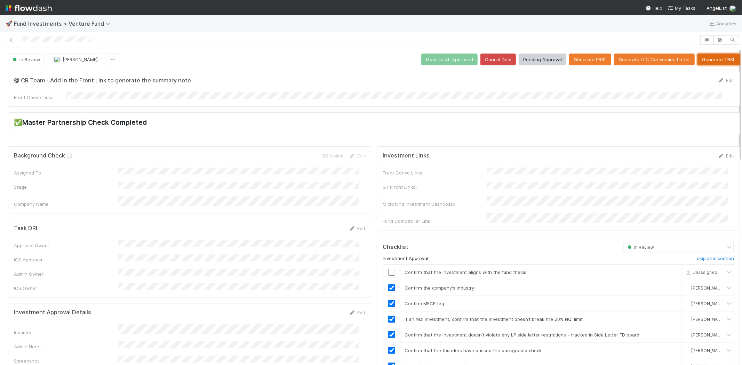
click at [710, 60] on button "Generate TRSL" at bounding box center [718, 60] width 42 height 12
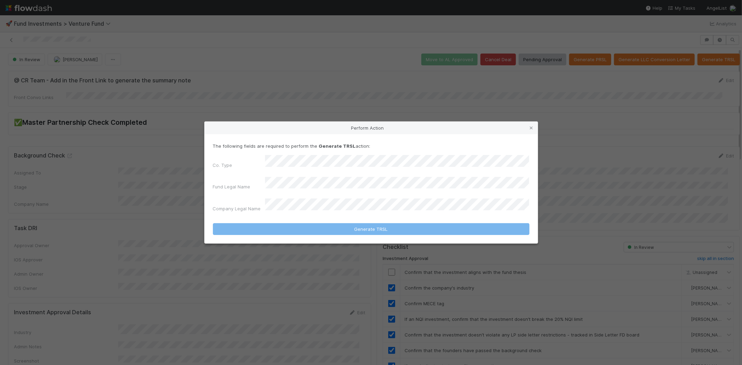
click at [365, 222] on form "The following fields are required to perform the Generate TRSL action: Co. Type…" at bounding box center [371, 189] width 316 height 93
click at [531, 130] on icon at bounding box center [531, 128] width 7 height 5
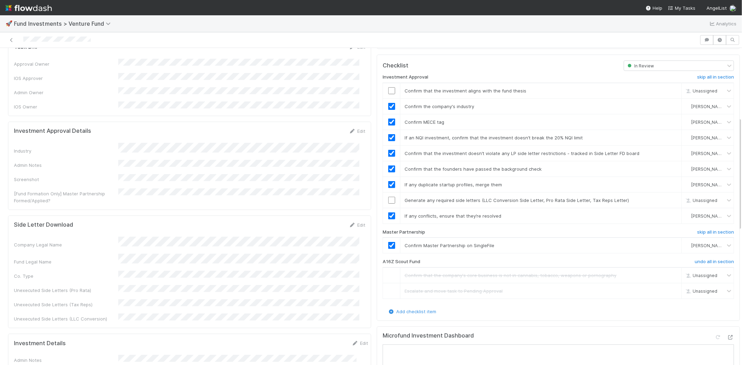
scroll to position [193, 0]
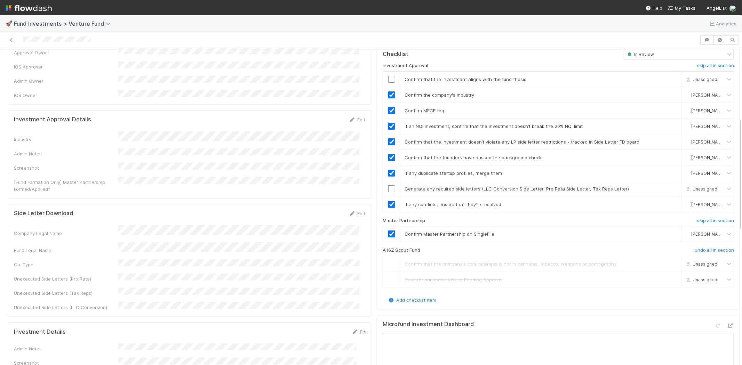
click at [117, 259] on div "Co. Type" at bounding box center [189, 263] width 351 height 9
click at [154, 234] on div "Company Legal Name Fund Legal Name Co. Type Unexecuted Side Letters (Pro Rata) …" at bounding box center [189, 268] width 351 height 86
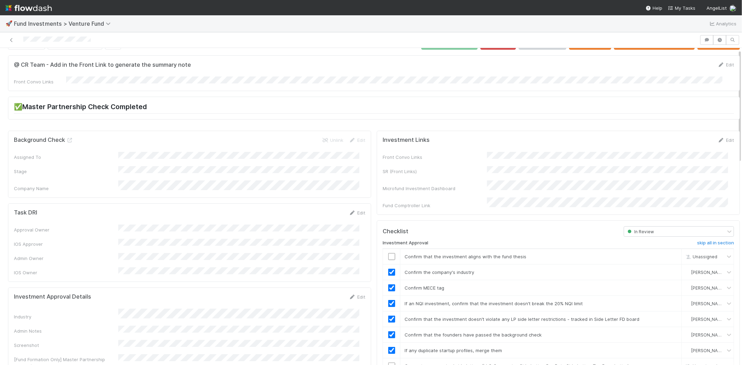
scroll to position [0, 0]
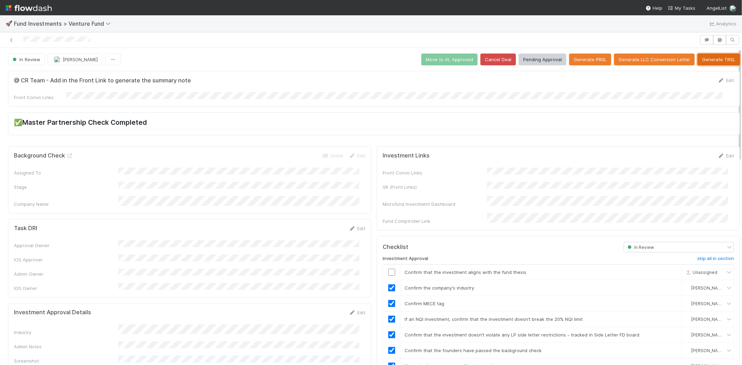
click at [701, 61] on button "Generate TRSL" at bounding box center [718, 60] width 42 height 12
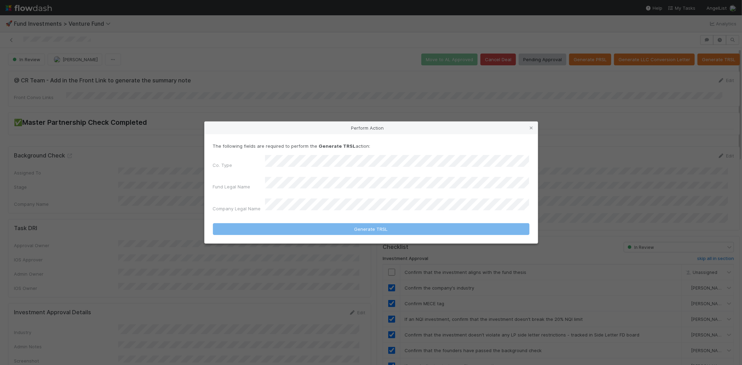
click at [329, 188] on div "Co. Type Fund Legal Name Company Legal Name" at bounding box center [371, 185] width 316 height 60
click at [317, 179] on div "The following fields are required to perform the Generate TRSL action: Co. Type…" at bounding box center [371, 179] width 316 height 73
click at [439, 180] on div "Co. Type Fund Legal Name Company Legal Name" at bounding box center [371, 185] width 316 height 60
click at [311, 178] on div "Co. Type Fund Legal Name Company Legal Name" at bounding box center [371, 185] width 316 height 60
click at [534, 130] on icon at bounding box center [531, 128] width 7 height 5
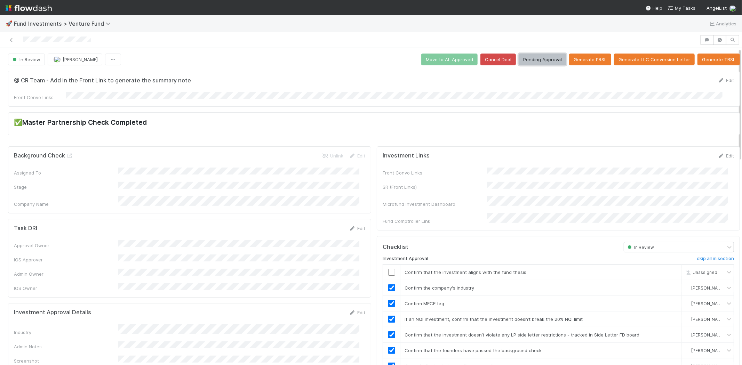
click at [530, 59] on button "Pending Approval" at bounding box center [542, 60] width 48 height 12
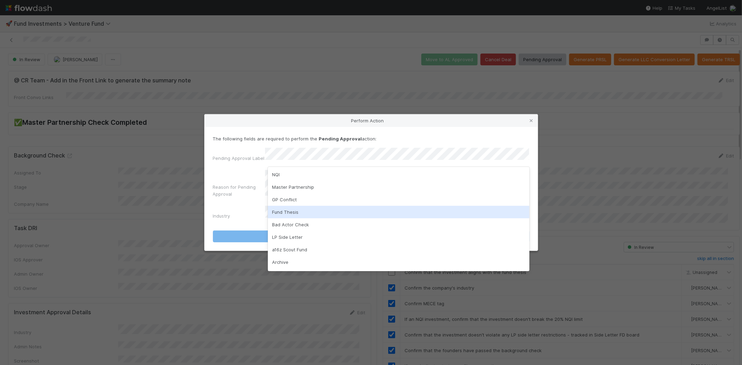
click at [290, 211] on div "Fund Thesis" at bounding box center [398, 212] width 261 height 13
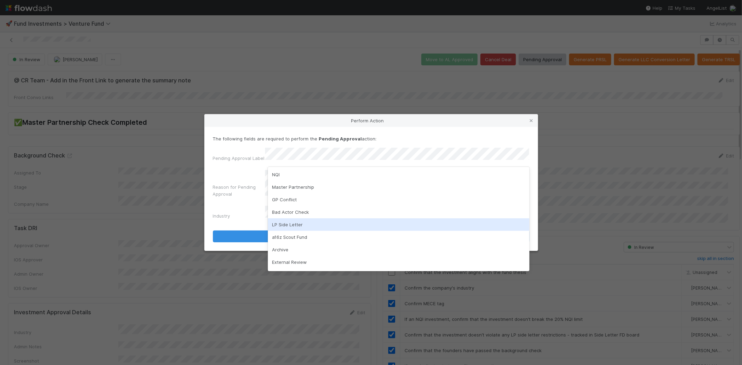
click at [303, 225] on div "LP Side Letter" at bounding box center [398, 224] width 261 height 13
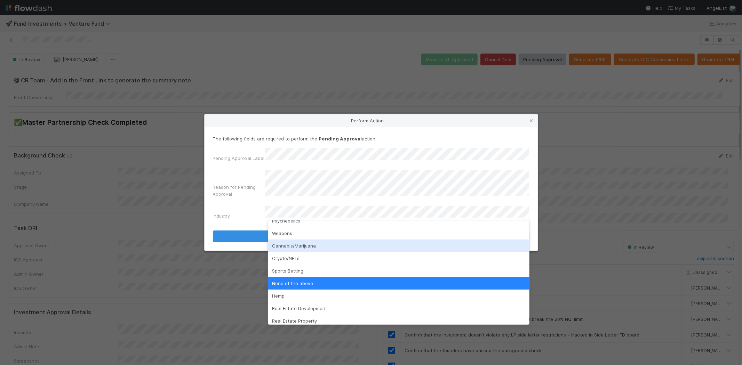
scroll to position [199, 0]
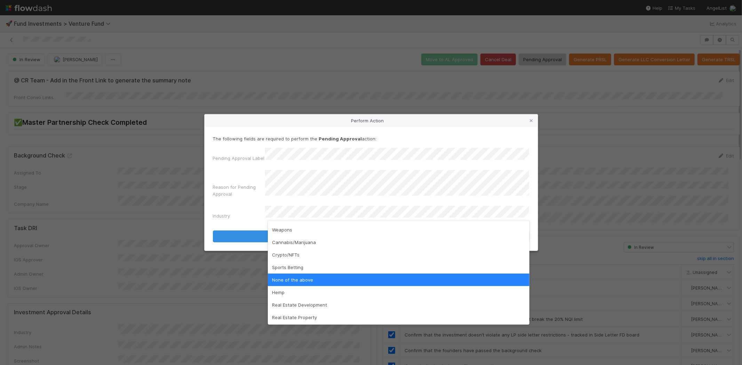
click at [286, 281] on div "None of the above" at bounding box center [398, 280] width 261 height 13
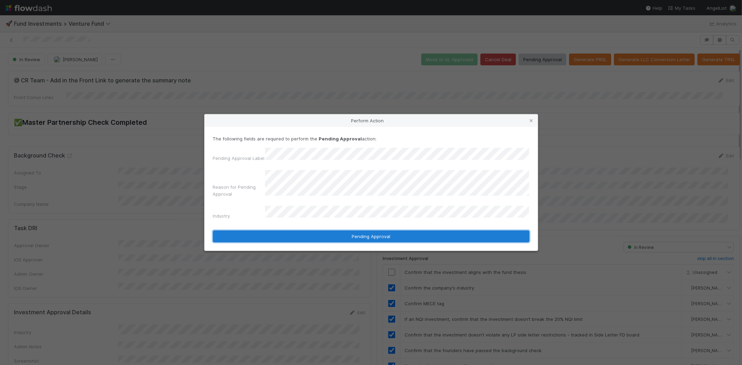
click at [369, 232] on button "Pending Approval" at bounding box center [371, 237] width 316 height 12
click at [372, 232] on button "Pending Approval" at bounding box center [371, 237] width 316 height 12
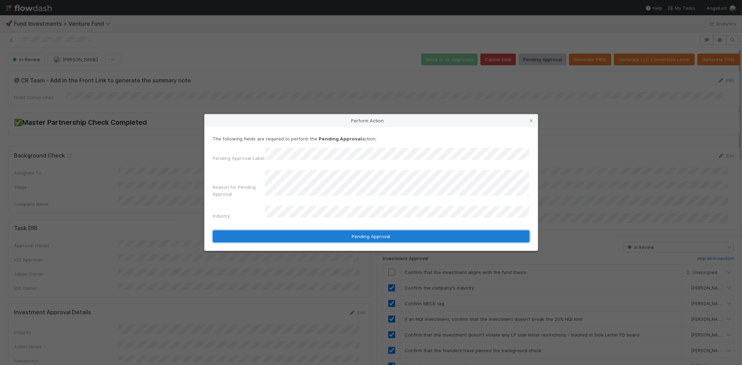
click at [372, 232] on button "Pending Approval" at bounding box center [371, 237] width 316 height 12
click at [380, 234] on button "Pending Approval" at bounding box center [371, 237] width 316 height 12
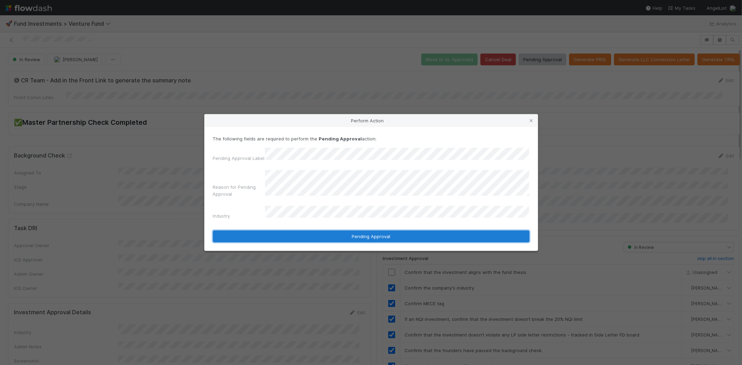
click at [380, 234] on button "Pending Approval" at bounding box center [371, 237] width 316 height 12
click at [380, 233] on button "Pending Approval" at bounding box center [371, 237] width 316 height 12
click at [380, 232] on button "Pending Approval" at bounding box center [371, 237] width 316 height 12
click at [381, 231] on button "Pending Approval" at bounding box center [371, 237] width 316 height 12
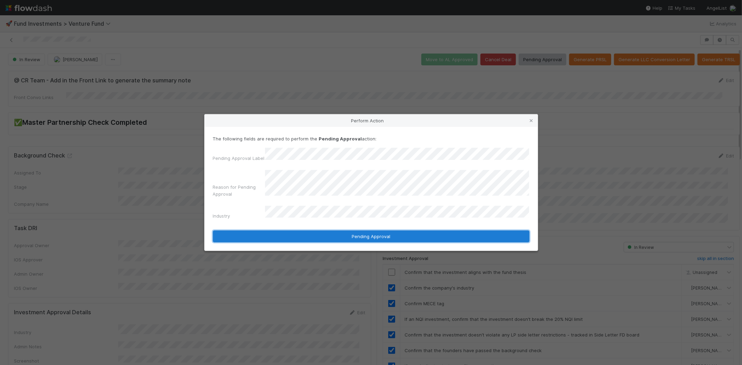
click at [381, 231] on button "Pending Approval" at bounding box center [371, 237] width 316 height 12
click at [382, 231] on button "Pending Approval" at bounding box center [371, 237] width 316 height 12
click at [363, 232] on button "Pending Approval" at bounding box center [371, 237] width 316 height 12
click at [364, 231] on button "Pending Approval" at bounding box center [371, 237] width 316 height 12
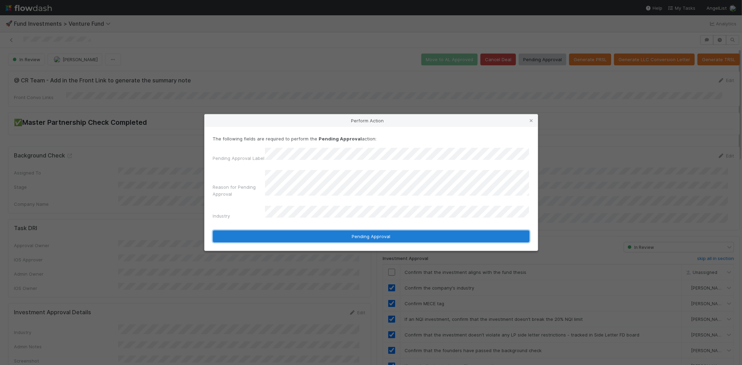
click at [364, 231] on button "Pending Approval" at bounding box center [371, 237] width 316 height 12
click at [369, 232] on button "Pending Approval" at bounding box center [371, 237] width 316 height 12
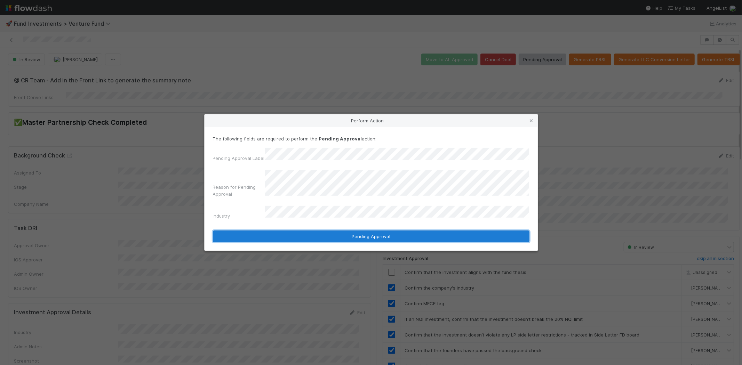
click at [369, 232] on button "Pending Approval" at bounding box center [371, 237] width 316 height 12
click at [372, 233] on button "Pending Approval" at bounding box center [371, 237] width 316 height 12
click at [373, 231] on button "Pending Approval" at bounding box center [371, 237] width 316 height 12
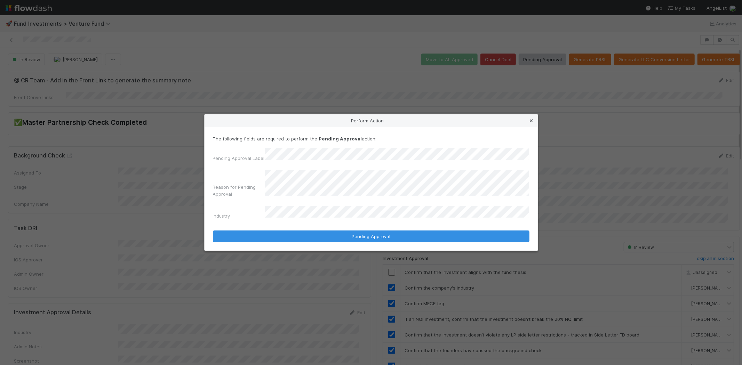
click at [531, 123] on icon at bounding box center [531, 121] width 7 height 5
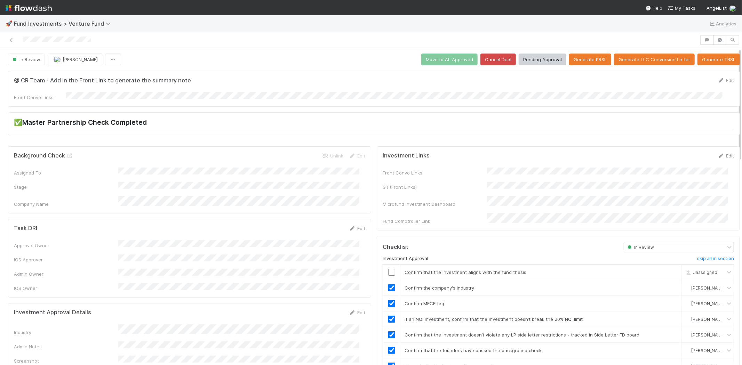
drag, startPoint x: 22, startPoint y: 38, endPoint x: 475, endPoint y: 70, distance: 453.6
click at [124, 43] on div at bounding box center [350, 40] width 694 height 10
drag, startPoint x: 127, startPoint y: 20, endPoint x: 13, endPoint y: 20, distance: 113.4
click at [13, 20] on div "🚀 Fund Investments > Venture Fund Analytics" at bounding box center [371, 23] width 742 height 17
copy span "Fund Investments > Venture Fund"
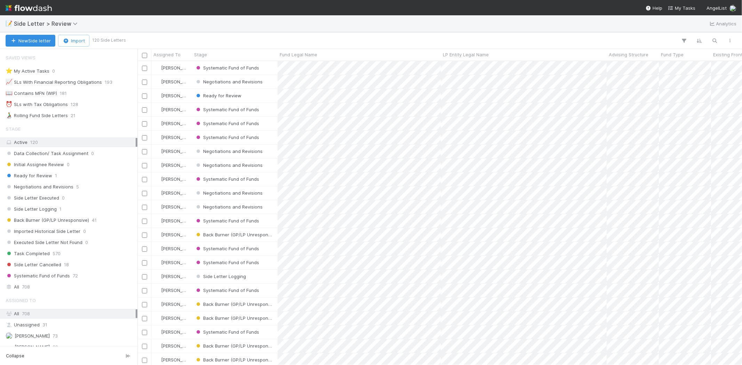
scroll to position [6, 6]
click at [714, 39] on icon "button" at bounding box center [714, 41] width 7 height 6
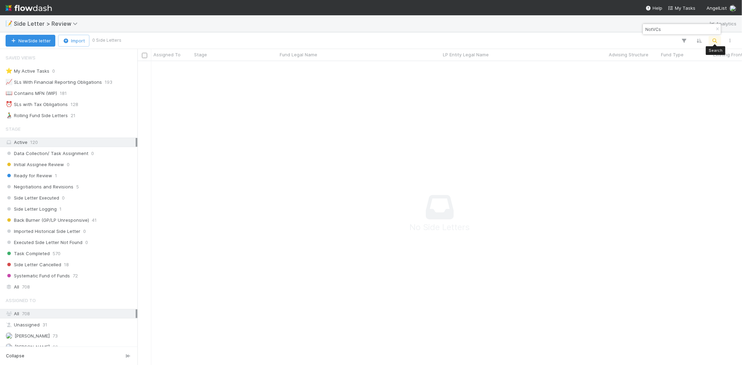
scroll to position [292, 593]
drag, startPoint x: 663, startPoint y: 30, endPoint x: 633, endPoint y: 21, distance: 31.6
click at [630, 25] on body "📝 Side Letter > Review Analytics New Side letter Import 0 Side Letters Assigned…" at bounding box center [371, 182] width 742 height 365
drag, startPoint x: 668, startPoint y: 29, endPoint x: 645, endPoint y: 30, distance: 23.0
click at [645, 30] on input "NotVCs" at bounding box center [679, 29] width 70 height 8
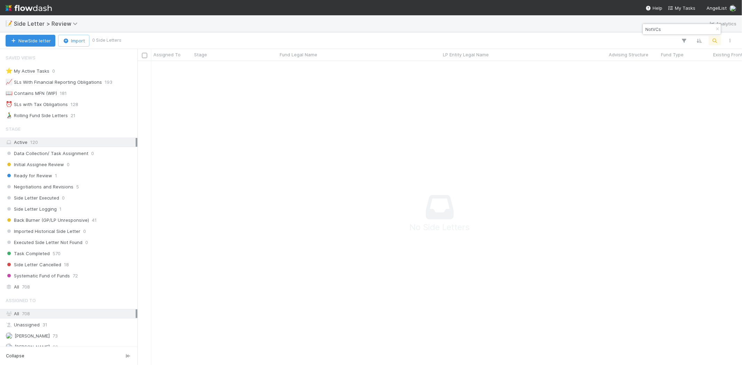
paste input "Sola Security"
drag, startPoint x: 677, startPoint y: 30, endPoint x: 642, endPoint y: 25, distance: 35.8
click at [642, 25] on div "Sola Security" at bounding box center [681, 29] width 79 height 11
paste input "NotVCs, LP – I"
type input "NotVCs, LP"
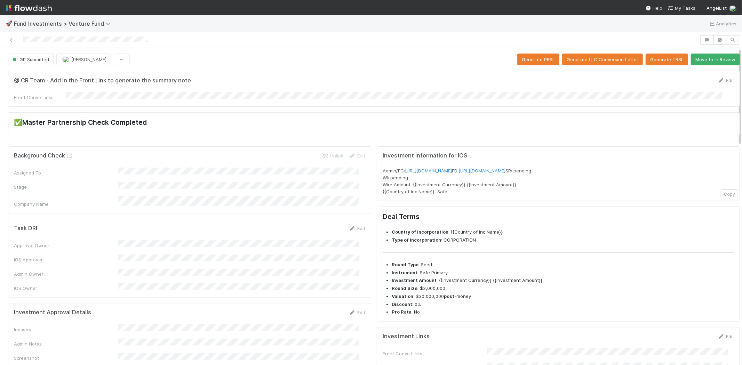
click at [648, 91] on form "@ CR Team - Add in the Front Link to generate the summary note Edit Front Convo…" at bounding box center [374, 89] width 720 height 24
click at [701, 61] on button "Move to In Review" at bounding box center [715, 60] width 49 height 12
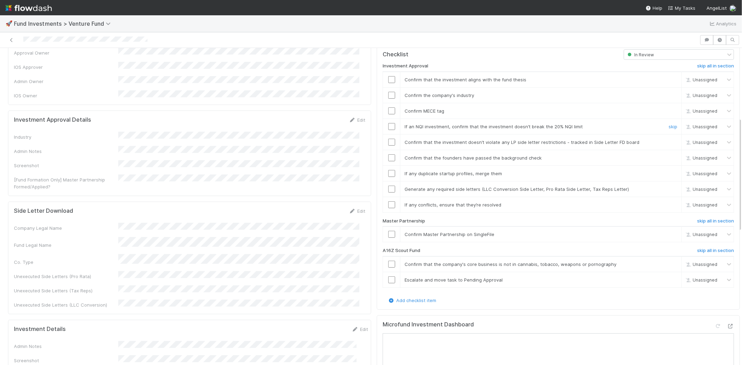
scroll to position [193, 0]
click at [701, 248] on h6 "skip all in section" at bounding box center [715, 251] width 37 height 6
click at [388, 231] on input "checkbox" at bounding box center [391, 234] width 7 height 7
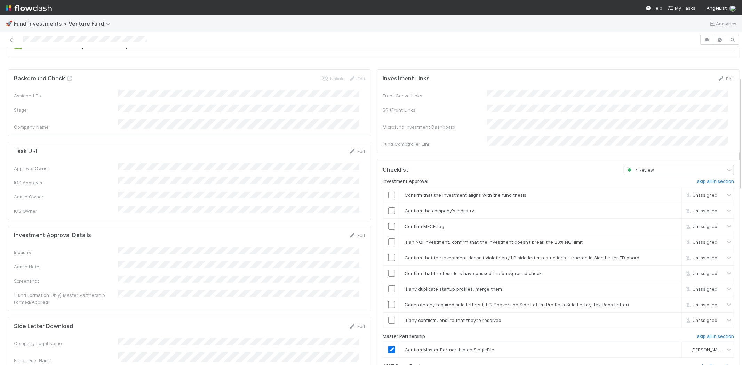
scroll to position [116, 0]
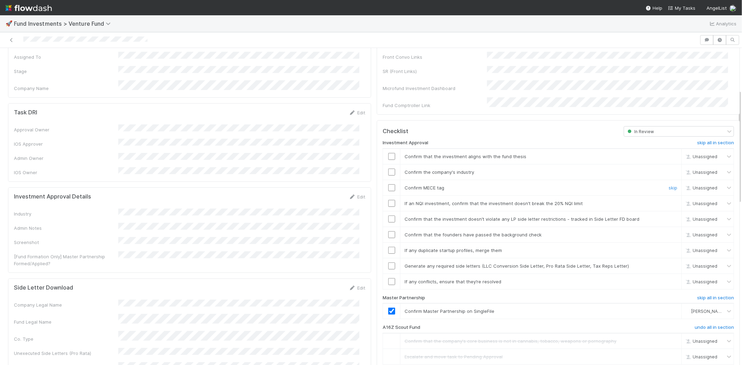
click at [388, 184] on input "checkbox" at bounding box center [391, 187] width 7 height 7
click at [359, 194] on link "Edit" at bounding box center [357, 197] width 16 height 6
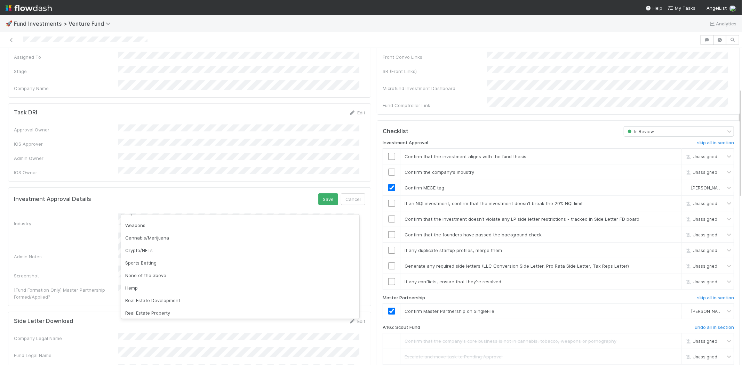
scroll to position [199, 0]
drag, startPoint x: 209, startPoint y: 268, endPoint x: 282, endPoint y: 265, distance: 73.1
click at [209, 269] on div "None of the above" at bounding box center [240, 274] width 238 height 13
click at [322, 193] on button "Save" at bounding box center [328, 199] width 20 height 12
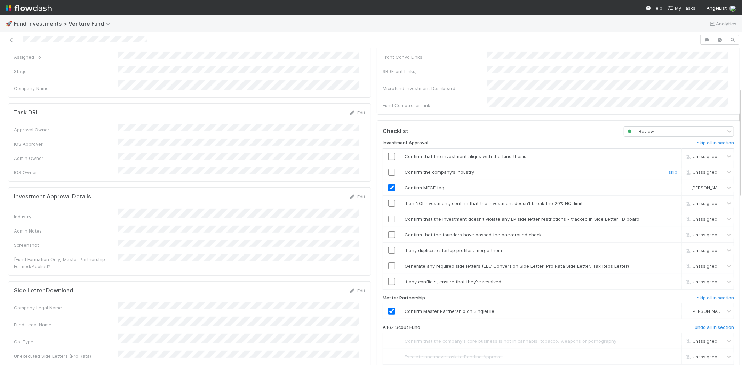
click at [388, 169] on input "checkbox" at bounding box center [391, 172] width 7 height 7
click at [388, 200] on input "checkbox" at bounding box center [391, 203] width 7 height 7
click at [388, 216] on input "checkbox" at bounding box center [391, 219] width 7 height 7
click at [388, 231] on input "checkbox" at bounding box center [391, 234] width 7 height 7
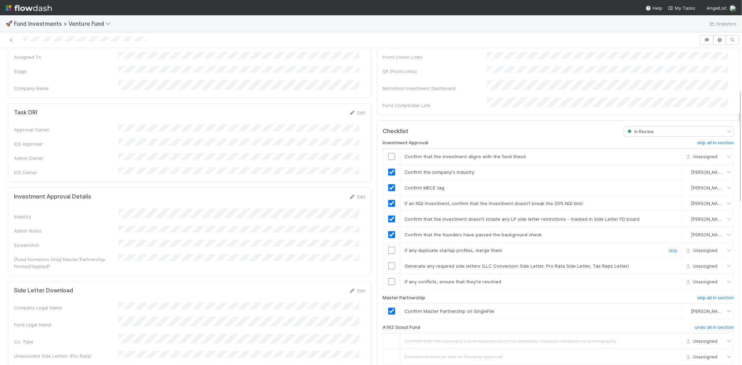
click at [388, 247] on input "checkbox" at bounding box center [391, 250] width 7 height 7
click at [388, 263] on input "checkbox" at bounding box center [391, 266] width 7 height 7
click at [388, 278] on input "checkbox" at bounding box center [391, 281] width 7 height 7
click at [388, 153] on input "checkbox" at bounding box center [391, 156] width 7 height 7
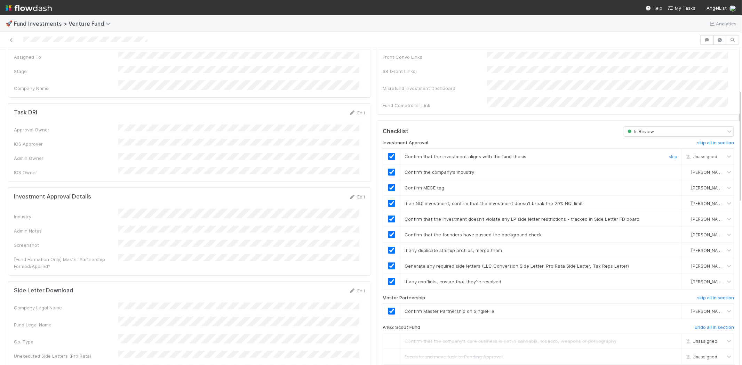
checkbox input "true"
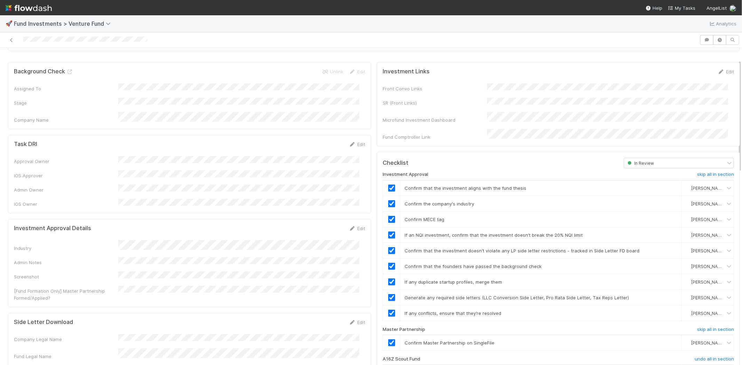
scroll to position [0, 0]
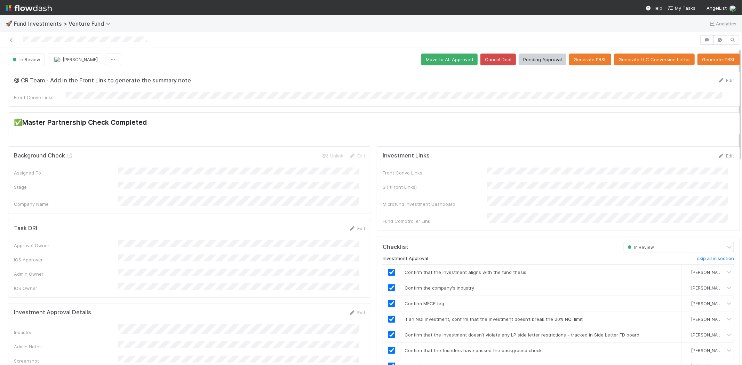
drag, startPoint x: 19, startPoint y: 40, endPoint x: 523, endPoint y: 112, distance: 508.3
click at [153, 40] on div at bounding box center [350, 40] width 694 height 10
click at [458, 60] on button "Move to AL Approved" at bounding box center [449, 60] width 56 height 12
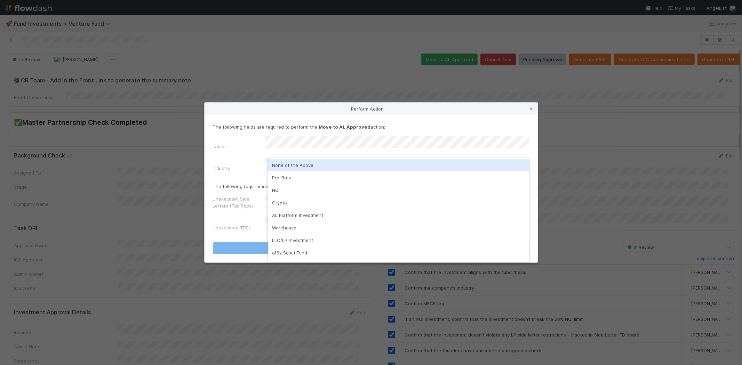
click at [345, 162] on div "None of the Above" at bounding box center [398, 165] width 261 height 13
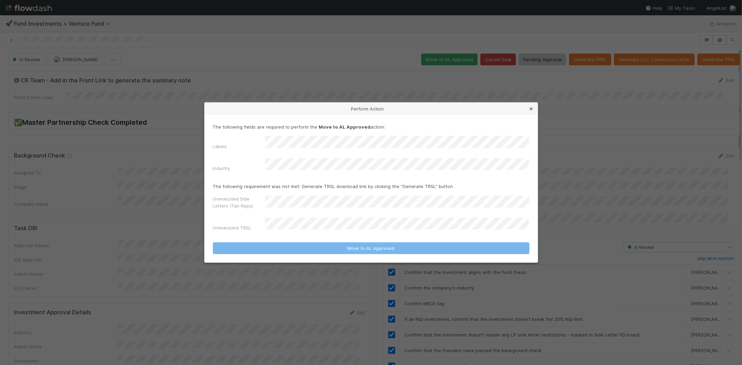
click at [533, 111] on icon at bounding box center [531, 109] width 7 height 5
